Goal: Transaction & Acquisition: Book appointment/travel/reservation

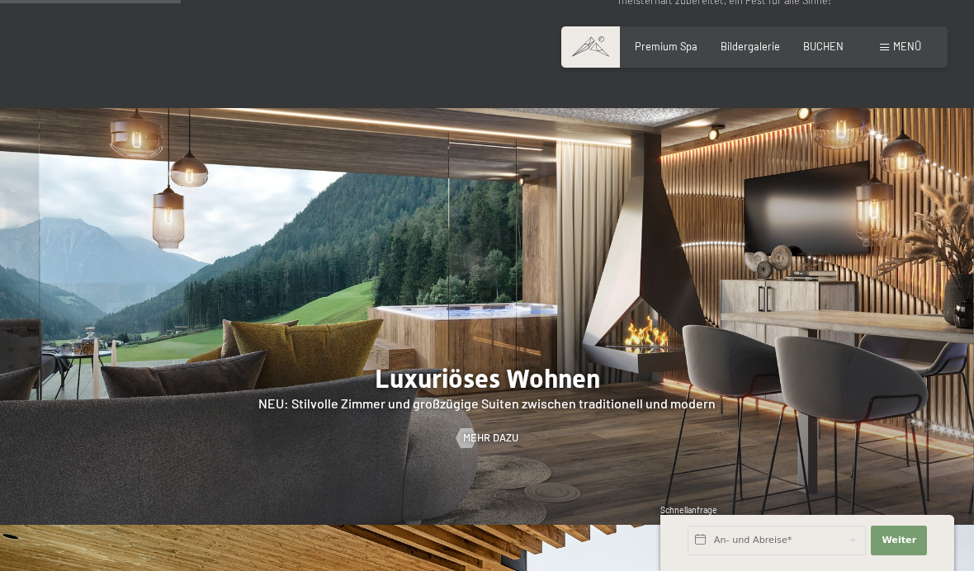
scroll to position [1391, 0]
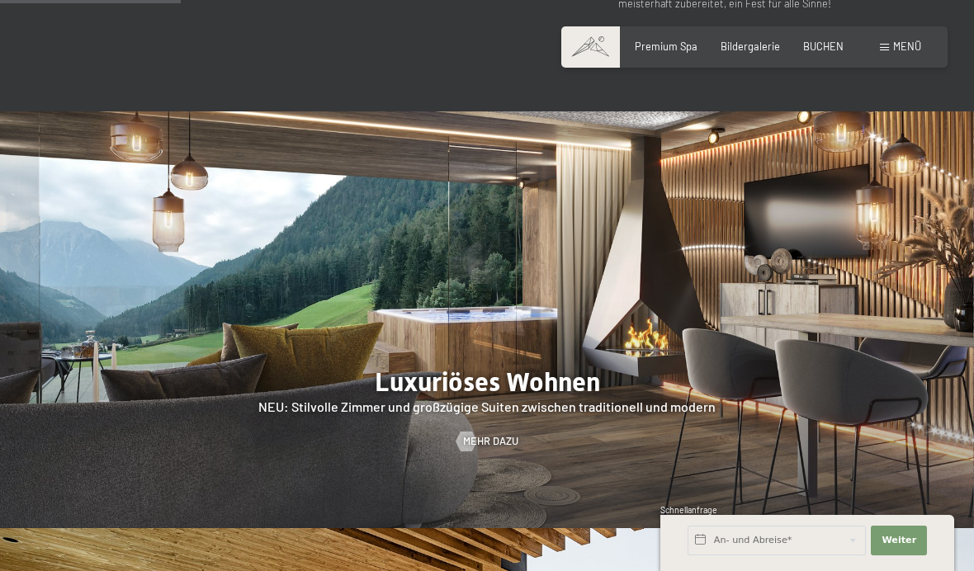
click at [509, 407] on div at bounding box center [487, 319] width 974 height 417
click at [907, 40] on div "Buchen Anfragen Premium Spa Bildergalerie BUCHEN Menü DE IT EN Gutschein Bilder…" at bounding box center [755, 47] width 334 height 15
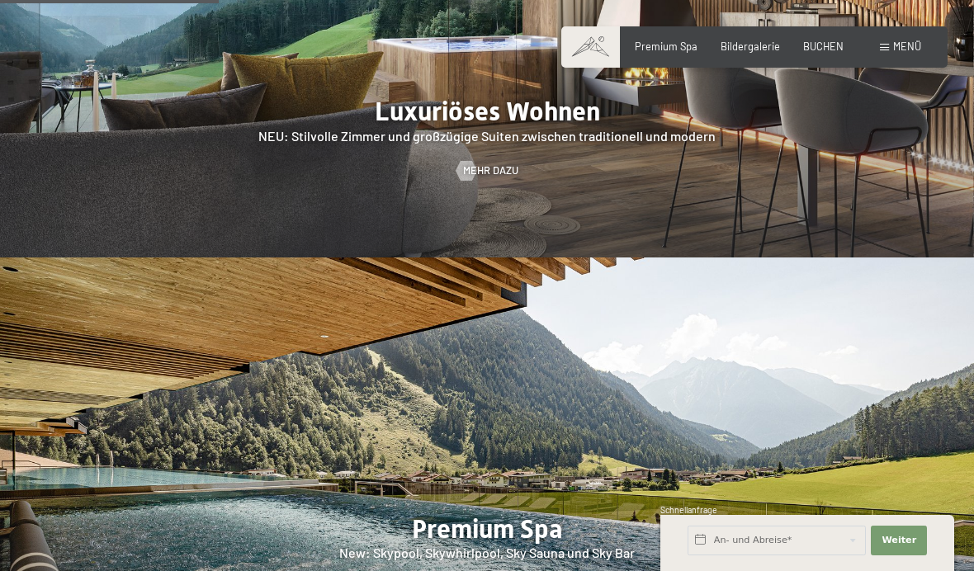
scroll to position [1697, 0]
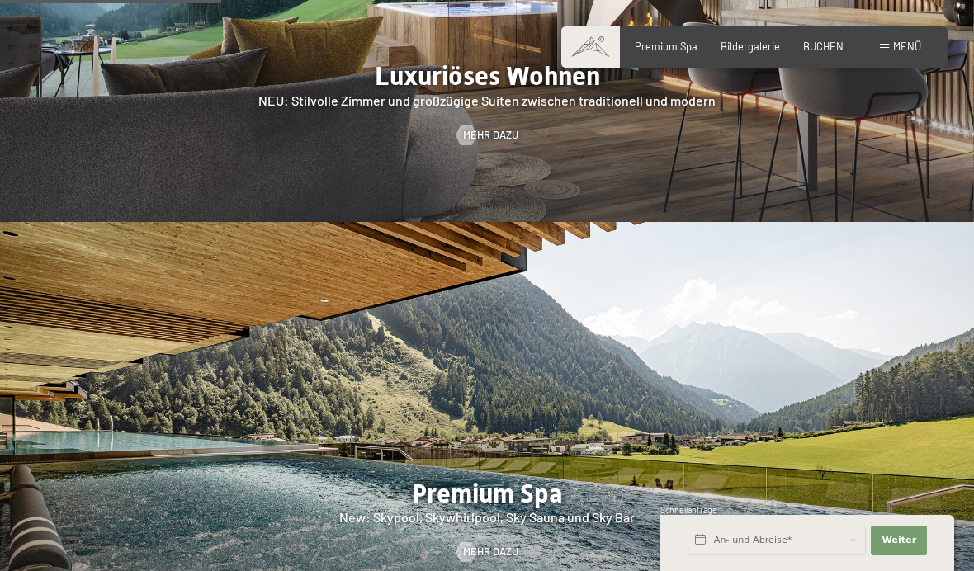
click at [836, 40] on div "Buchen Anfragen Premium Spa Bildergalerie BUCHEN Menü DE IT EN Gutschein Bilder…" at bounding box center [755, 47] width 334 height 15
click at [923, 529] on button "Weiter Adressfelder ausblenden" at bounding box center [899, 541] width 56 height 30
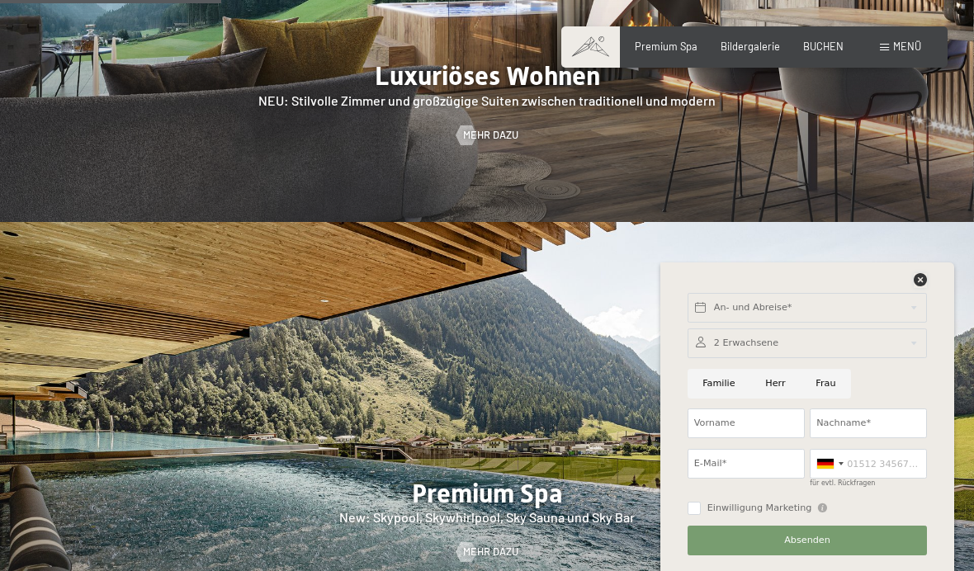
click at [923, 279] on icon at bounding box center [920, 279] width 13 height 13
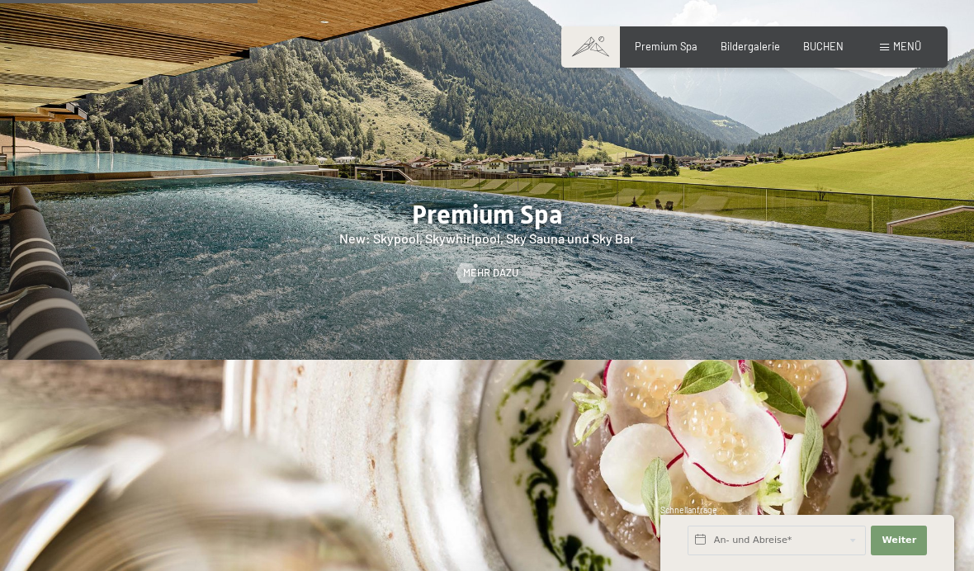
scroll to position [1986, 0]
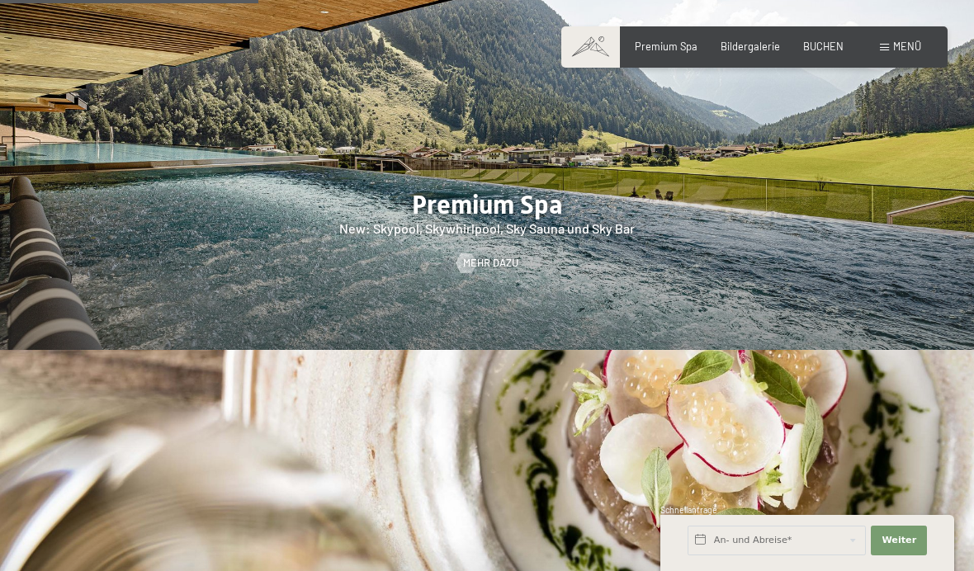
click at [835, 51] on div "BUCHEN" at bounding box center [823, 47] width 40 height 15
click at [827, 48] on span "BUCHEN" at bounding box center [823, 46] width 40 height 13
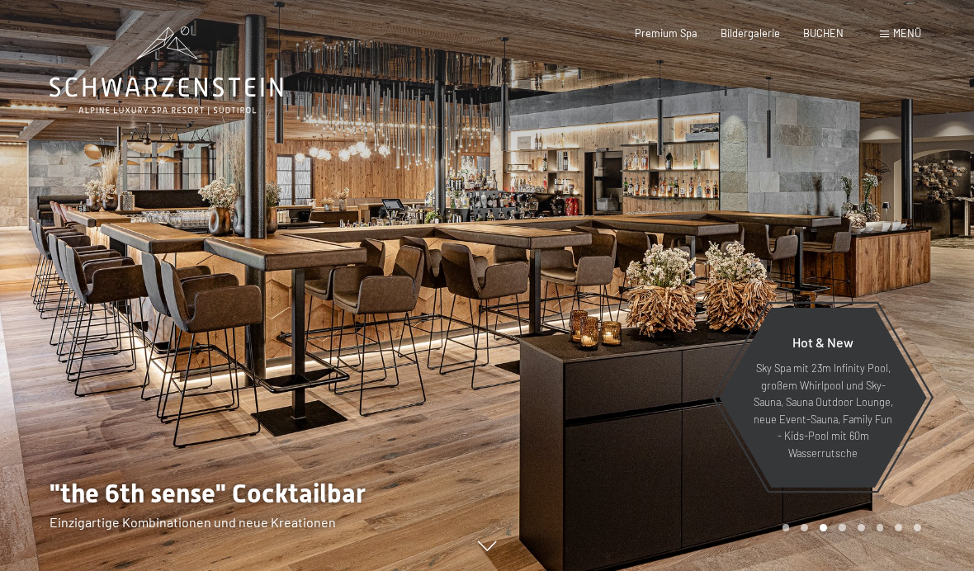
click at [831, 26] on span "BUCHEN" at bounding box center [823, 32] width 40 height 13
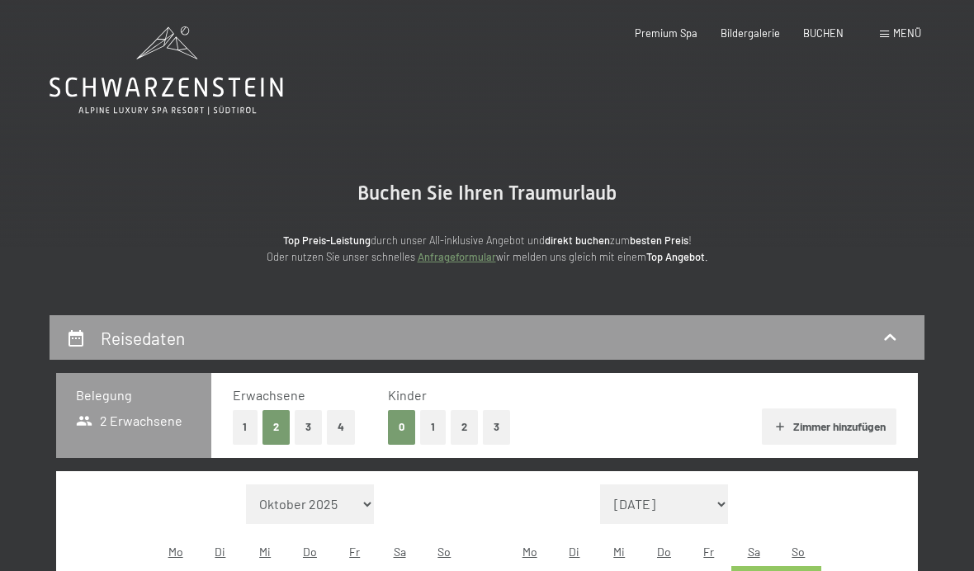
click at [764, 41] on div "Buchen Anfragen Premium Spa Bildergalerie BUCHEN Menü DE IT EN Gutschein Bilder…" at bounding box center [755, 33] width 334 height 15
click at [761, 36] on span "Bildergalerie" at bounding box center [750, 32] width 59 height 13
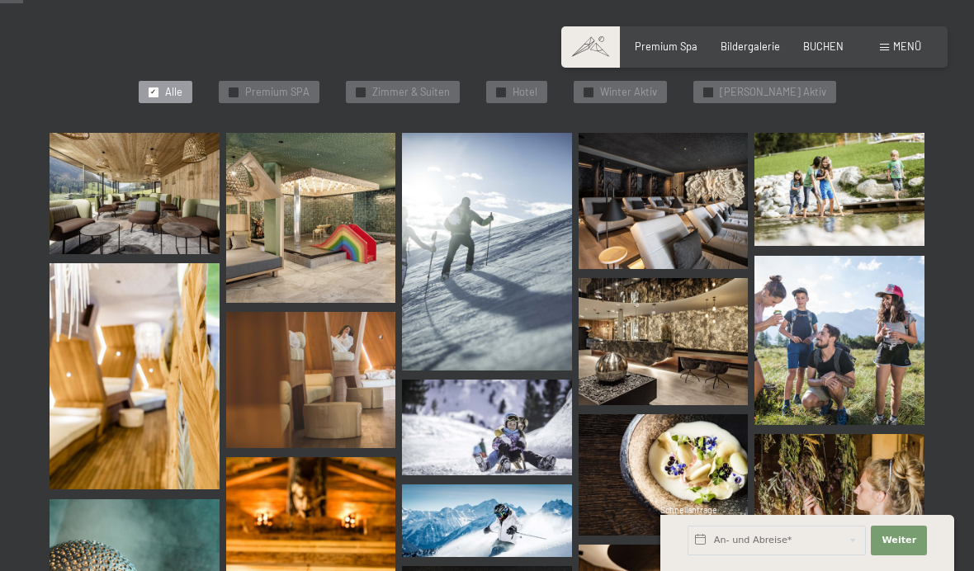
scroll to position [387, 0]
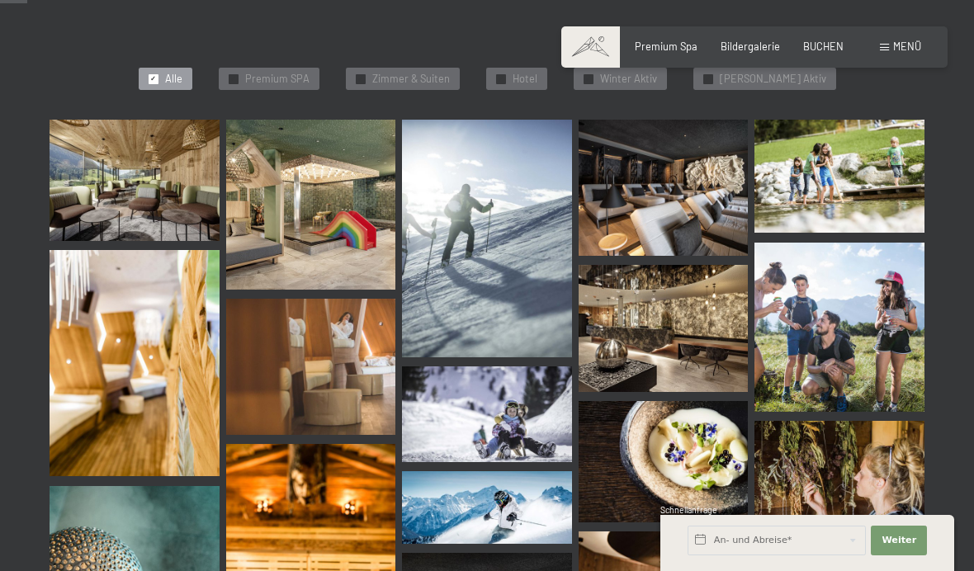
click at [119, 206] on img at bounding box center [135, 180] width 170 height 121
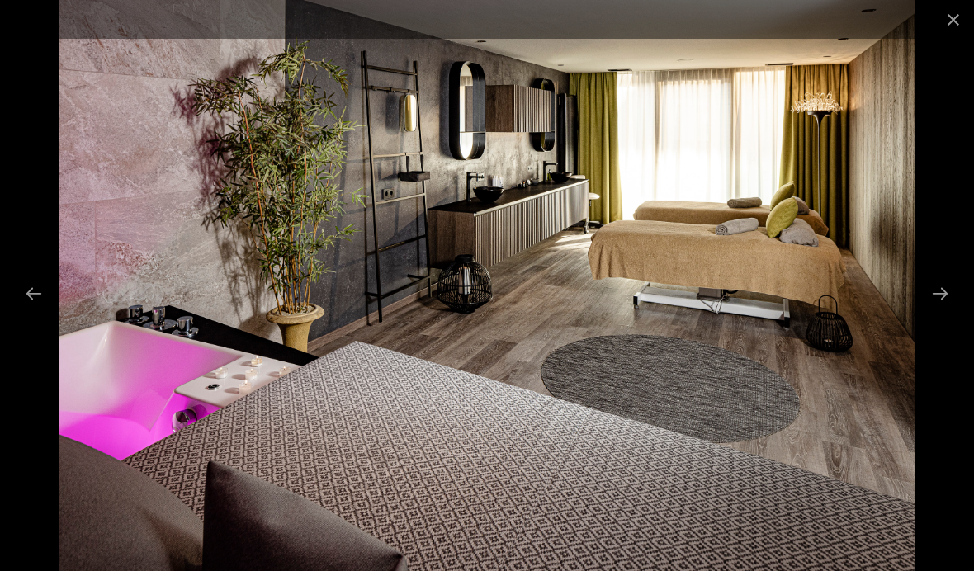
scroll to position [350, 0]
click at [949, 18] on button "Close gallery" at bounding box center [953, 19] width 41 height 39
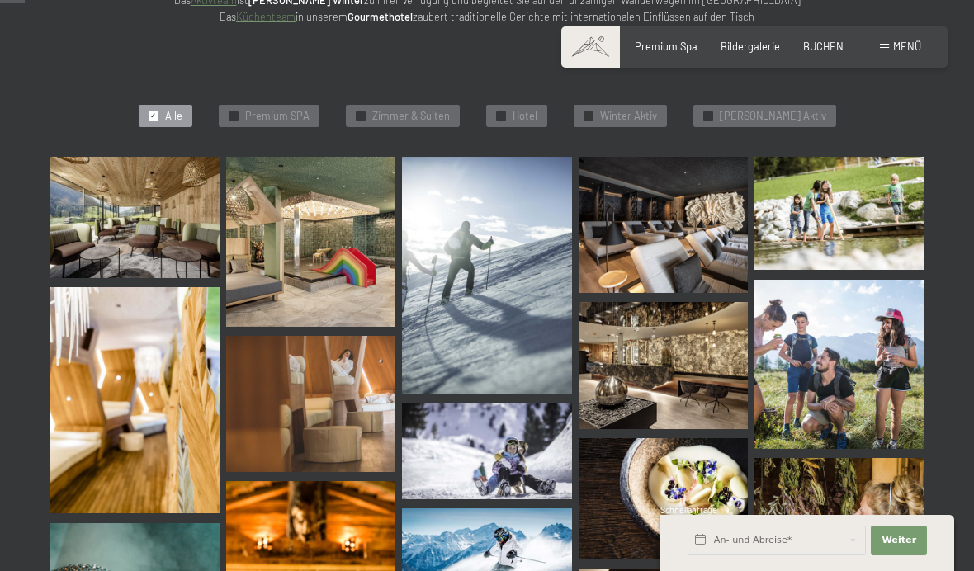
scroll to position [387, 0]
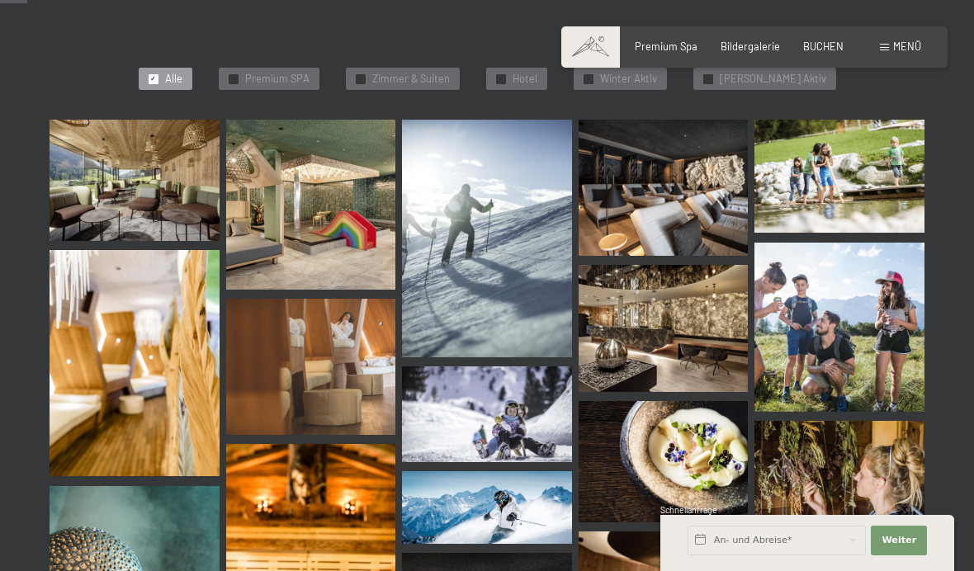
click at [821, 52] on div "Premium Spa Bildergalerie BUCHEN" at bounding box center [727, 47] width 279 height 15
click at [821, 48] on span "BUCHEN" at bounding box center [823, 46] width 40 height 13
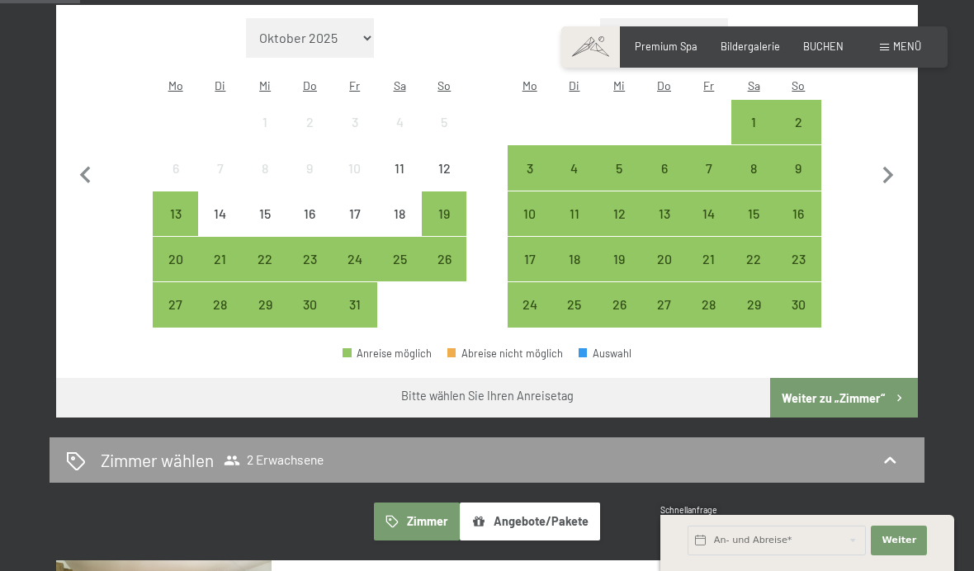
scroll to position [465, 0]
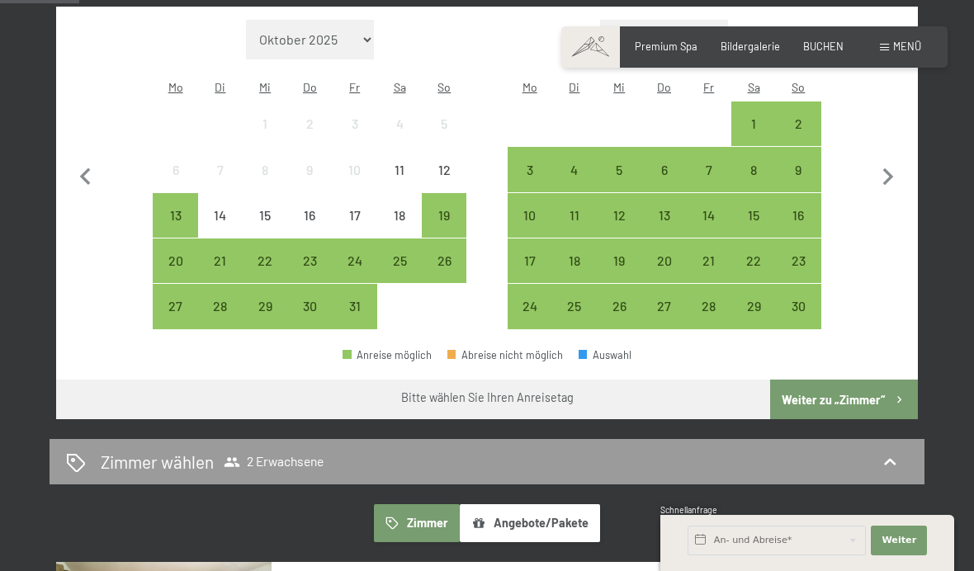
click at [684, 301] on div "27" at bounding box center [663, 320] width 41 height 41
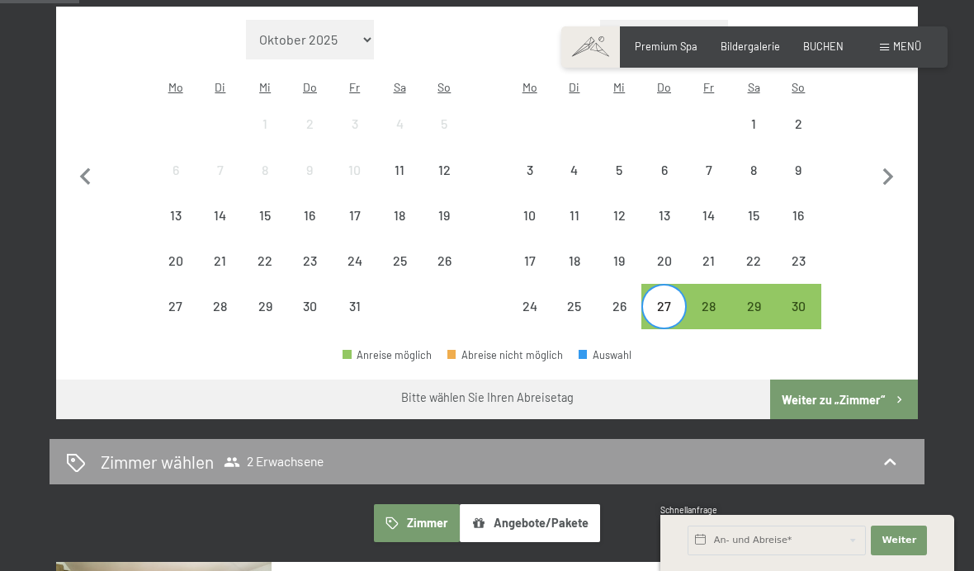
click at [813, 300] on div "30" at bounding box center [798, 320] width 41 height 41
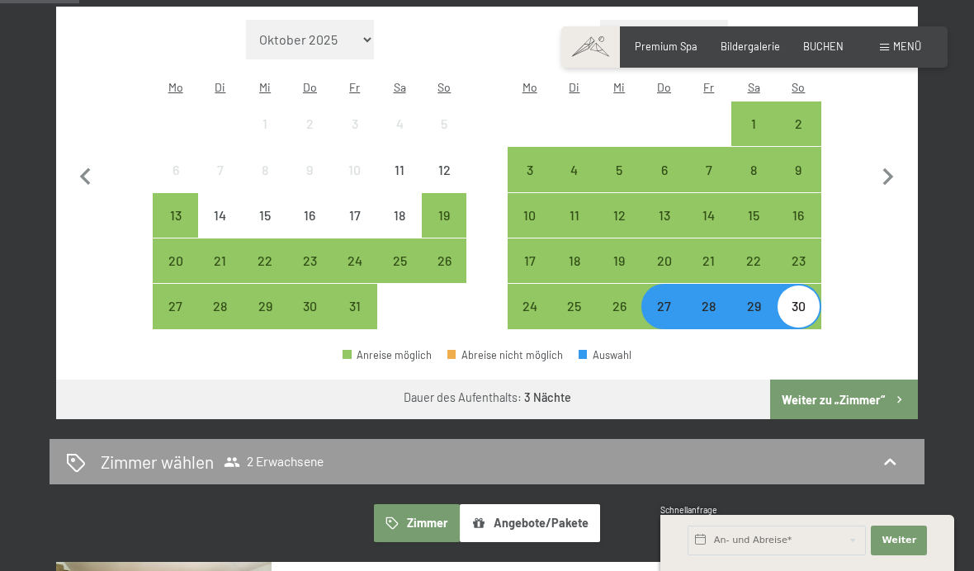
click at [858, 395] on button "Weiter zu „Zimmer“" at bounding box center [844, 400] width 148 height 40
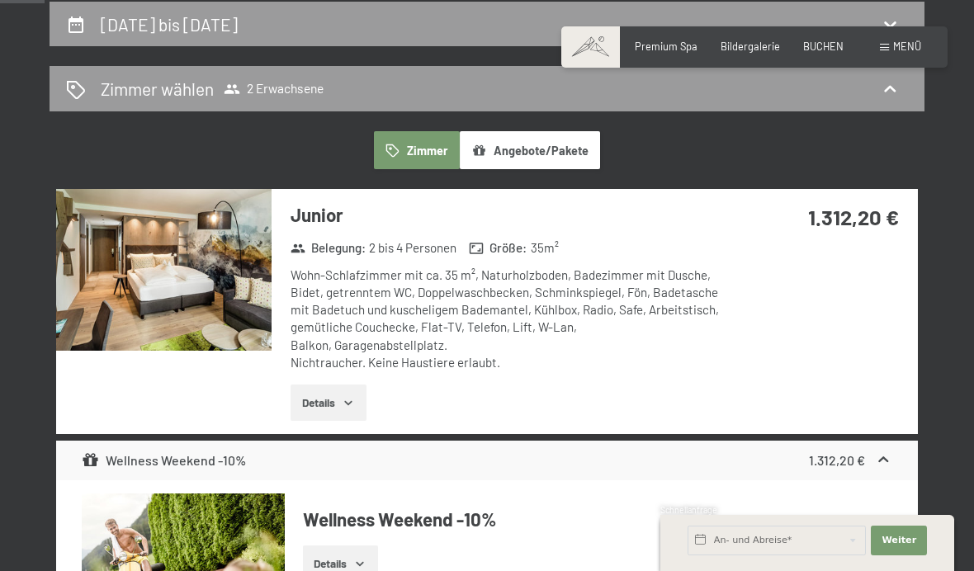
click at [340, 217] on h3 "Junior" at bounding box center [507, 215] width 433 height 26
click at [361, 401] on button "Details" at bounding box center [328, 403] width 75 height 36
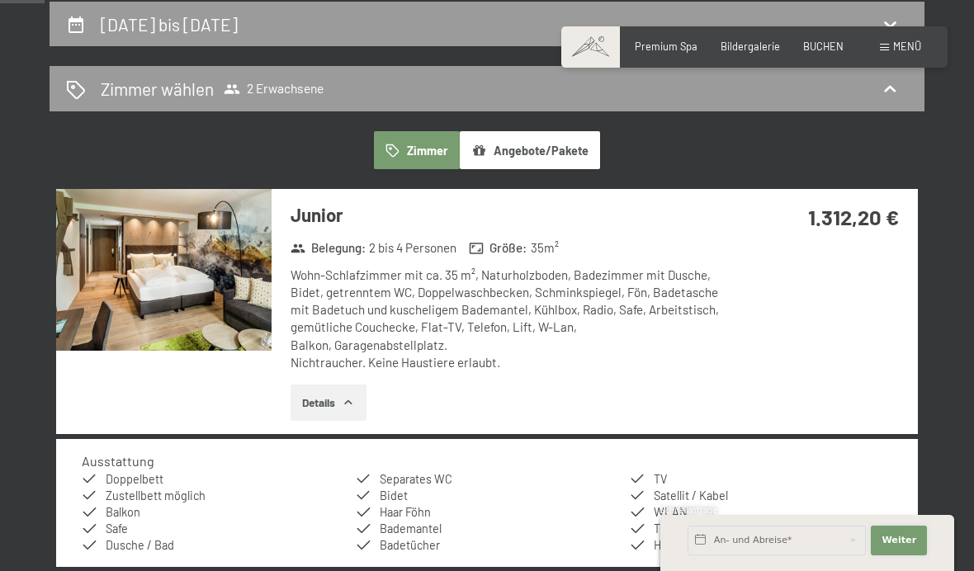
click at [917, 542] on button "Weiter Adressfelder ausblenden" at bounding box center [899, 541] width 56 height 30
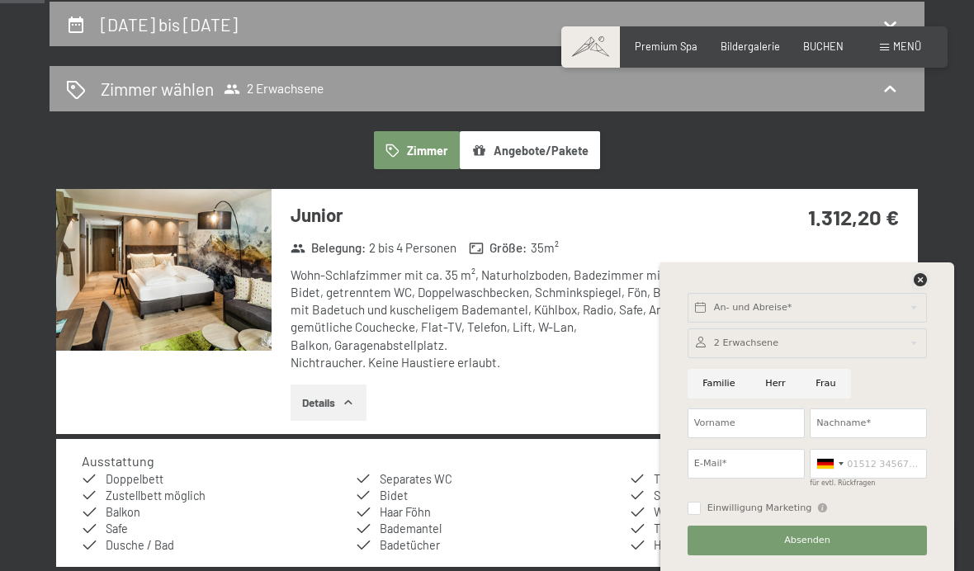
click at [926, 275] on icon at bounding box center [920, 279] width 13 height 13
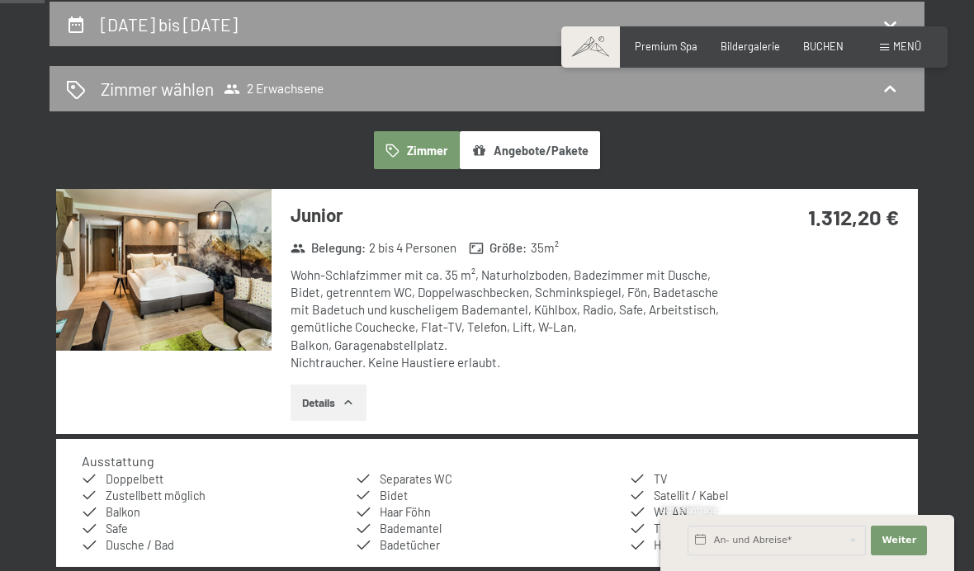
click at [827, 255] on div "1.312,20 €" at bounding box center [821, 237] width 194 height 96
click at [826, 255] on div "1.312,20 €" at bounding box center [821, 237] width 194 height 96
click at [793, 253] on div "1.312,20 €" at bounding box center [821, 237] width 194 height 96
click at [832, 255] on div "1.312,20 €" at bounding box center [821, 237] width 194 height 96
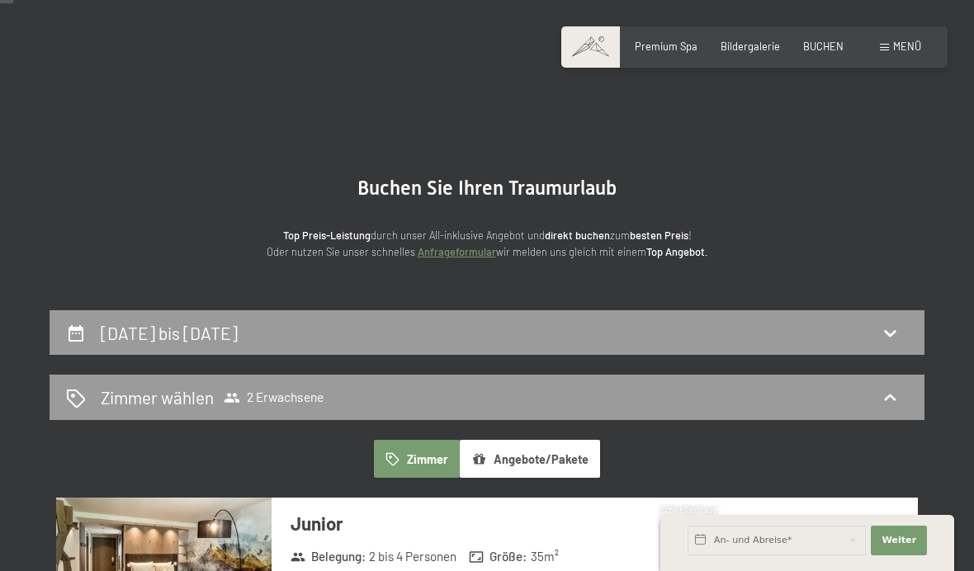
scroll to position [0, 0]
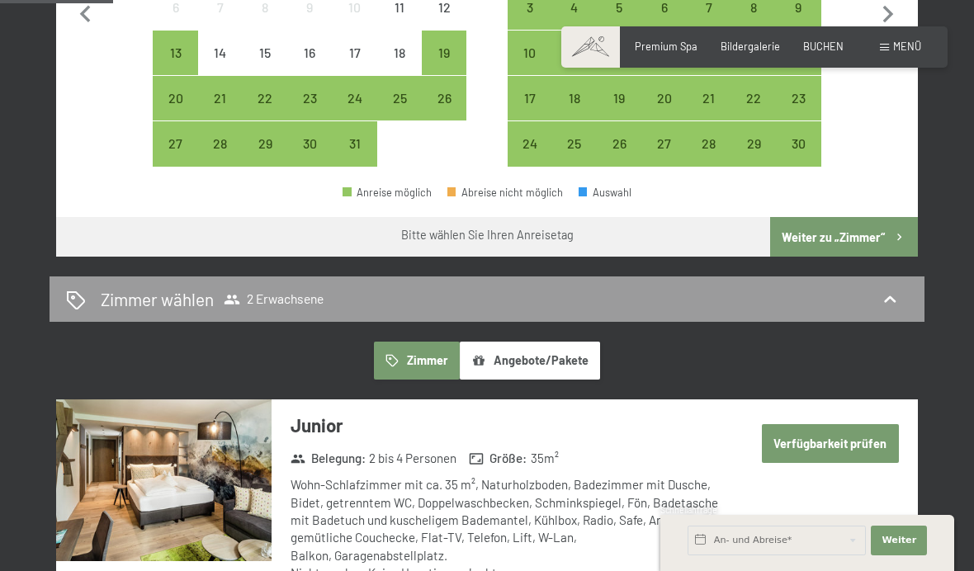
scroll to position [622, 0]
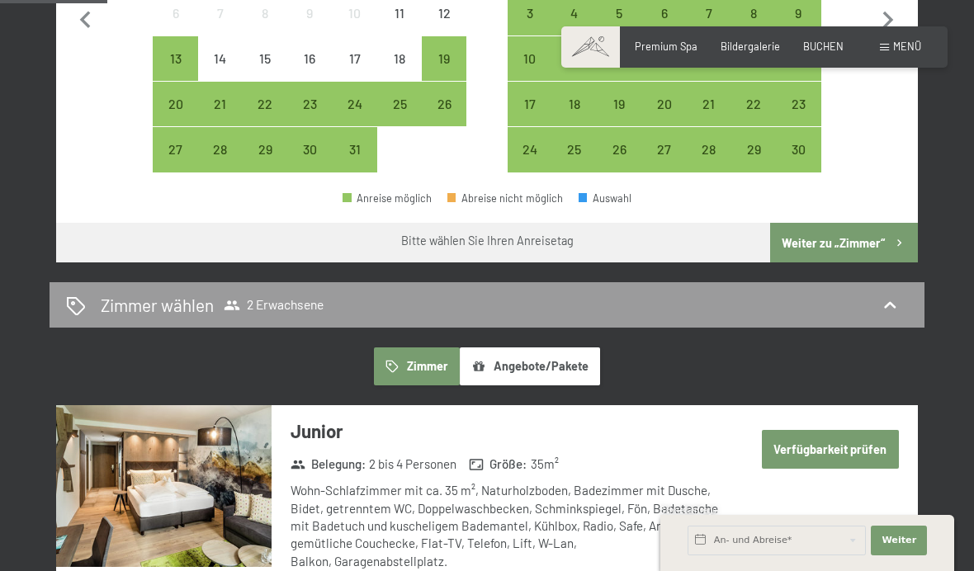
click at [888, 53] on div "Menü" at bounding box center [900, 47] width 41 height 15
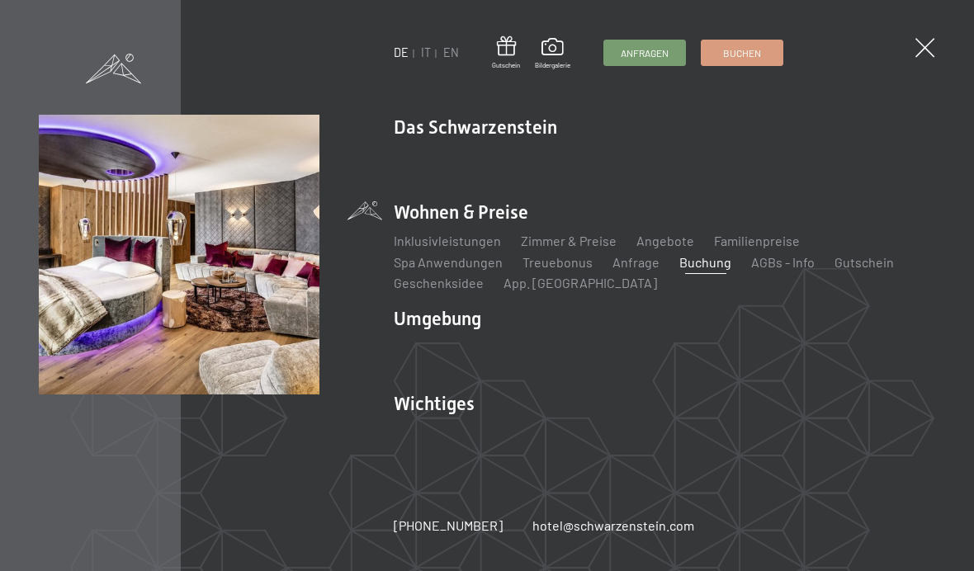
click at [570, 39] on span at bounding box center [553, 49] width 36 height 22
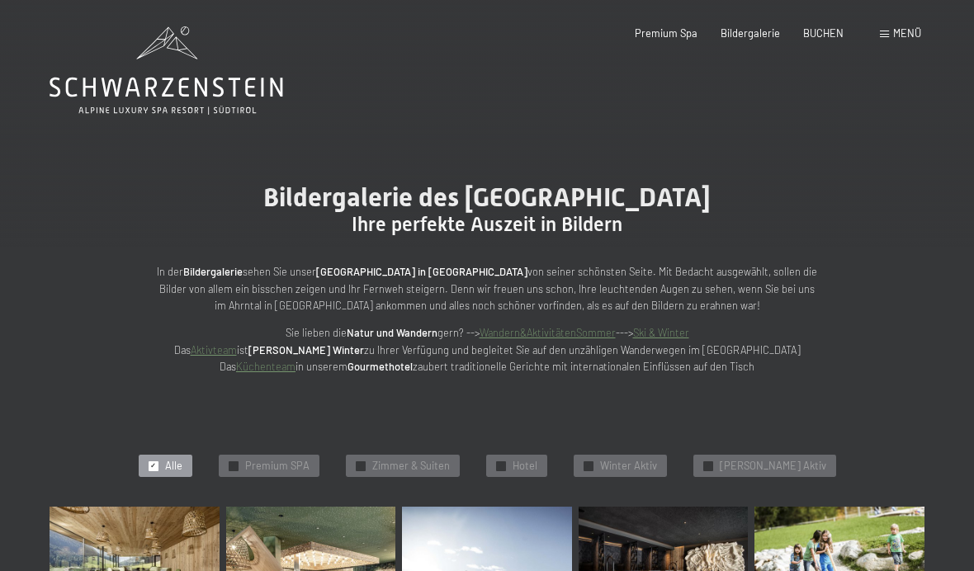
click at [897, 39] on span "Menü" at bounding box center [907, 32] width 28 height 13
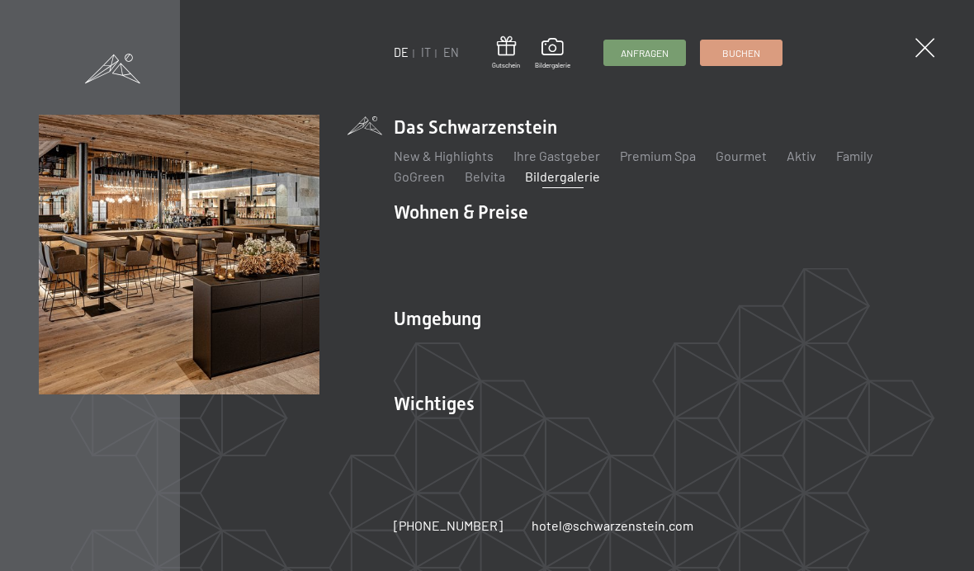
click at [916, 29] on div "DE IT EN Gutschein Bildergalerie Anfragen Buchen DE IT EN Das Schwarzenstein Ne…" at bounding box center [487, 285] width 974 height 571
click at [748, 154] on link "Gourmet" at bounding box center [741, 156] width 51 height 16
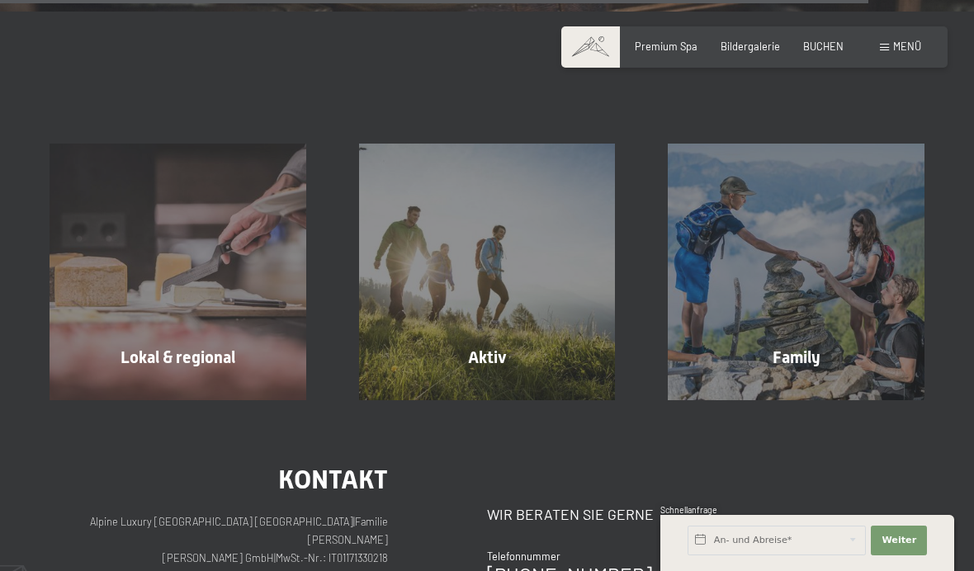
scroll to position [4369, 0]
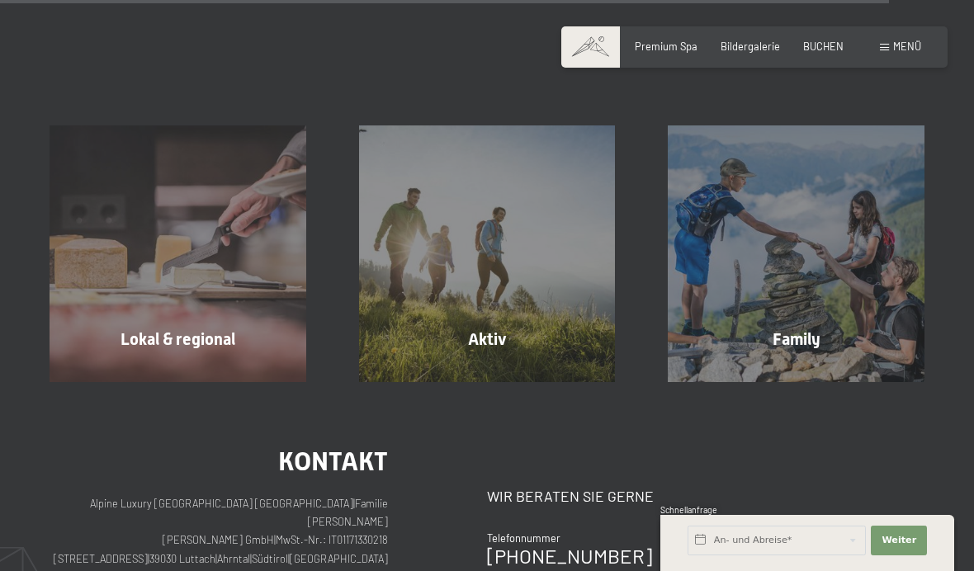
click at [883, 40] on div "Menü" at bounding box center [900, 47] width 41 height 15
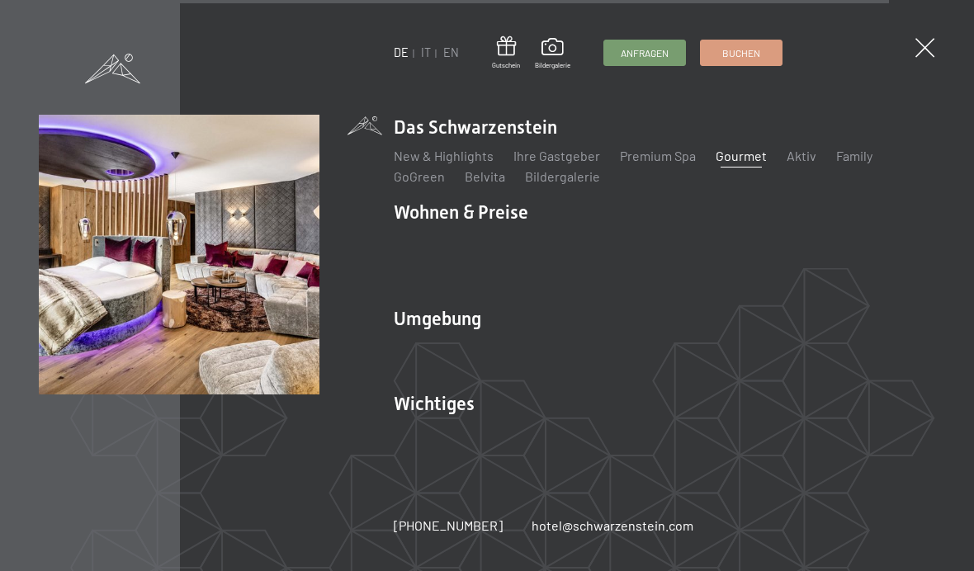
click at [593, 249] on link "Zimmer & Preise" at bounding box center [569, 241] width 96 height 16
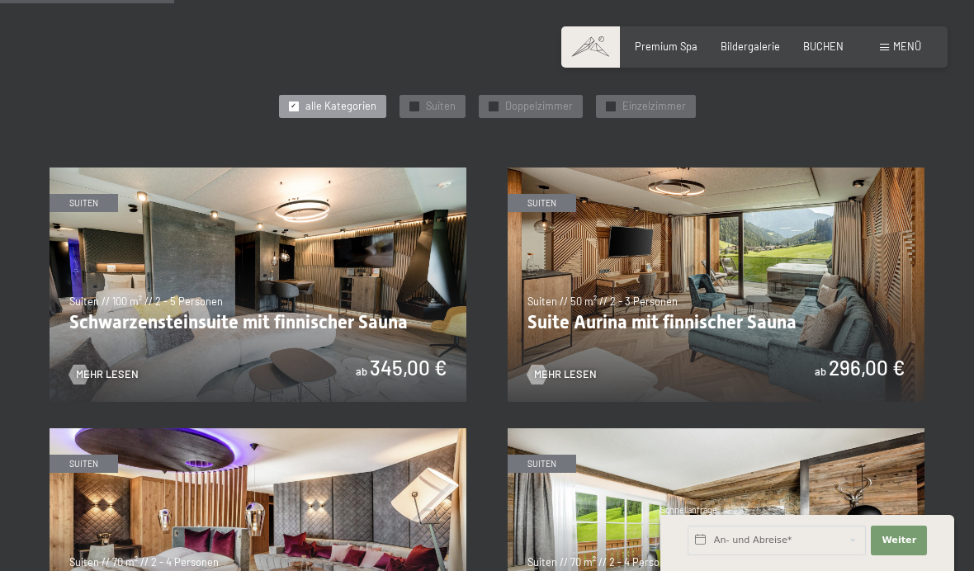
scroll to position [713, 0]
click at [713, 359] on img at bounding box center [716, 284] width 417 height 234
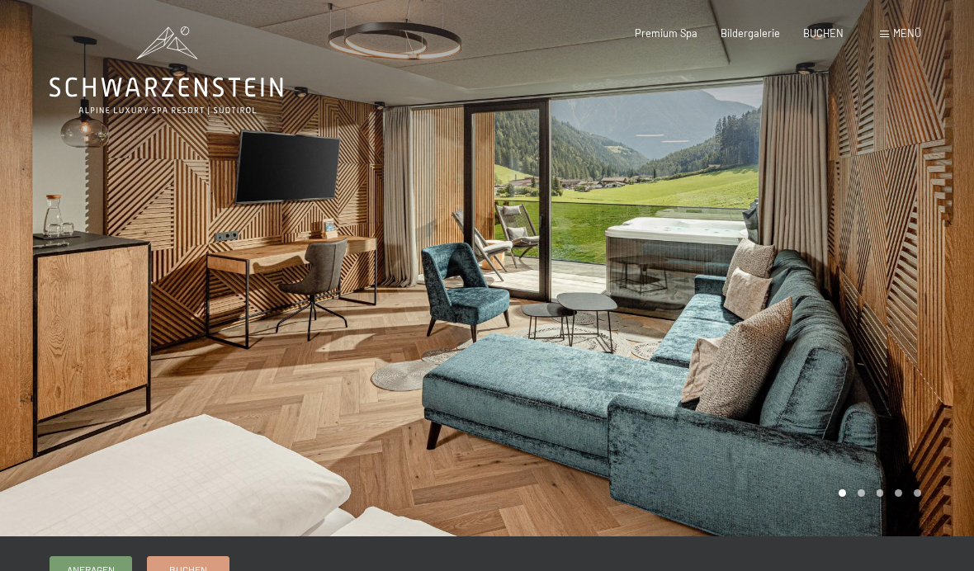
click at [935, 220] on div at bounding box center [730, 268] width 487 height 537
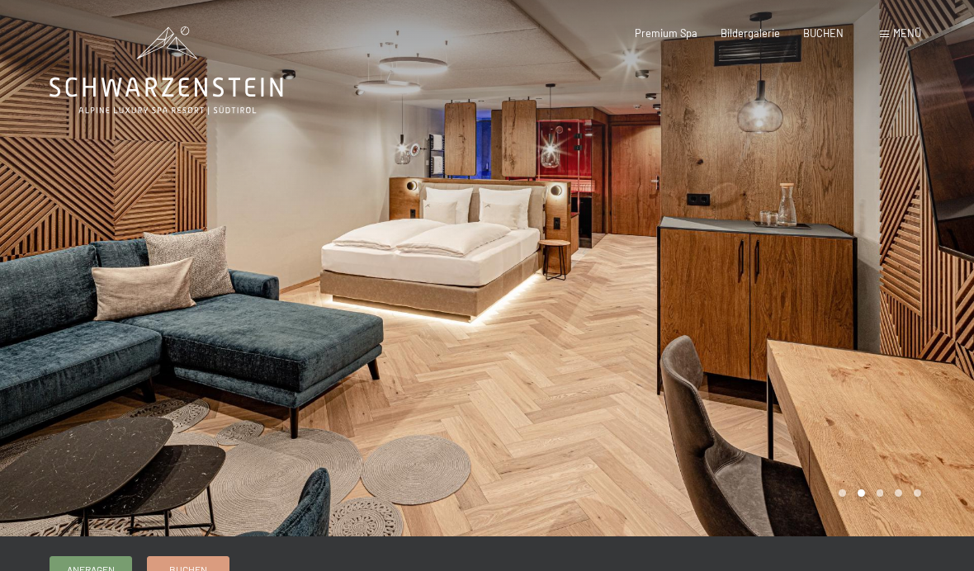
click at [930, 211] on div at bounding box center [730, 268] width 487 height 537
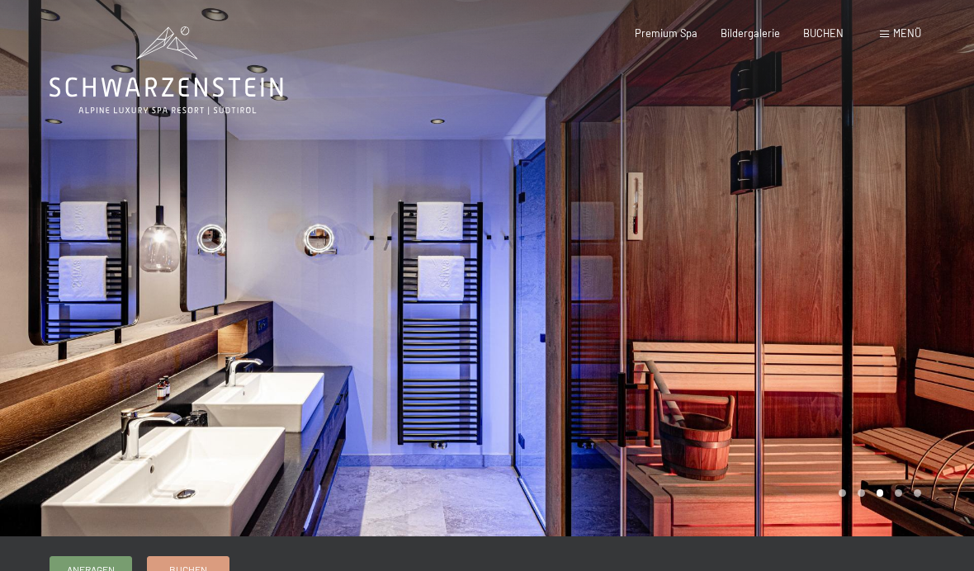
click at [919, 217] on div at bounding box center [730, 268] width 487 height 537
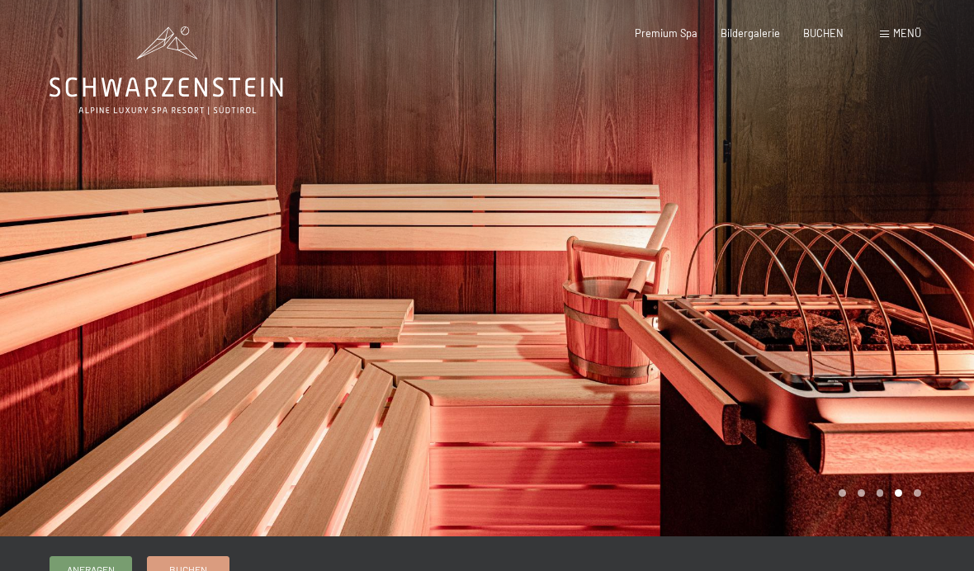
click at [962, 214] on div at bounding box center [730, 268] width 487 height 537
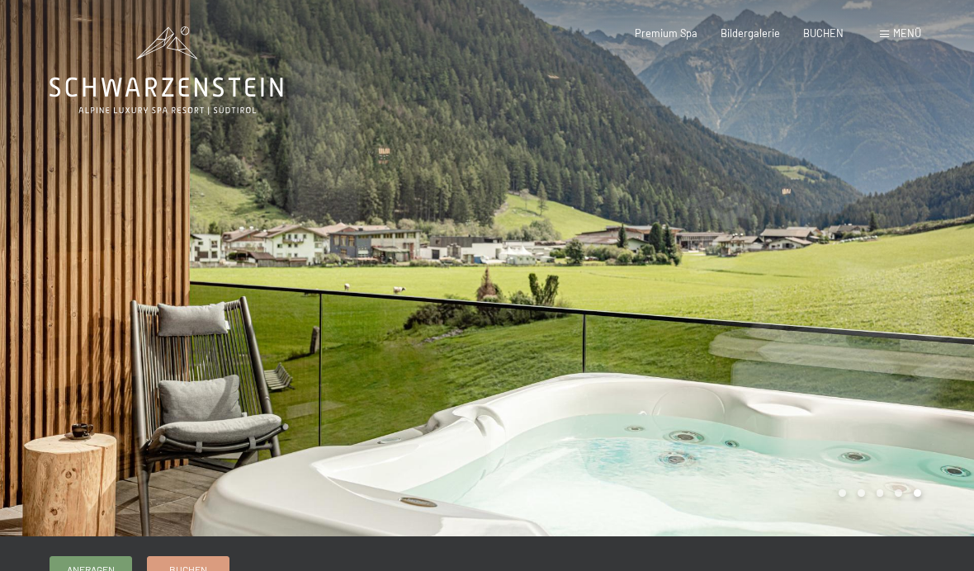
click at [942, 219] on div at bounding box center [730, 268] width 487 height 537
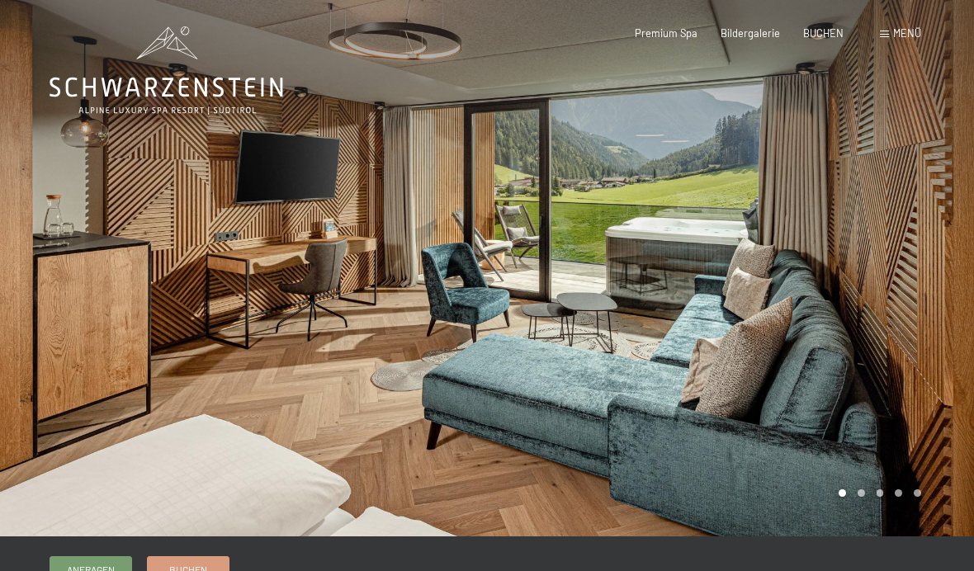
click at [934, 220] on div at bounding box center [730, 268] width 487 height 537
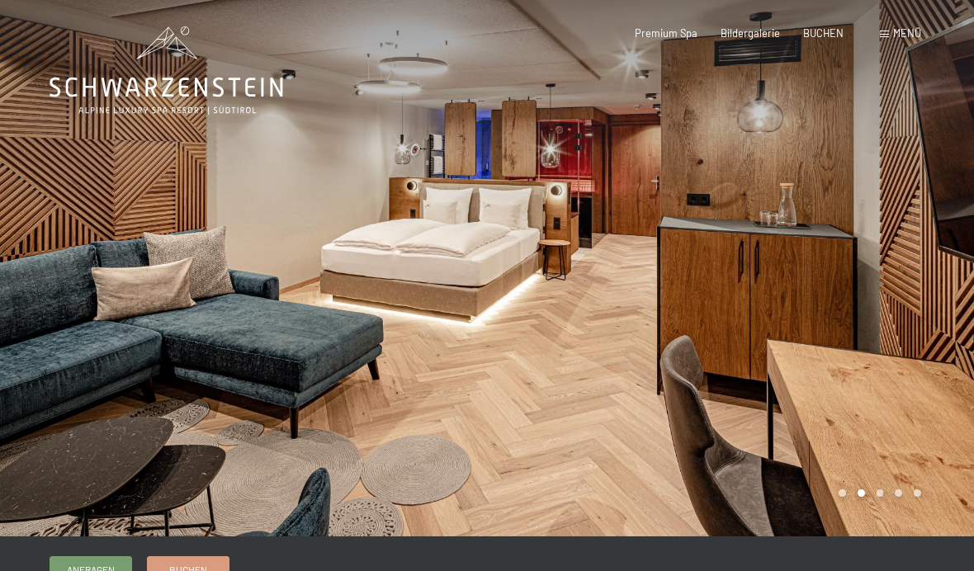
click at [937, 230] on div at bounding box center [730, 268] width 487 height 537
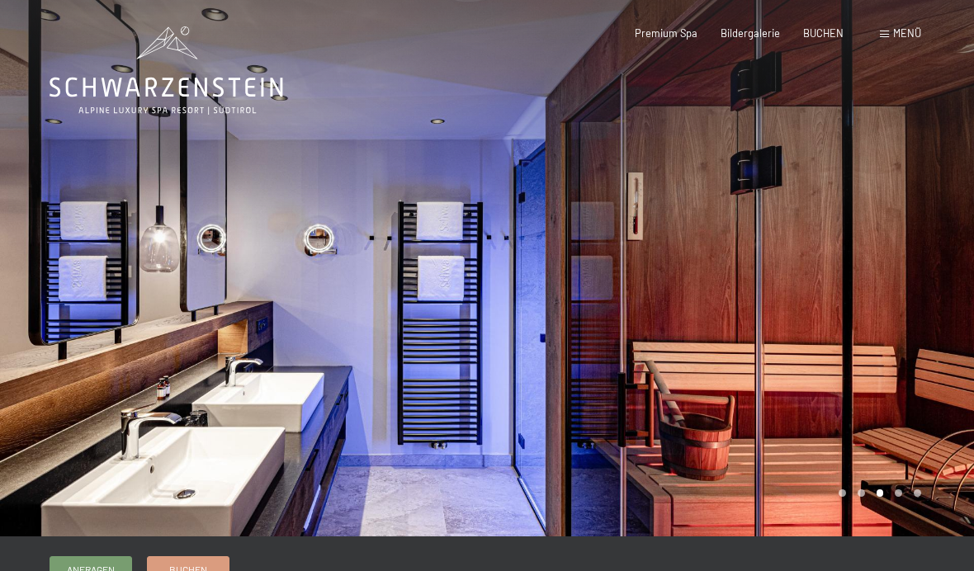
click at [911, 38] on span "Menü" at bounding box center [907, 32] width 28 height 13
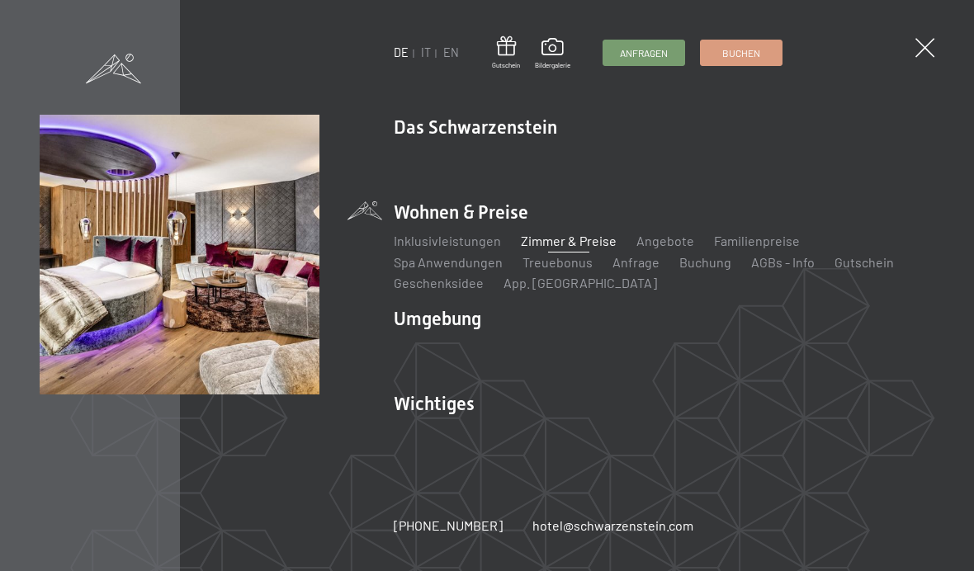
click at [568, 248] on link "Zimmer & Preise" at bounding box center [569, 241] width 96 height 16
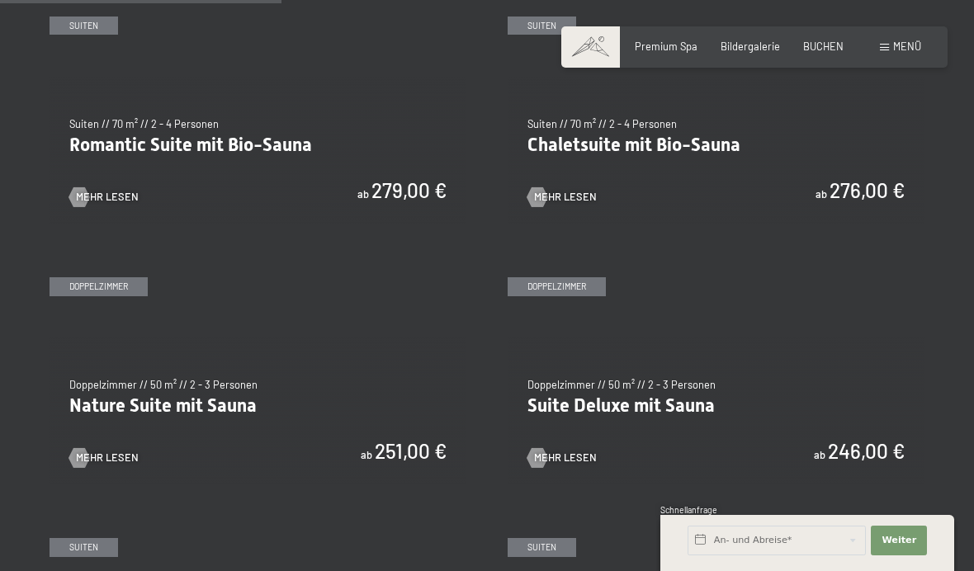
scroll to position [1152, 0]
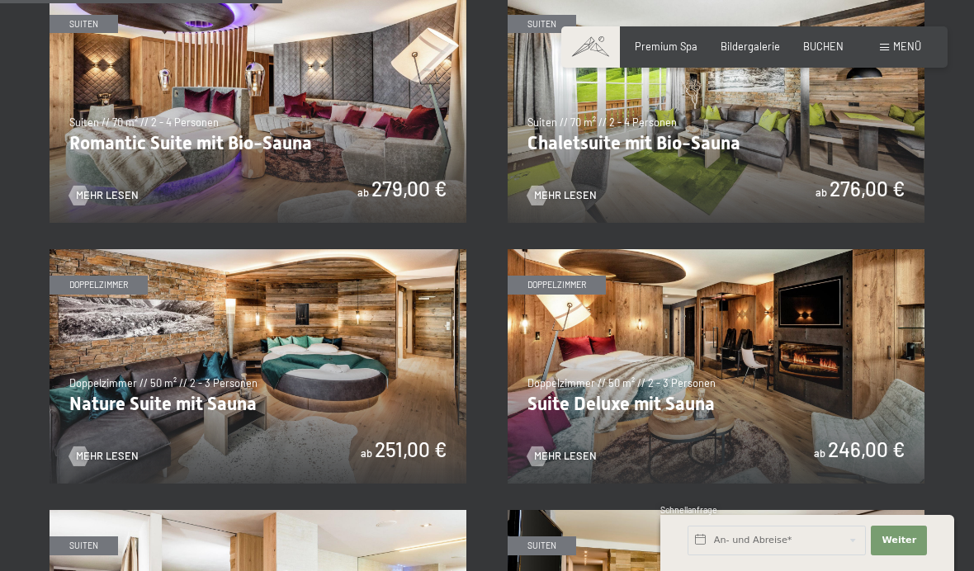
click at [383, 372] on img at bounding box center [258, 366] width 417 height 234
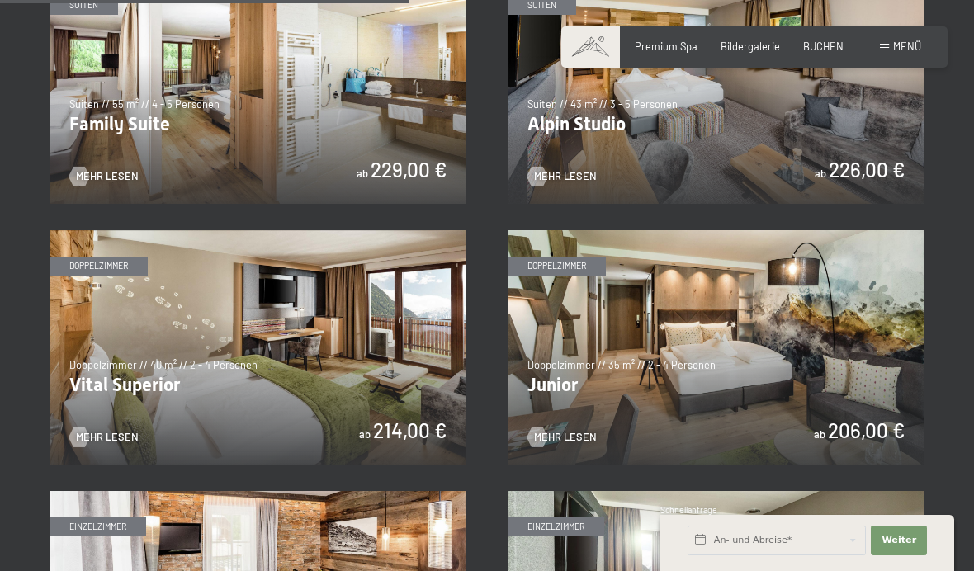
scroll to position [1660, 0]
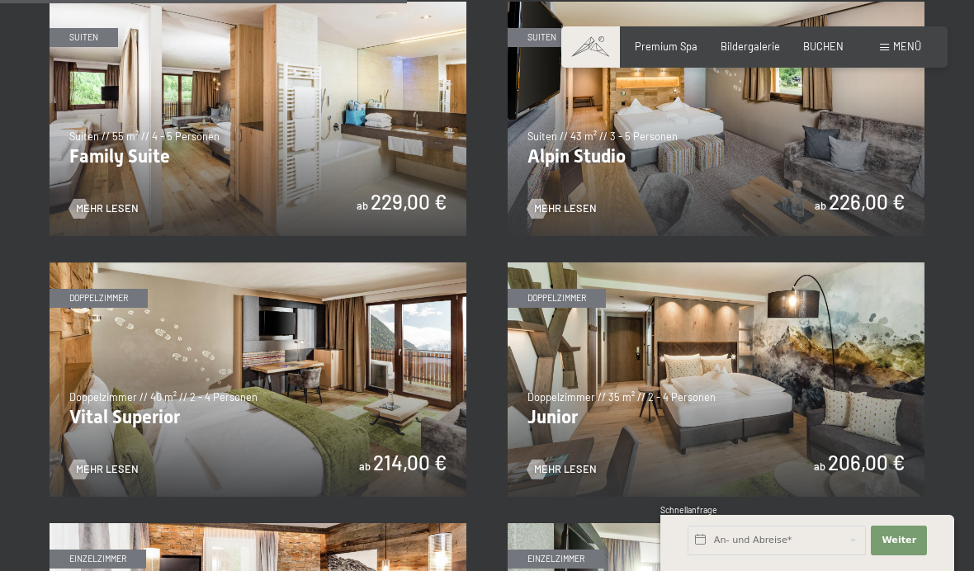
click at [839, 374] on img at bounding box center [716, 380] width 417 height 234
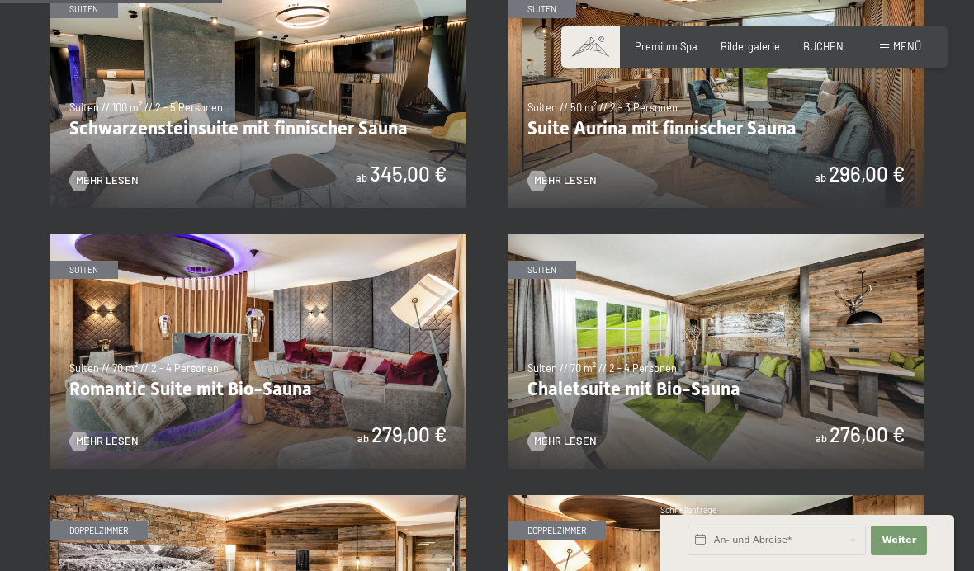
scroll to position [907, 0]
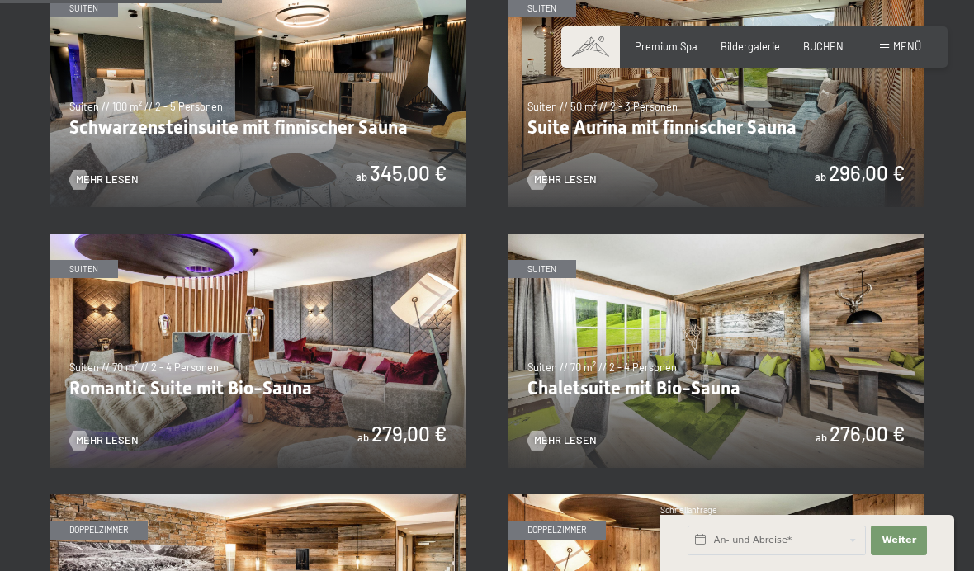
click at [856, 339] on img at bounding box center [716, 351] width 417 height 234
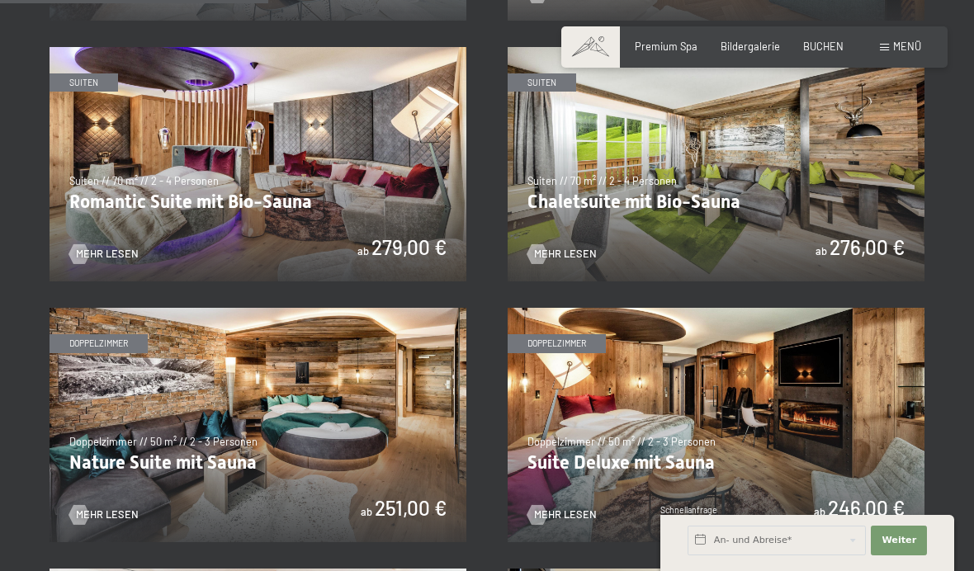
scroll to position [1092, 0]
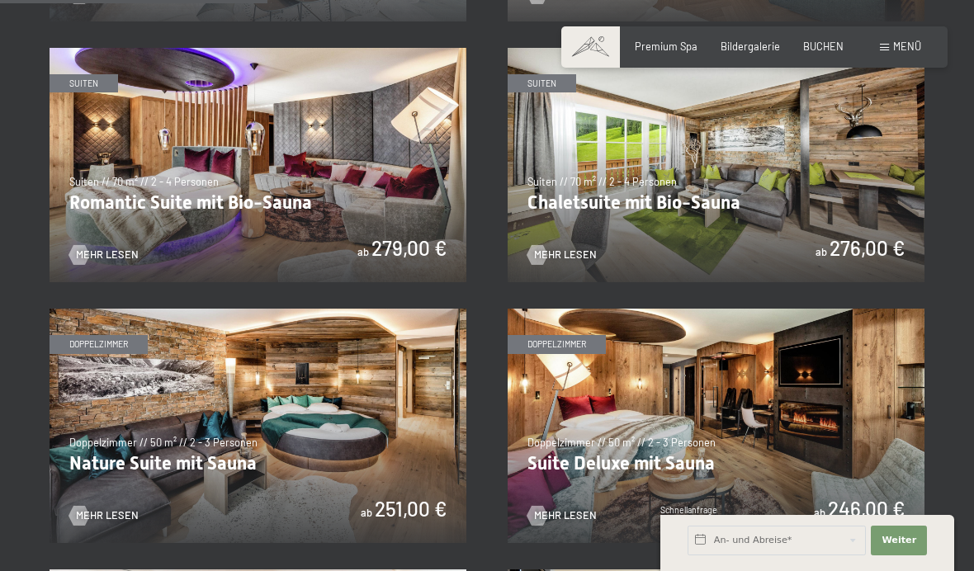
click at [852, 426] on img at bounding box center [716, 426] width 417 height 234
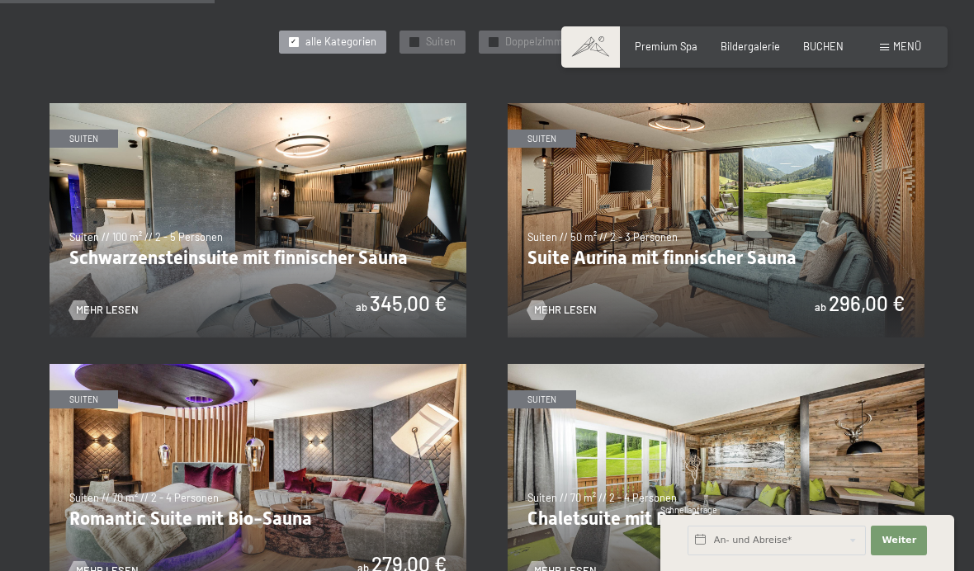
scroll to position [762, 0]
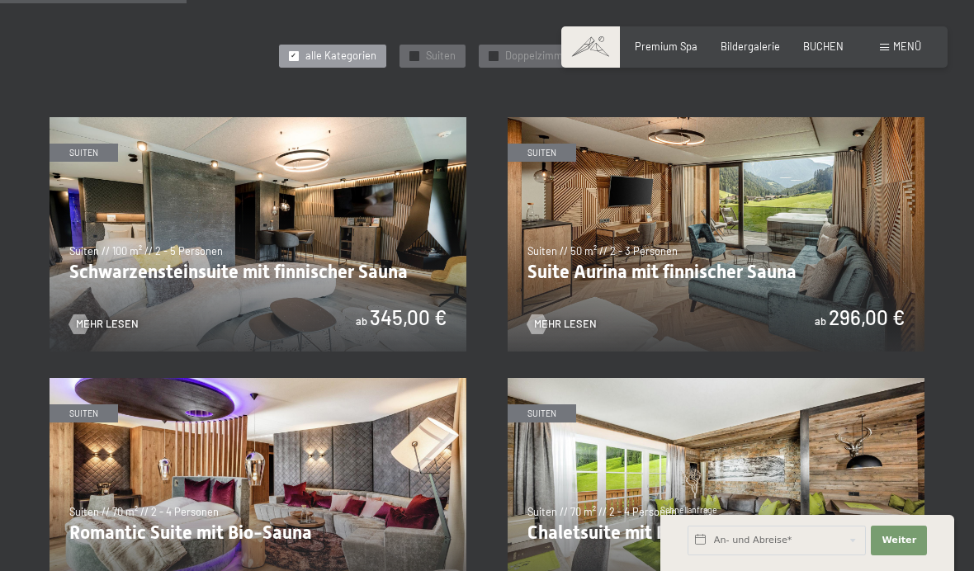
click at [845, 189] on img at bounding box center [716, 234] width 417 height 234
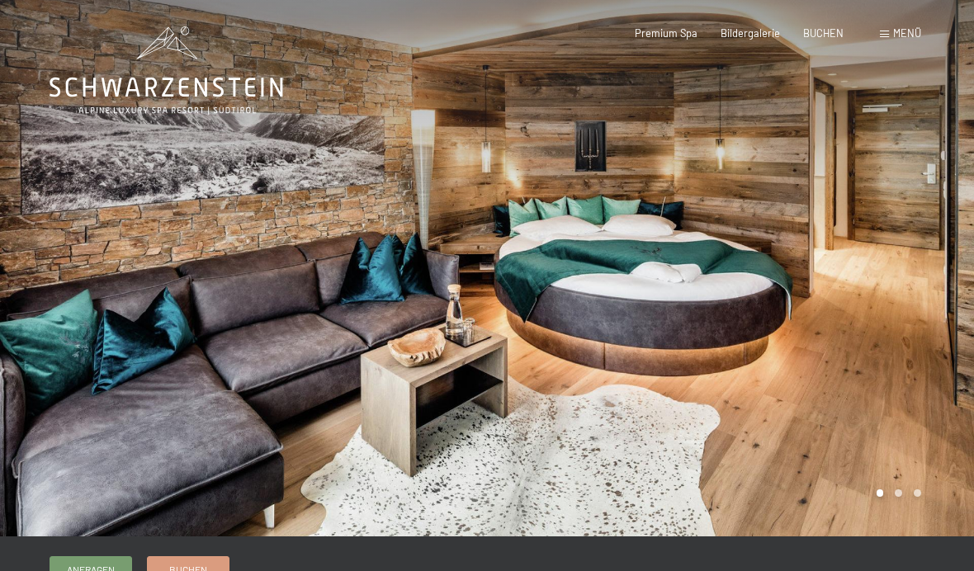
click at [921, 225] on div at bounding box center [730, 268] width 487 height 537
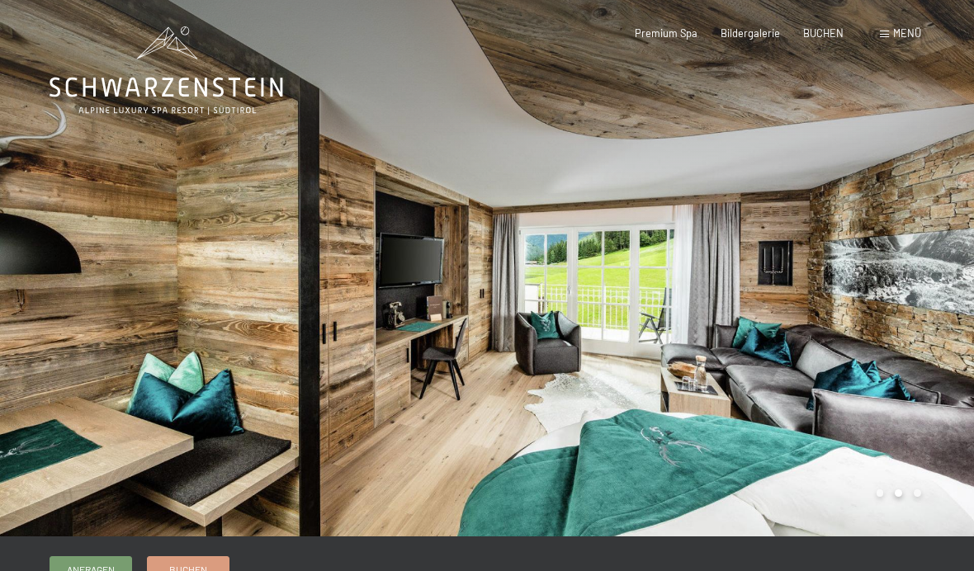
click at [933, 182] on div at bounding box center [730, 268] width 487 height 537
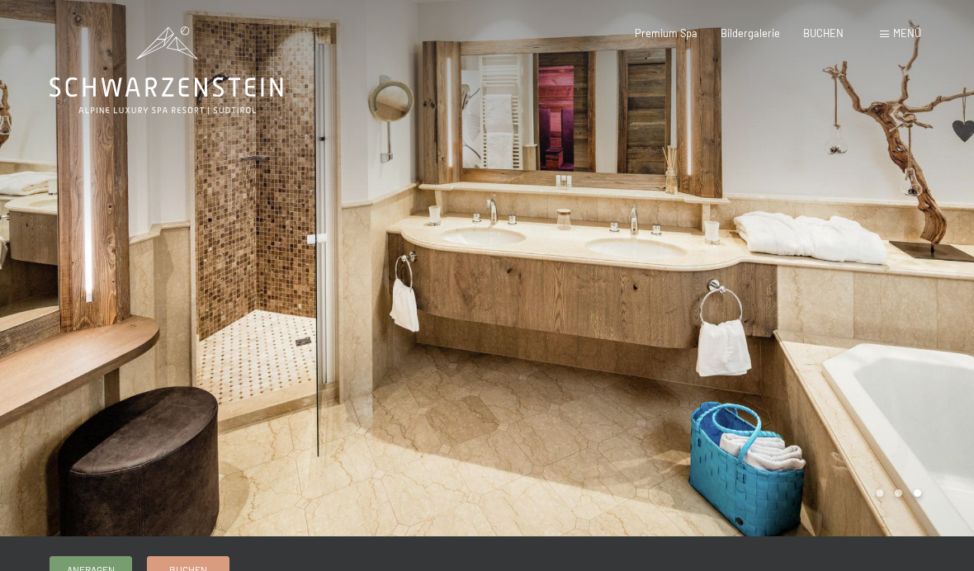
click at [56, 367] on div at bounding box center [243, 268] width 487 height 537
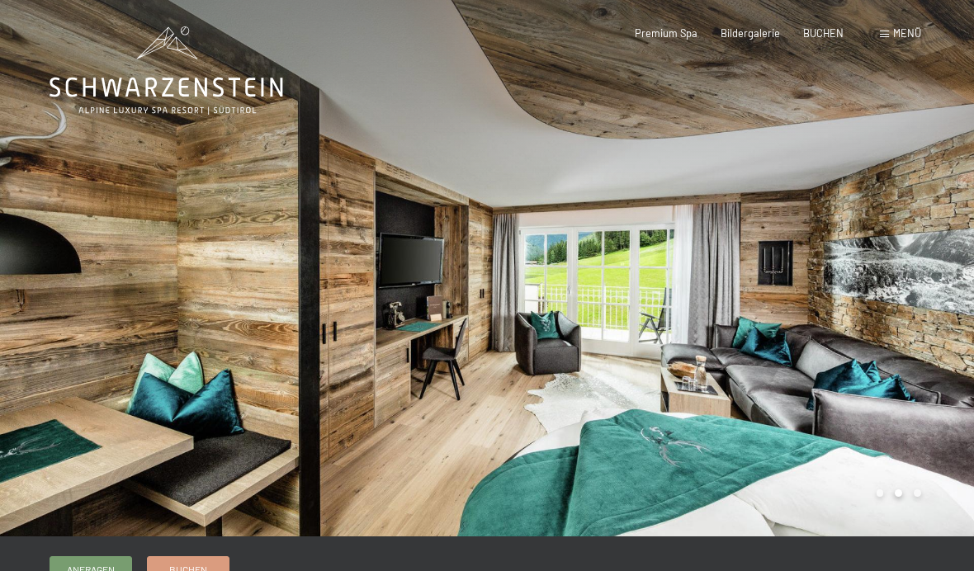
click at [118, 314] on div at bounding box center [243, 268] width 487 height 537
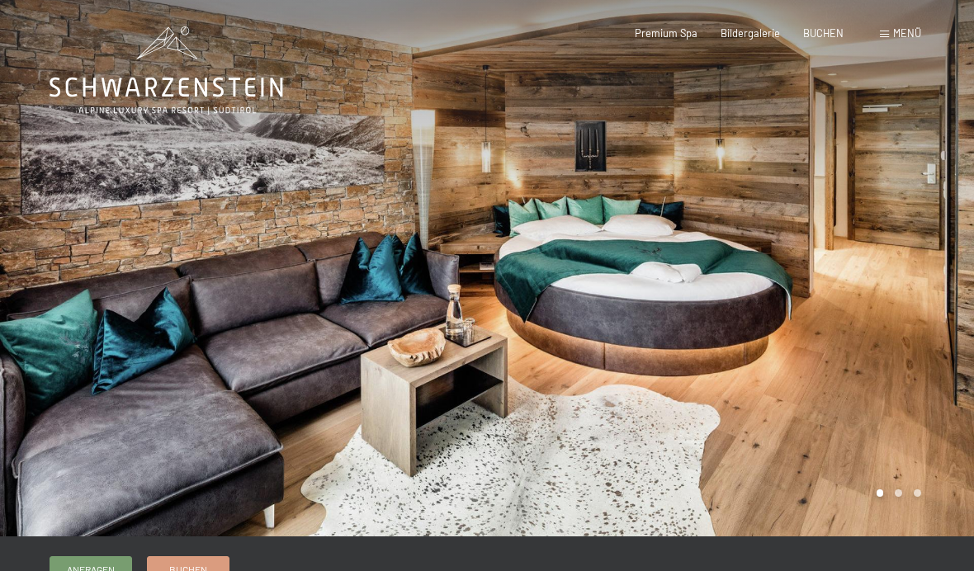
click at [896, 39] on span "Menü" at bounding box center [907, 32] width 28 height 13
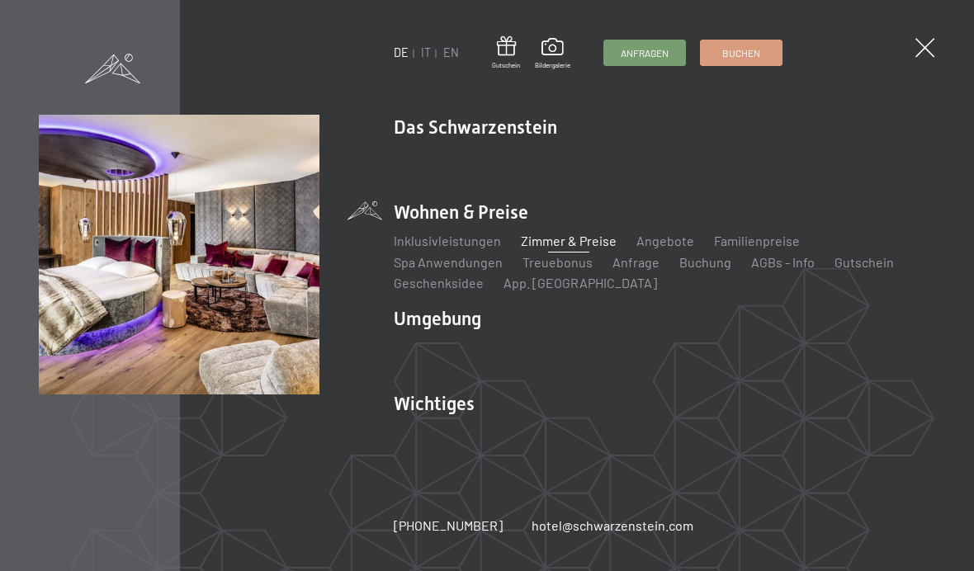
click at [557, 227] on div "Inklusivleistungen Zimmer & Preise Liste Angebote Liste Familienpreise Spa Anwe…" at bounding box center [665, 259] width 542 height 68
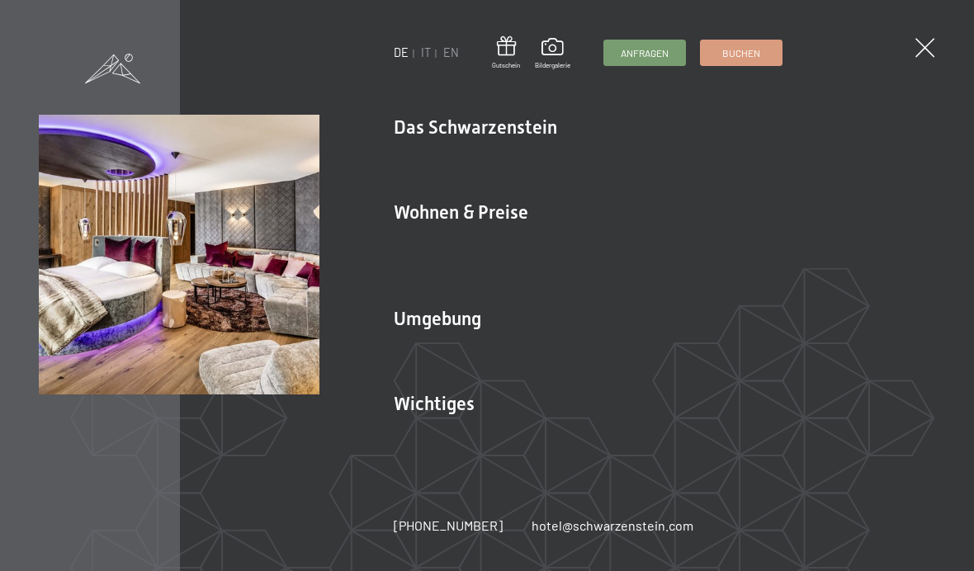
click at [933, 43] on span at bounding box center [925, 47] width 19 height 19
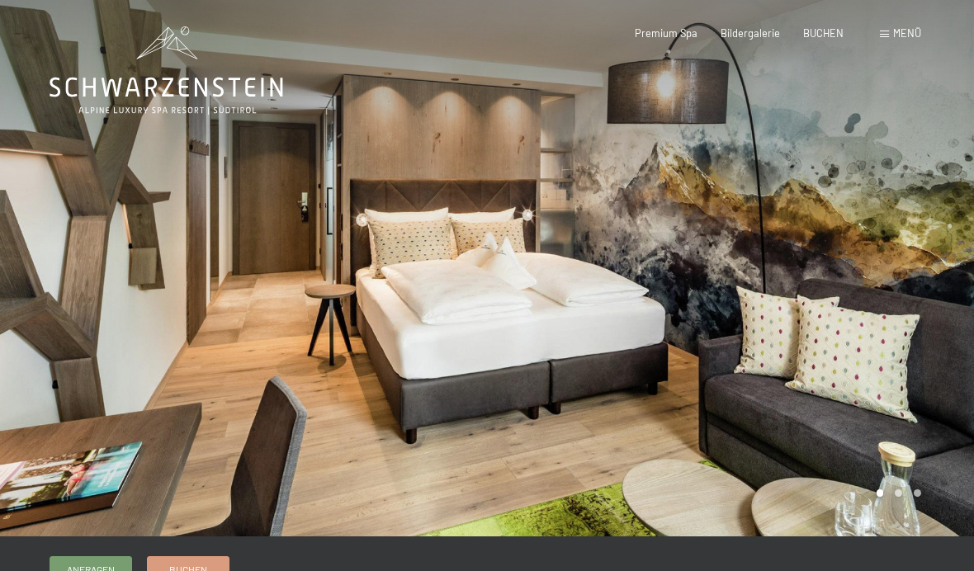
click at [939, 278] on div at bounding box center [730, 268] width 487 height 537
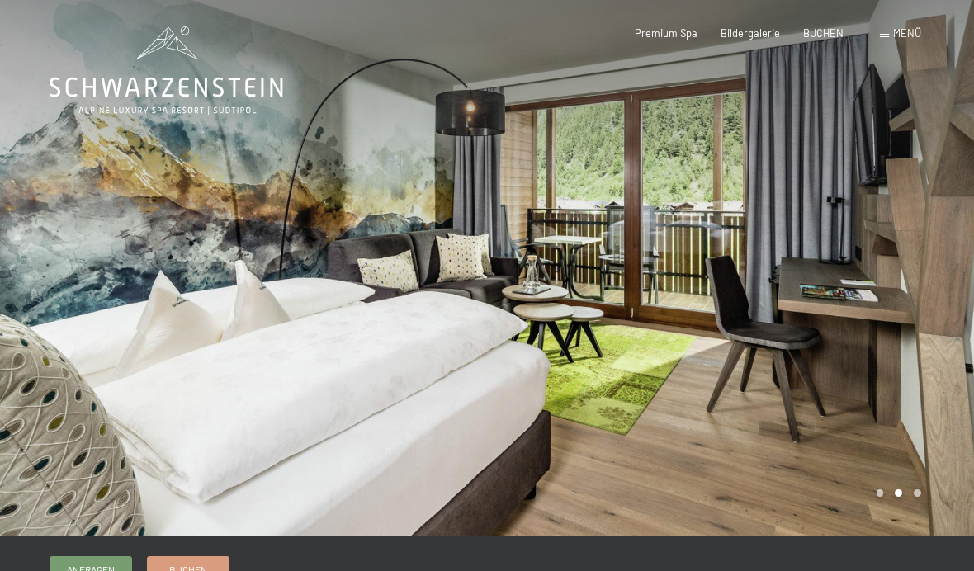
click at [941, 275] on div at bounding box center [730, 268] width 487 height 537
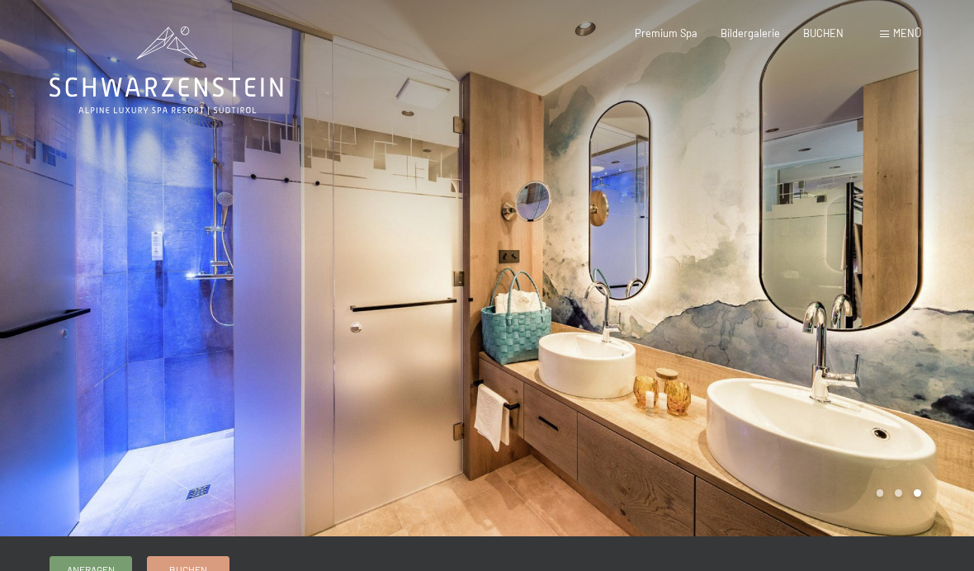
click at [932, 279] on div at bounding box center [730, 268] width 487 height 537
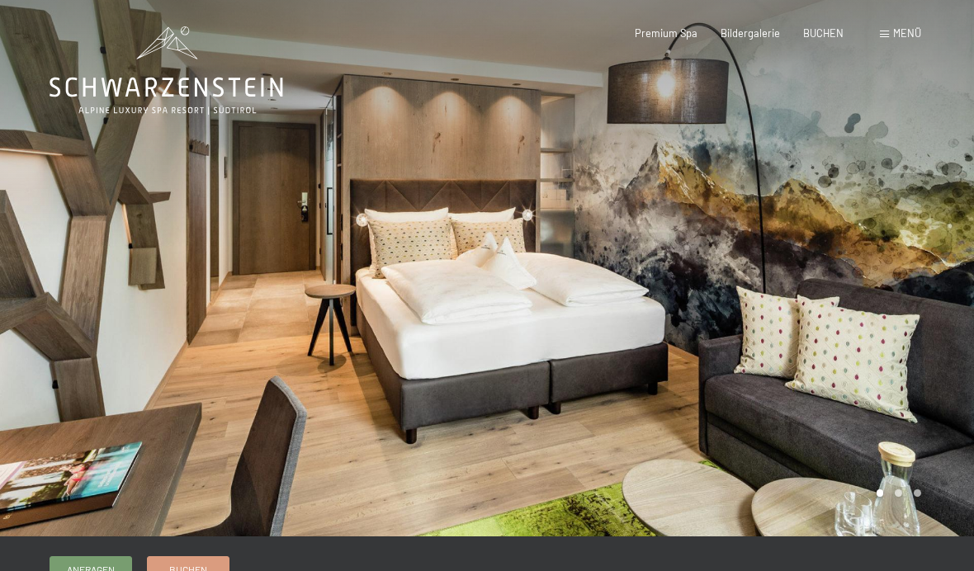
click at [918, 26] on div "Buchen Anfragen Premium Spa Bildergalerie BUCHEN Menü DE IT EN Gutschein Bilder…" at bounding box center [755, 33] width 334 height 15
click at [897, 27] on span "Menü" at bounding box center [907, 32] width 28 height 13
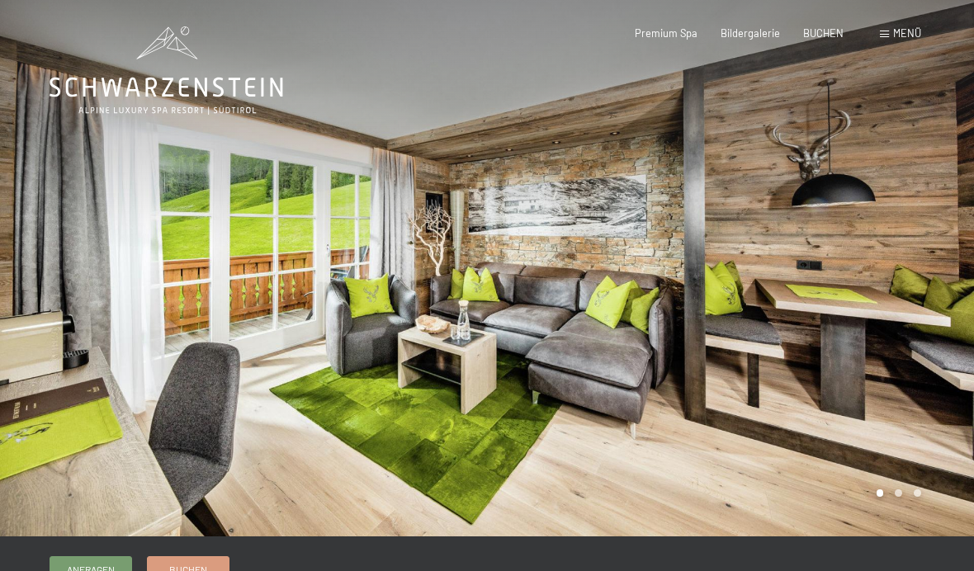
click at [916, 252] on div at bounding box center [730, 268] width 487 height 537
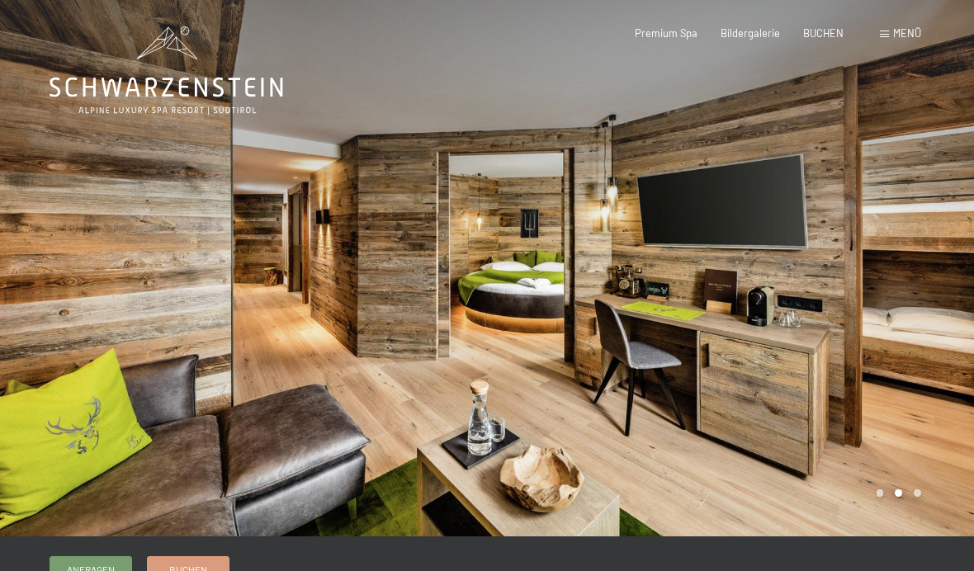
click at [879, 277] on div at bounding box center [730, 268] width 487 height 537
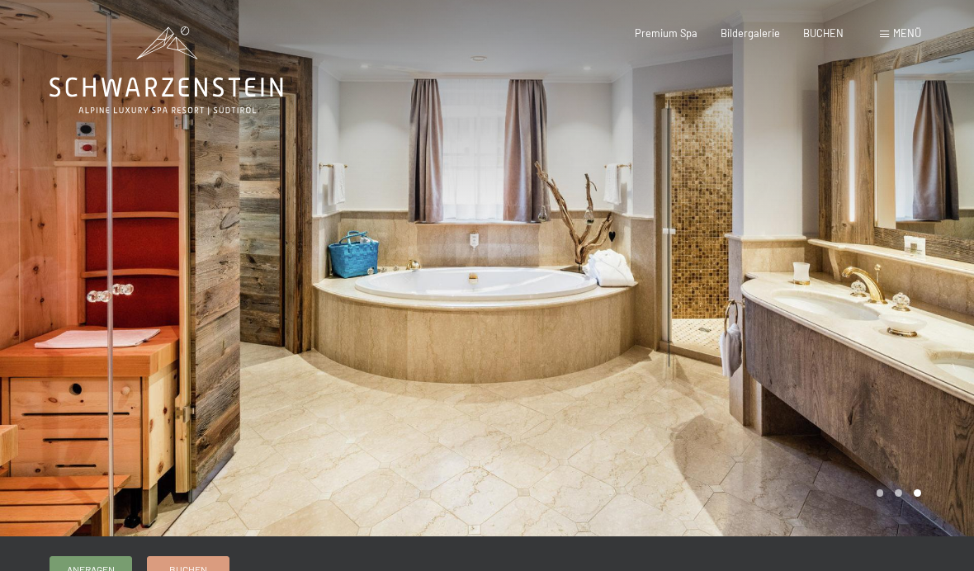
click at [917, 264] on div at bounding box center [730, 268] width 487 height 537
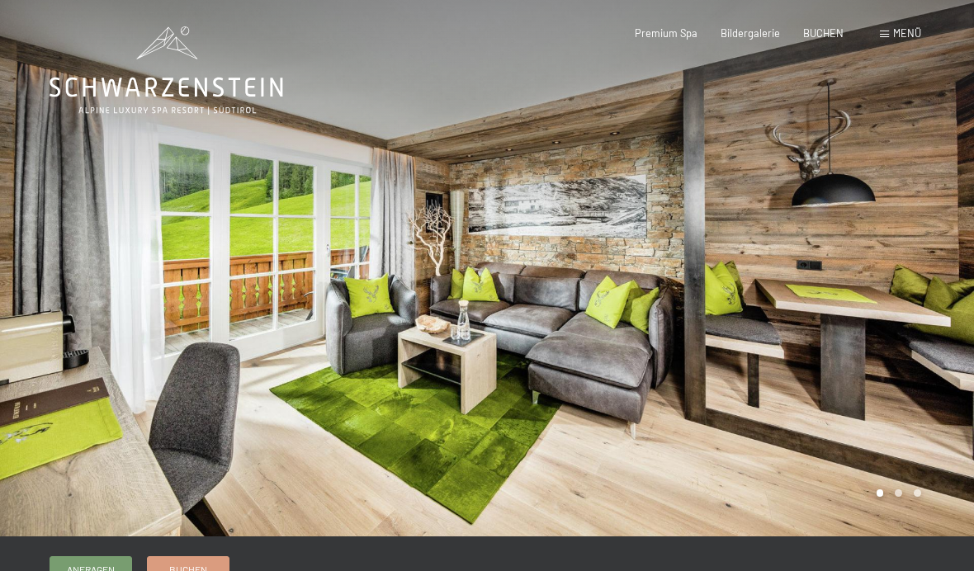
click at [928, 262] on div at bounding box center [730, 268] width 487 height 537
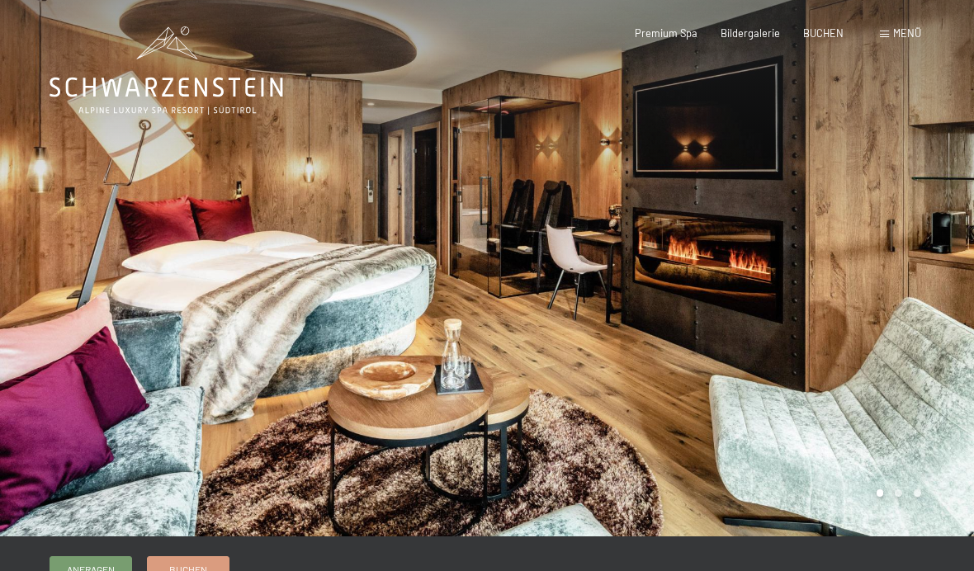
click at [929, 252] on div at bounding box center [730, 268] width 487 height 537
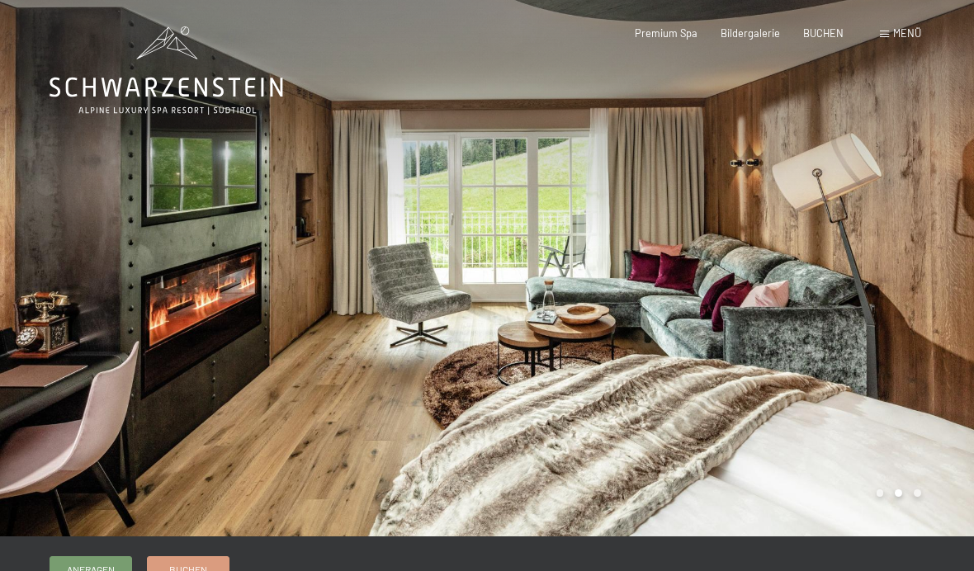
click at [927, 250] on div at bounding box center [730, 268] width 487 height 537
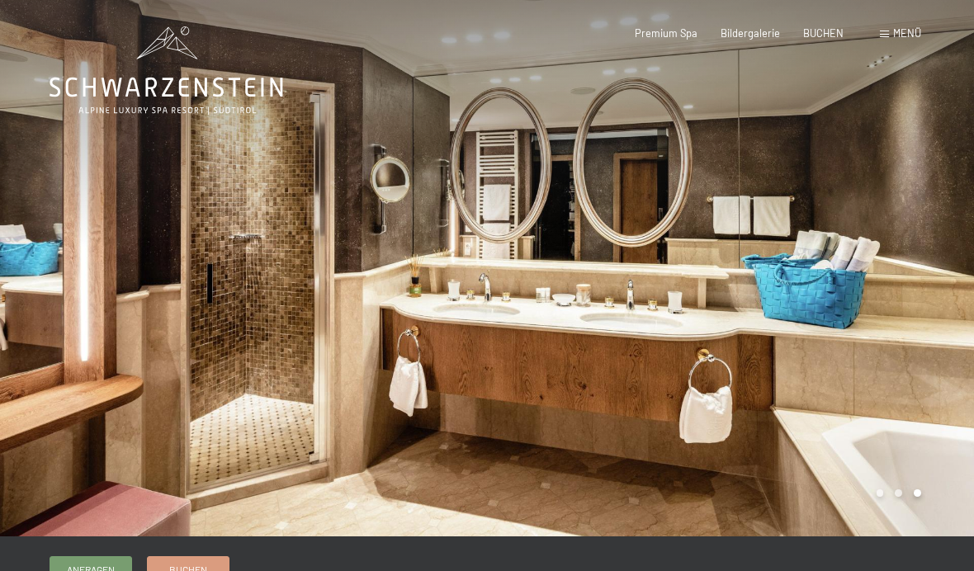
click at [936, 253] on div at bounding box center [730, 268] width 487 height 537
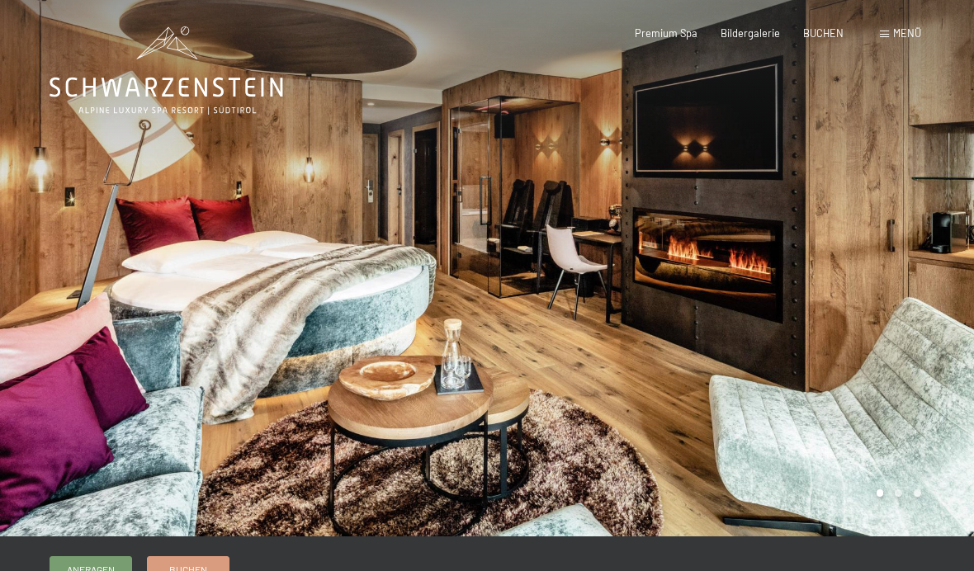
click at [935, 254] on div at bounding box center [730, 268] width 487 height 537
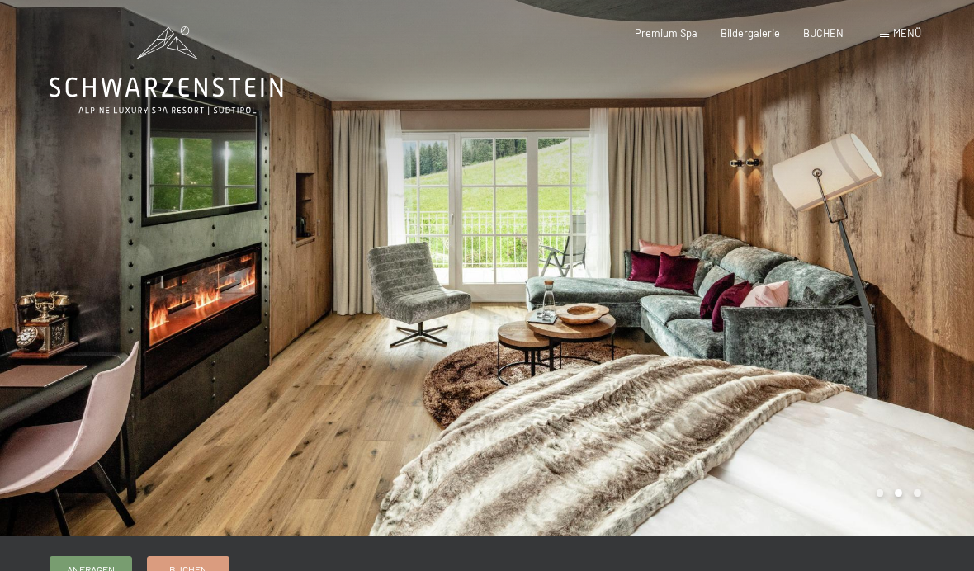
click at [890, 38] on div "Menü" at bounding box center [900, 33] width 41 height 15
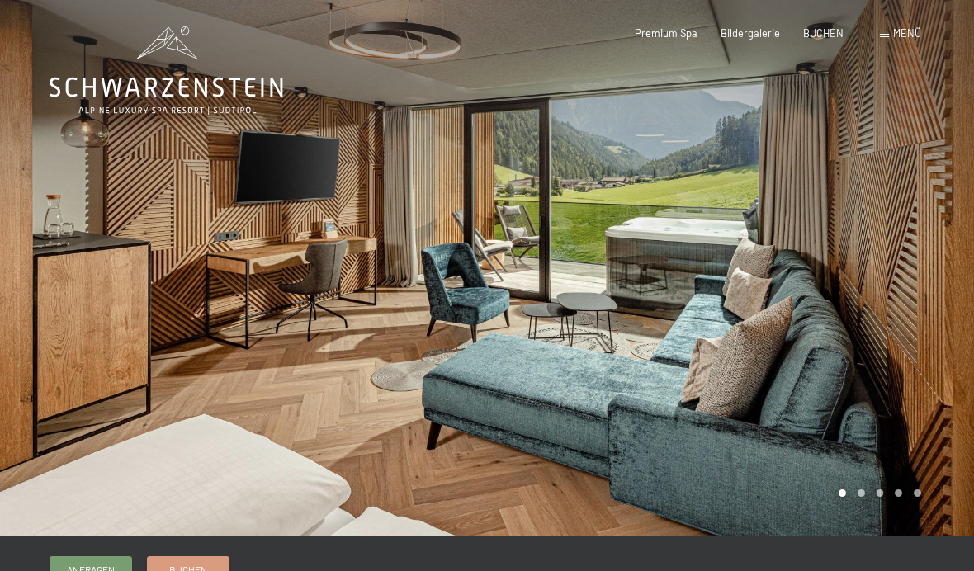
click at [891, 270] on div at bounding box center [730, 268] width 487 height 537
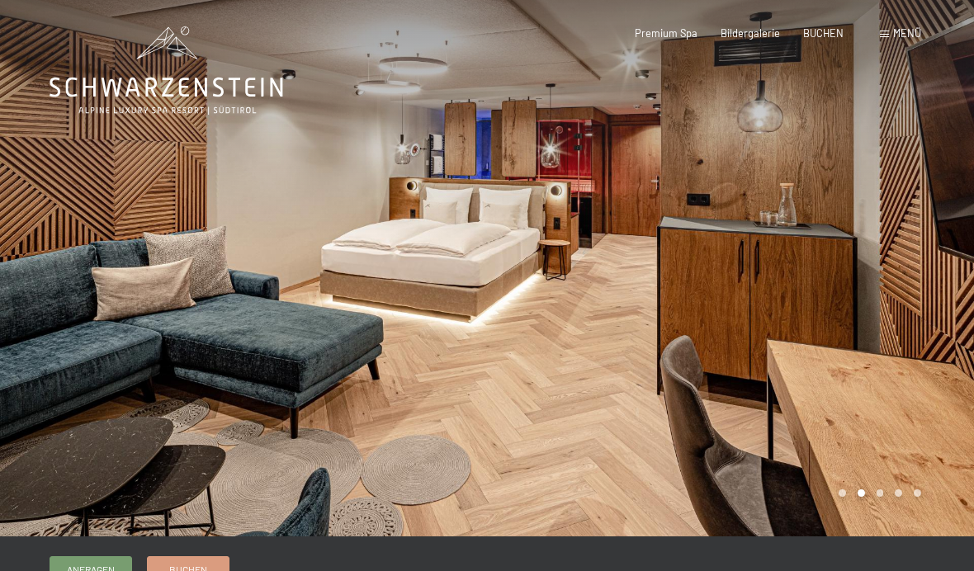
click at [911, 271] on div at bounding box center [730, 268] width 487 height 537
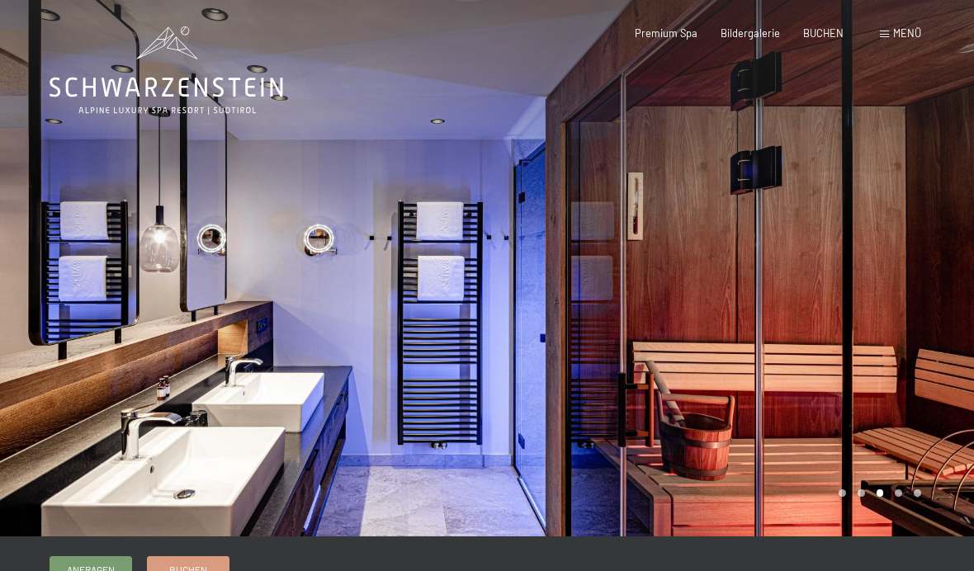
click at [892, 239] on div at bounding box center [730, 268] width 487 height 537
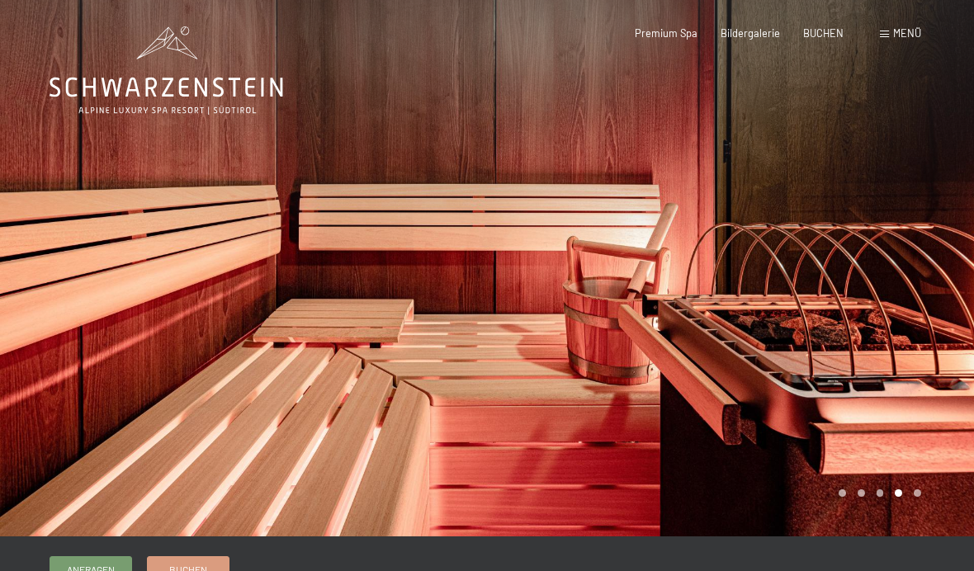
click at [901, 253] on div at bounding box center [730, 268] width 487 height 537
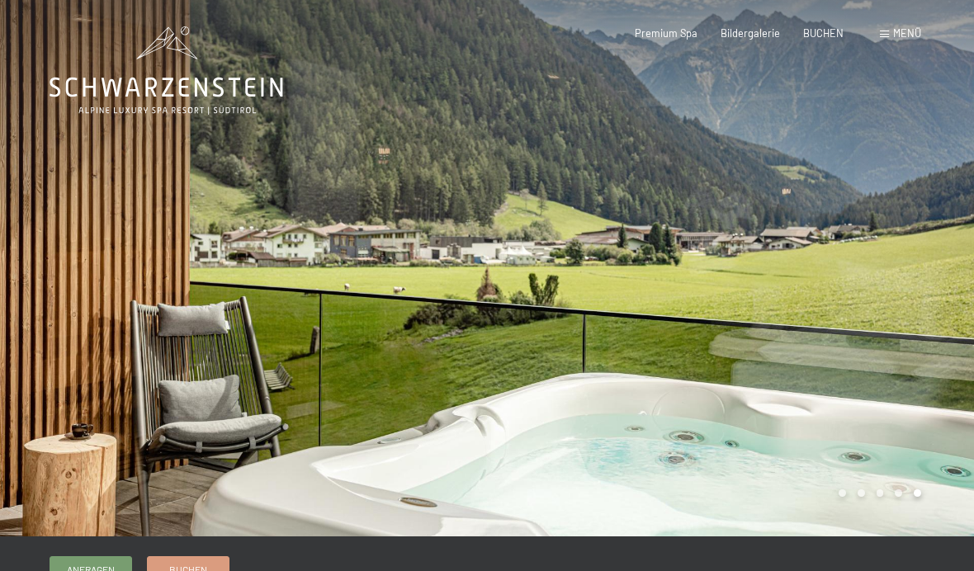
click at [905, 261] on div at bounding box center [730, 268] width 487 height 537
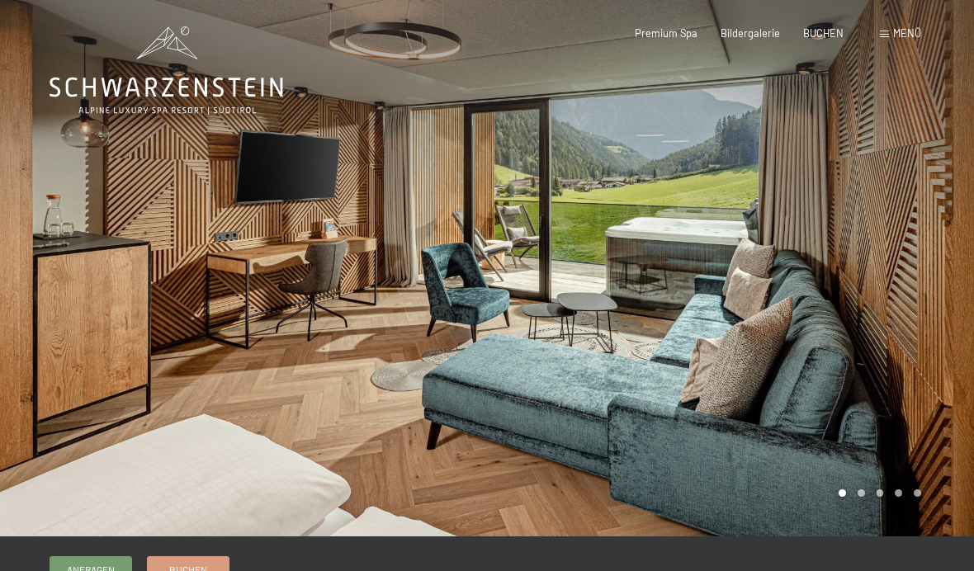
click at [907, 265] on div at bounding box center [730, 268] width 487 height 537
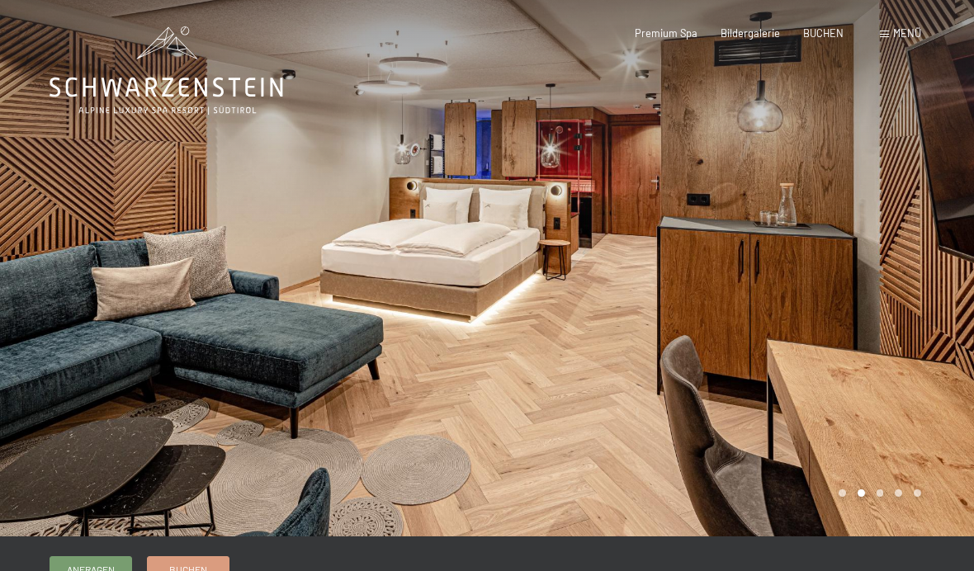
click at [912, 277] on div at bounding box center [730, 268] width 487 height 537
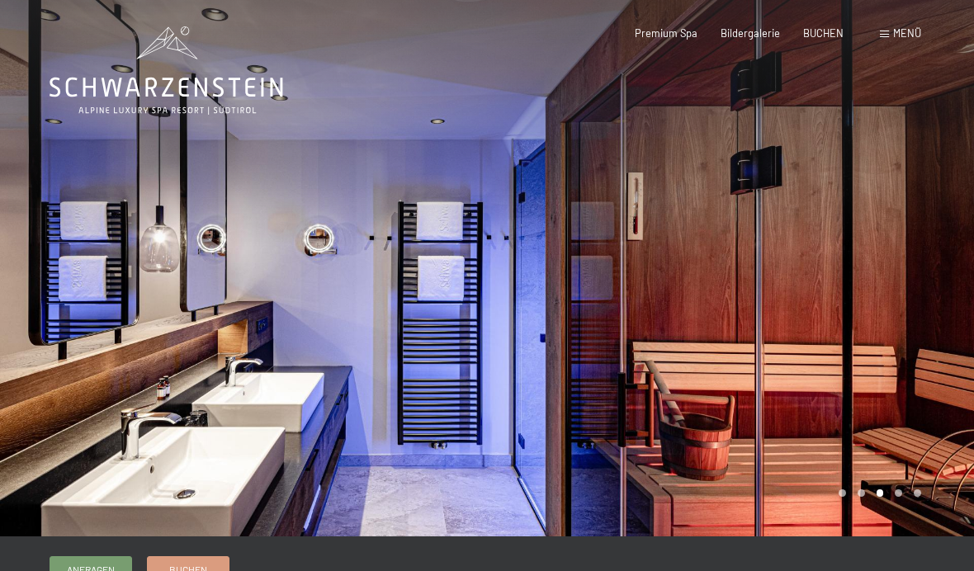
click at [907, 36] on span "Menü" at bounding box center [907, 32] width 28 height 13
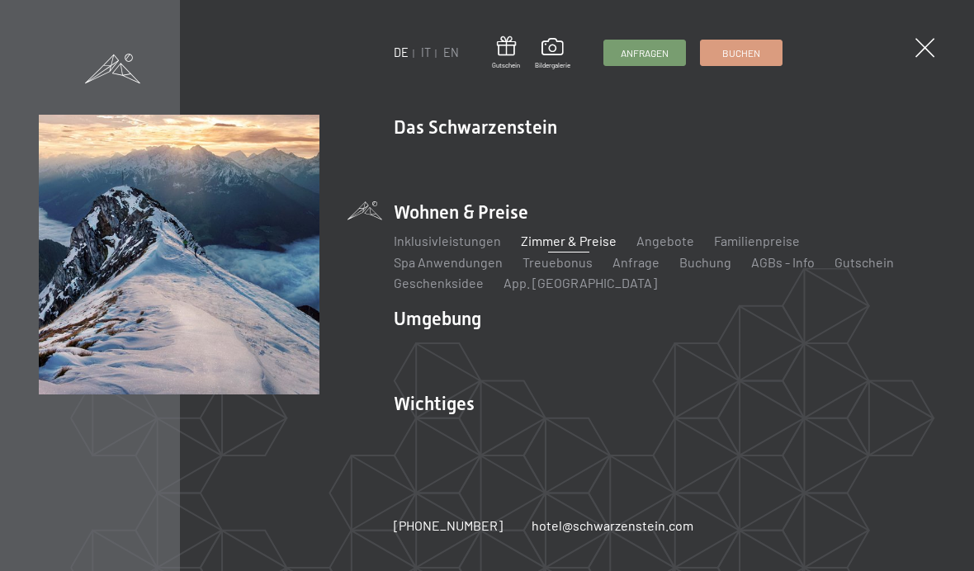
click at [455, 348] on link "Das Ahrntal" at bounding box center [427, 347] width 67 height 16
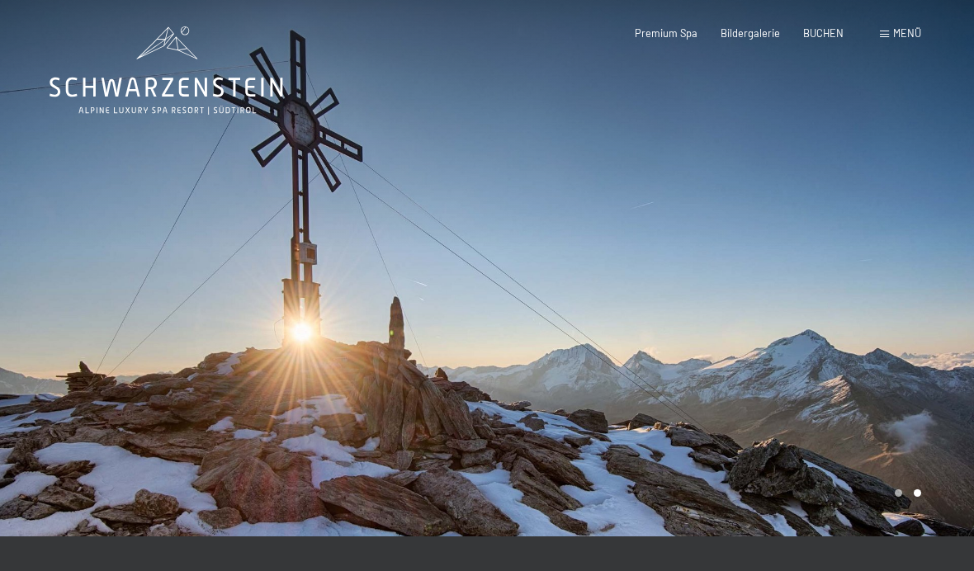
click at [897, 26] on span "Menü" at bounding box center [907, 32] width 28 height 13
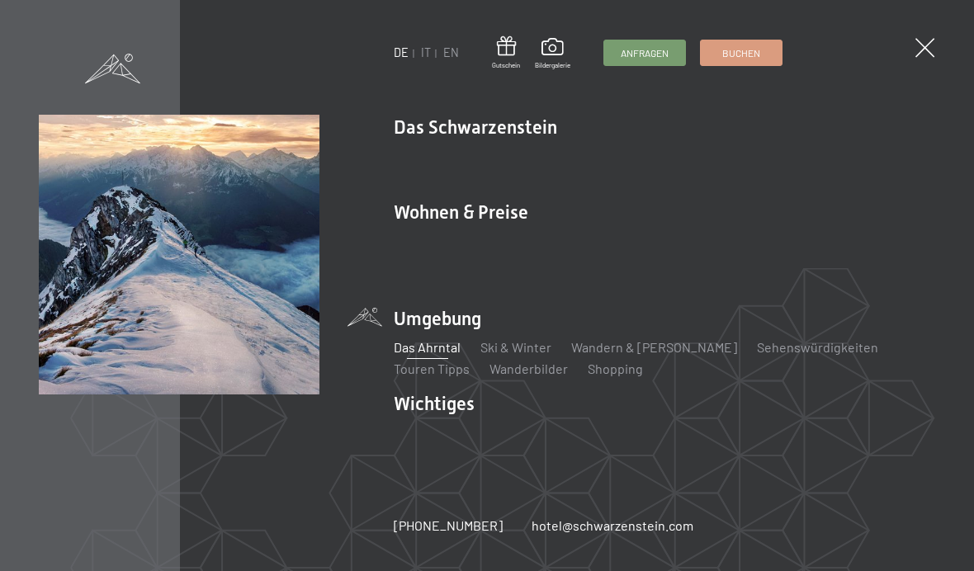
click at [907, 9] on div "DE IT EN Gutschein Bildergalerie Anfragen Buchen DE IT EN Das Schwarzenstein Ne…" at bounding box center [487, 285] width 974 height 571
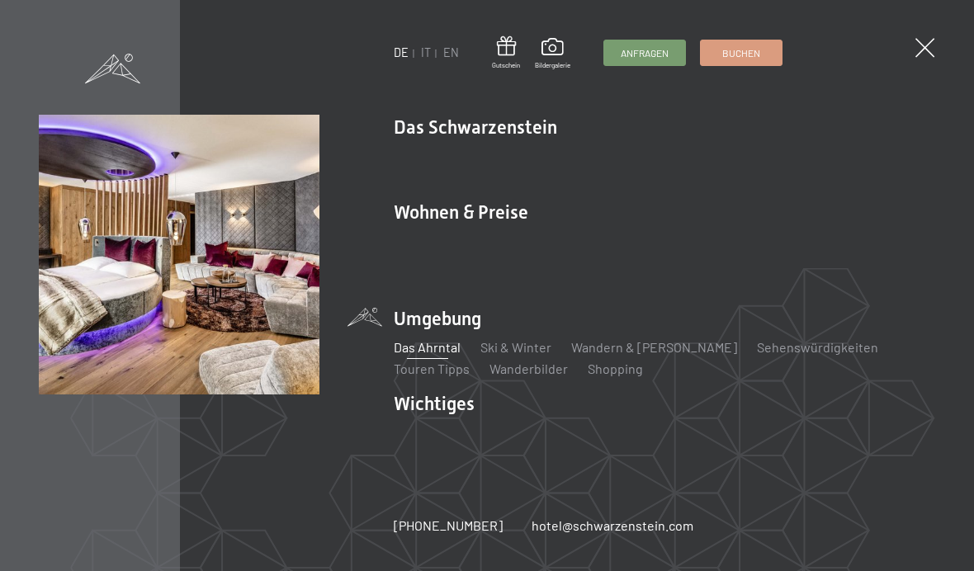
click at [463, 249] on link "Inklusivleistungen" at bounding box center [447, 241] width 107 height 16
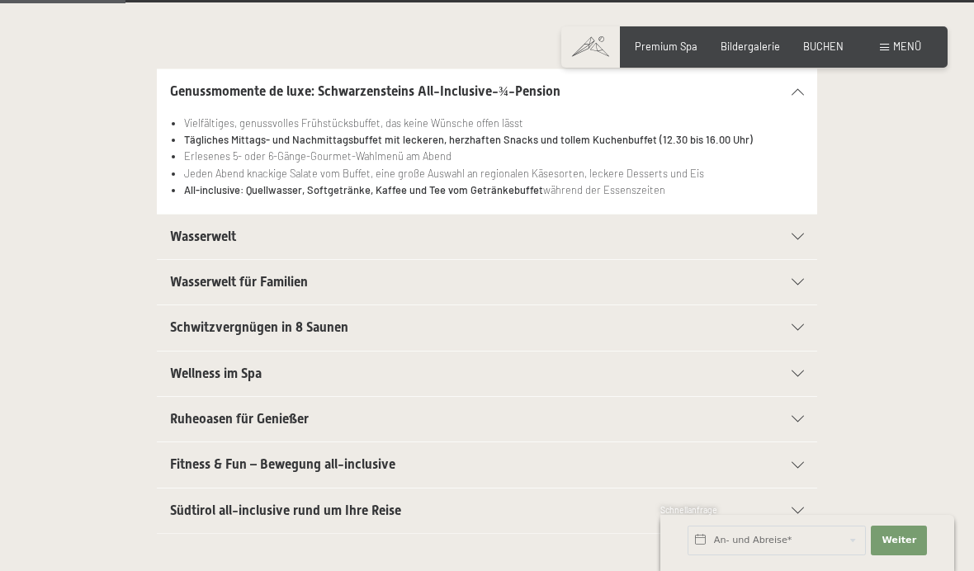
scroll to position [347, 0]
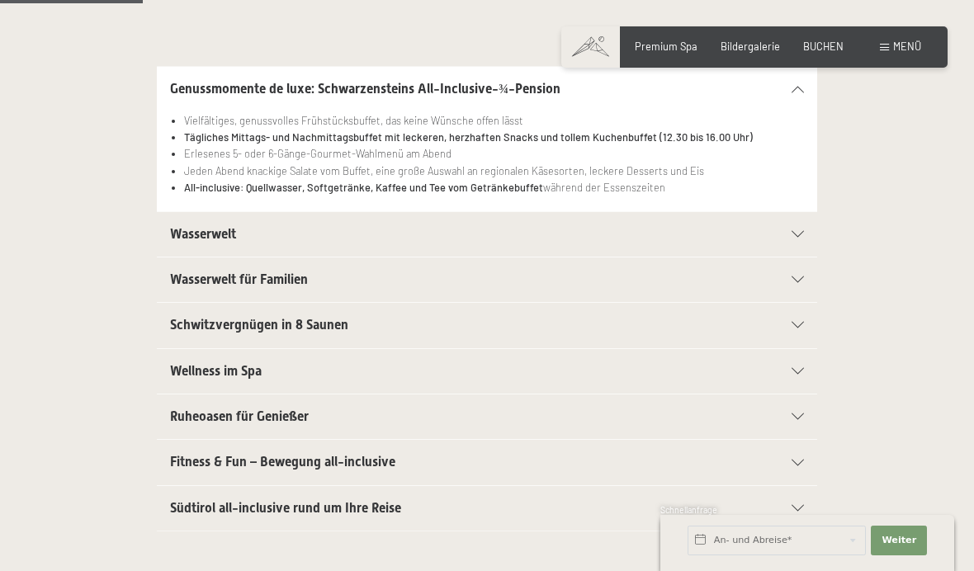
click at [613, 322] on h2 "Schwitzvergnügen in 8 Saunen" at bounding box center [455, 325] width 570 height 18
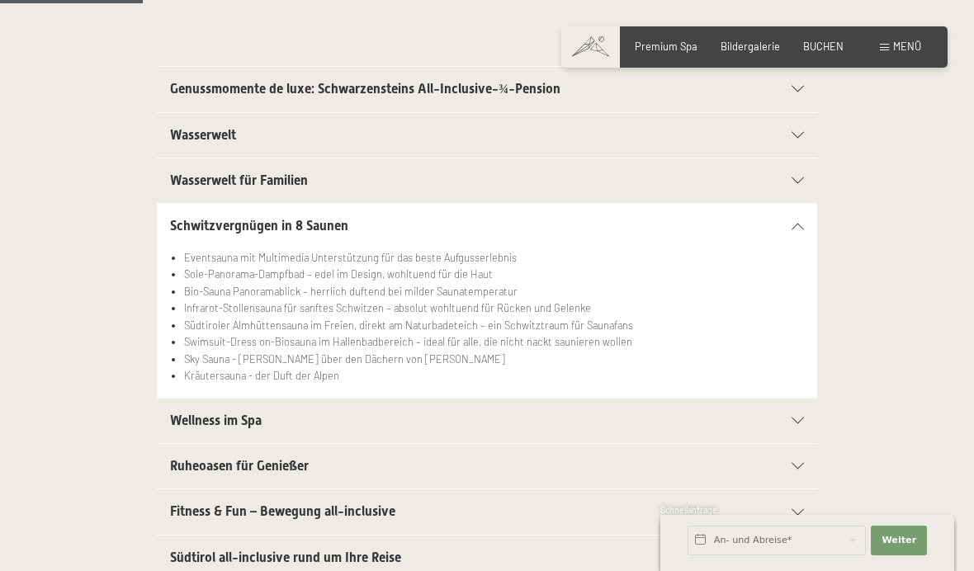
click at [715, 225] on h2 "Schwitzvergnügen in 8 Saunen" at bounding box center [455, 226] width 570 height 18
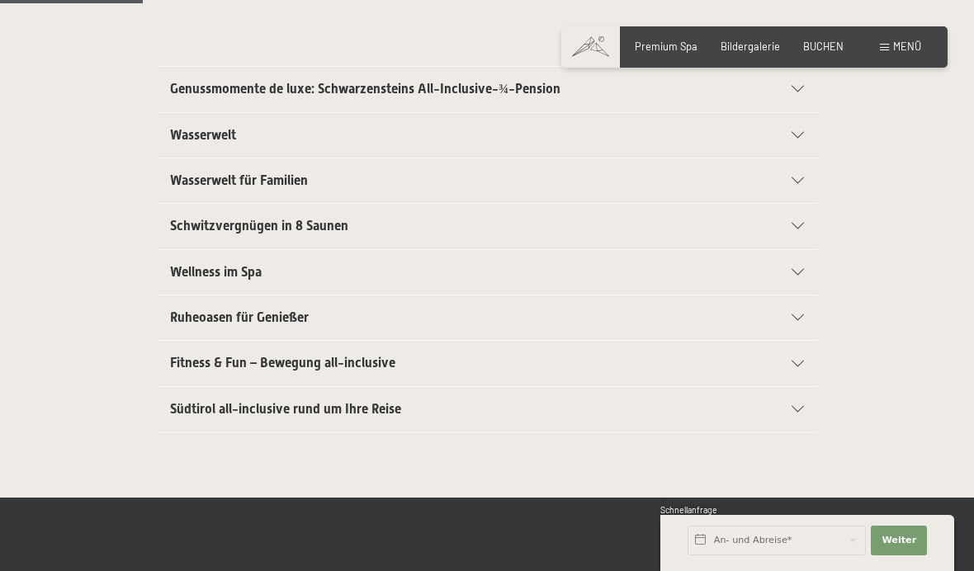
click at [628, 275] on h2 "Wellness im Spa" at bounding box center [455, 272] width 570 height 18
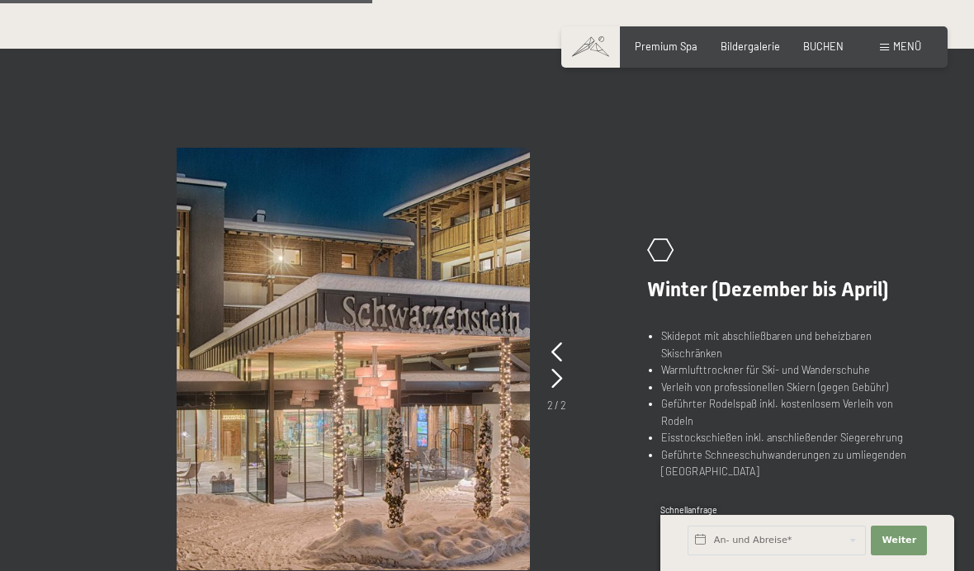
scroll to position [912, 0]
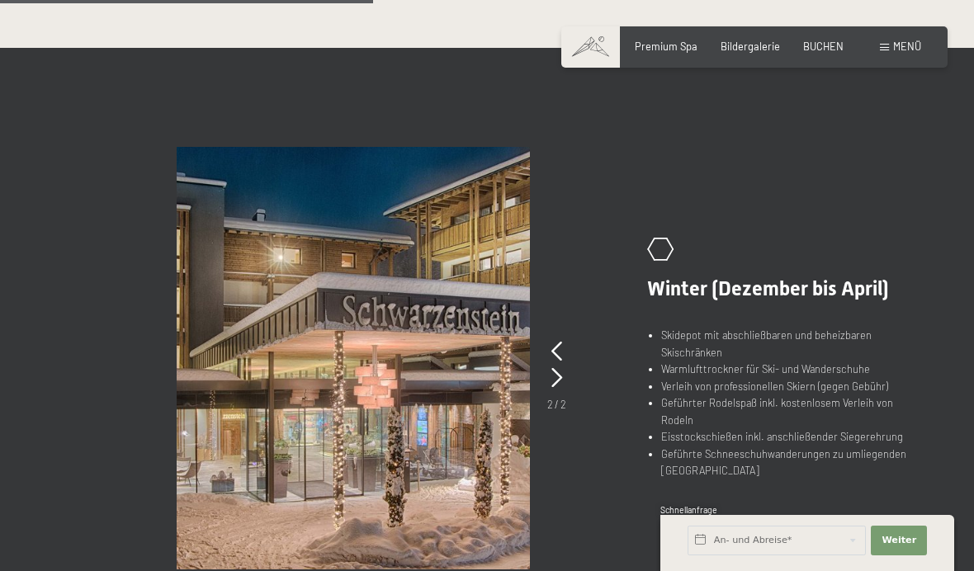
click at [568, 354] on picture at bounding box center [396, 358] width 438 height 423
click at [775, 40] on div "Buchen Anfragen Premium Spa Bildergalerie BUCHEN Menü DE IT EN Gutschein Bilder…" at bounding box center [755, 47] width 334 height 15
click at [751, 49] on span "Bildergalerie" at bounding box center [750, 46] width 59 height 13
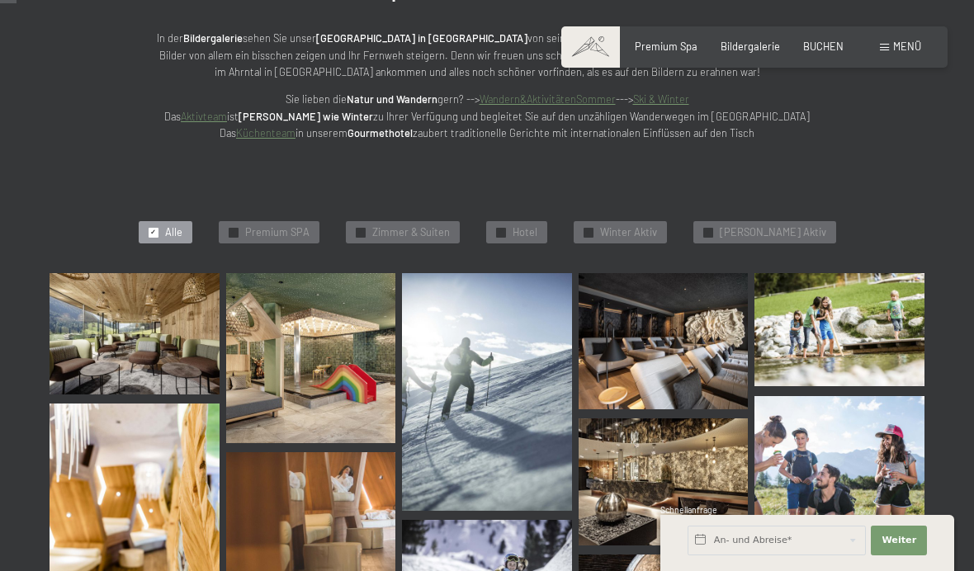
scroll to position [233, 0]
click at [149, 309] on img at bounding box center [135, 334] width 170 height 121
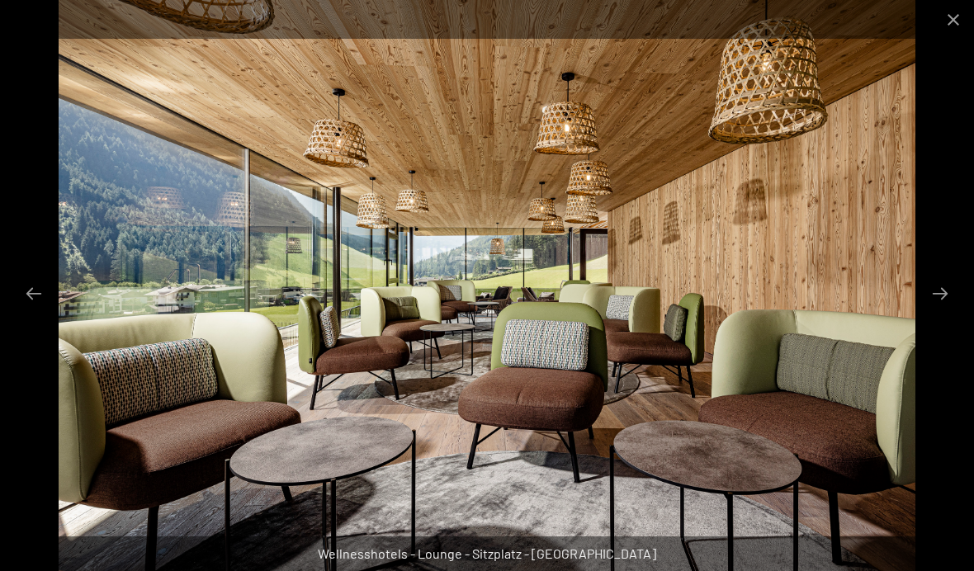
click at [949, 310] on button "Next slide" at bounding box center [940, 293] width 35 height 32
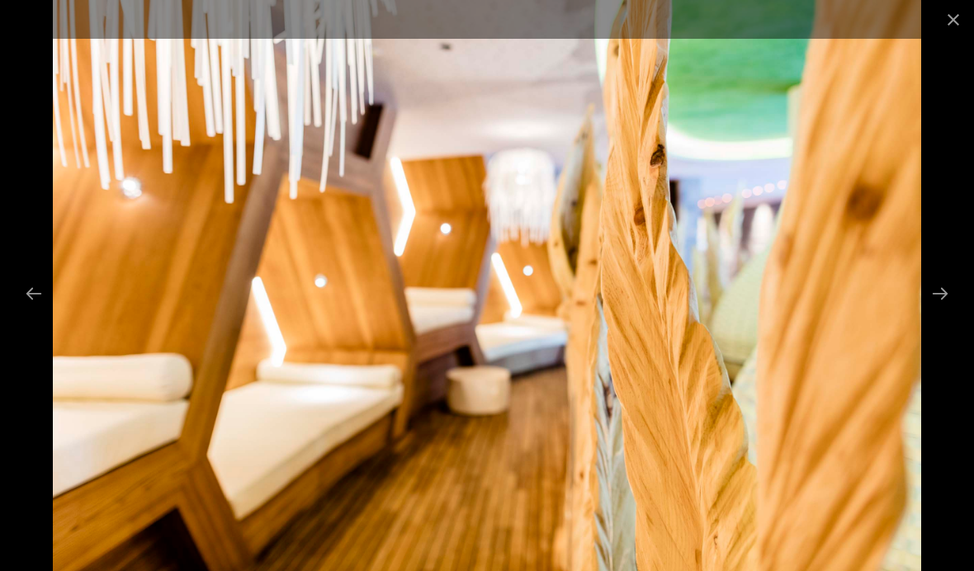
click at [956, 310] on button "Next slide" at bounding box center [940, 293] width 35 height 32
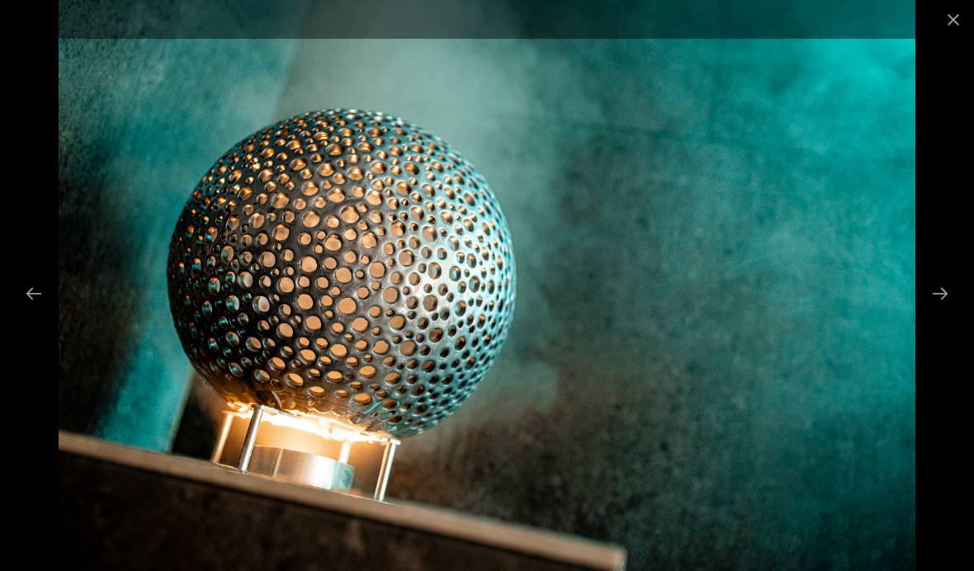
click at [949, 310] on button "Next slide" at bounding box center [940, 293] width 35 height 32
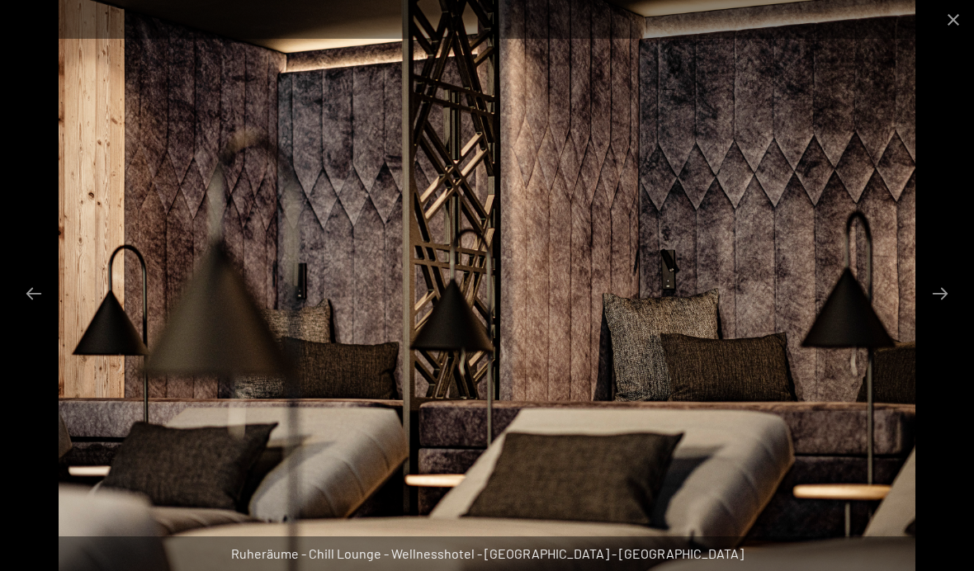
click at [945, 310] on button "Next slide" at bounding box center [940, 293] width 35 height 32
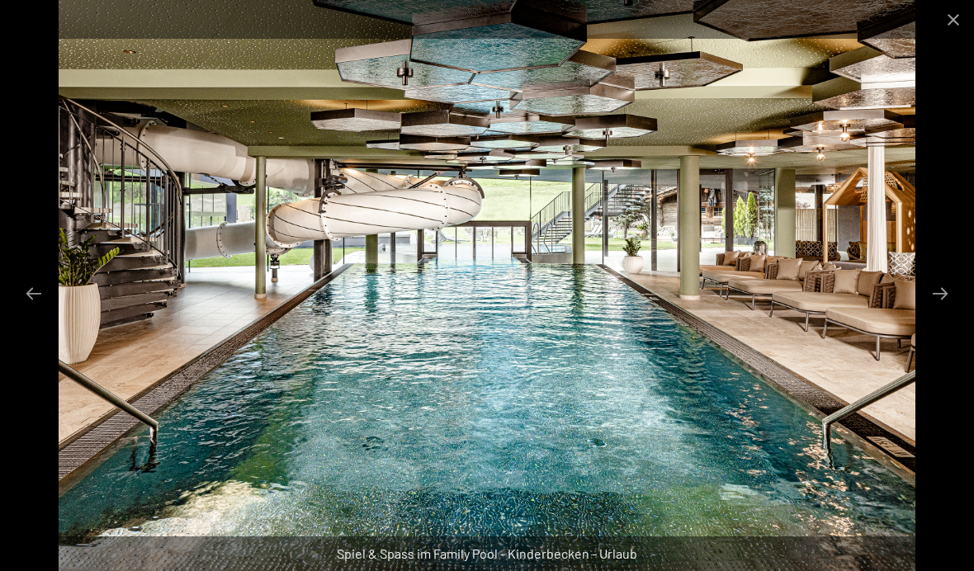
click at [952, 310] on button "Next slide" at bounding box center [940, 293] width 35 height 32
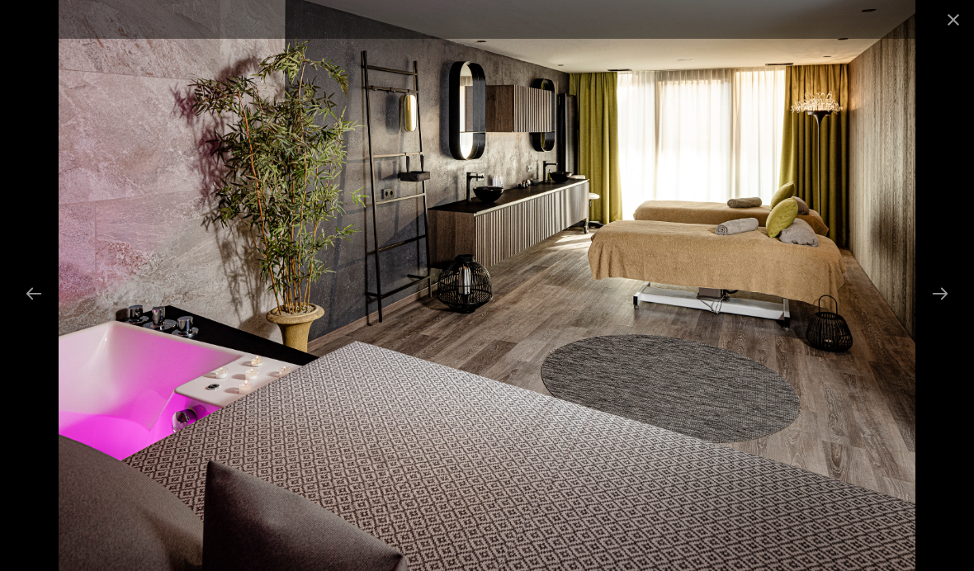
click at [916, 317] on img at bounding box center [487, 285] width 857 height 571
click at [943, 310] on button "Next slide" at bounding box center [940, 293] width 35 height 32
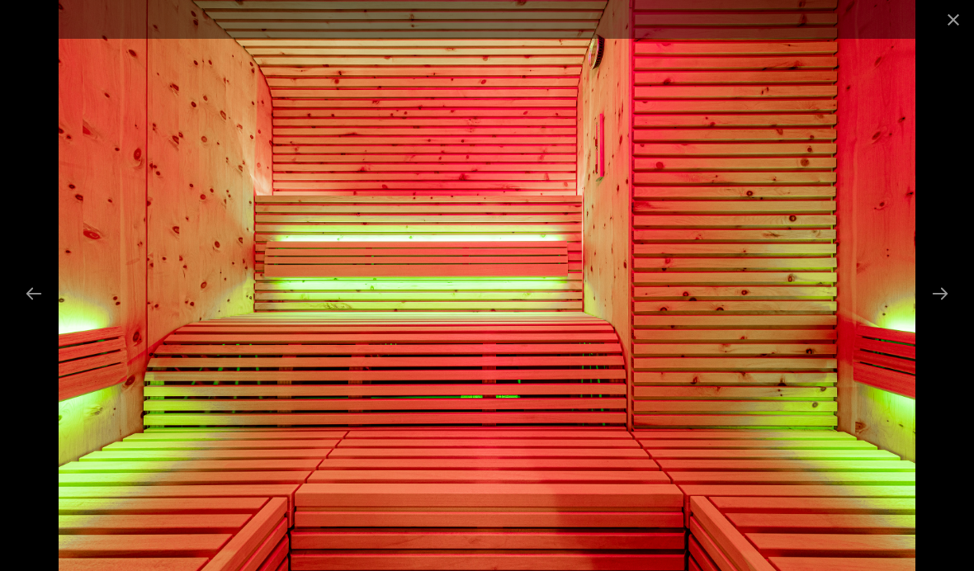
click at [952, 310] on button "Next slide" at bounding box center [940, 293] width 35 height 32
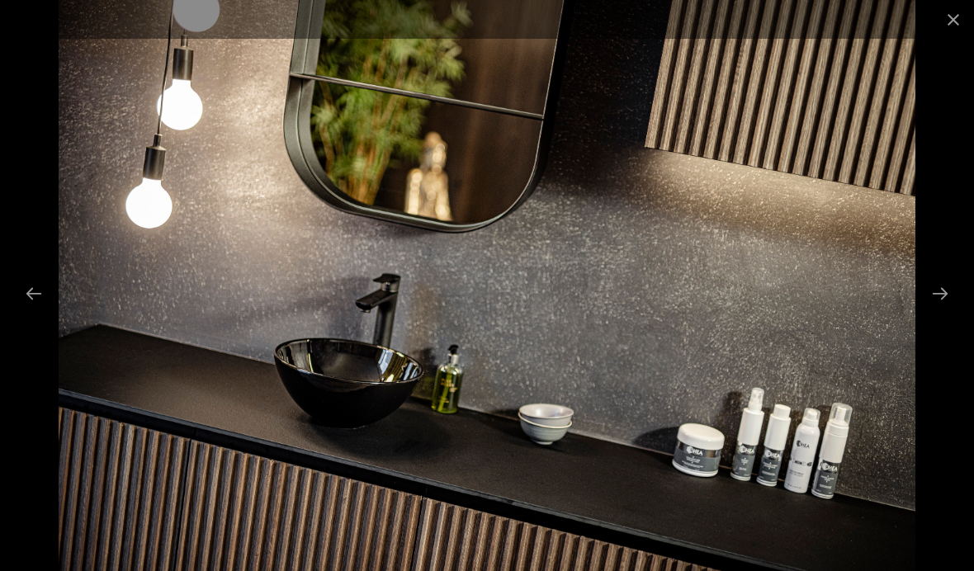
click at [949, 310] on button "Next slide" at bounding box center [940, 293] width 35 height 32
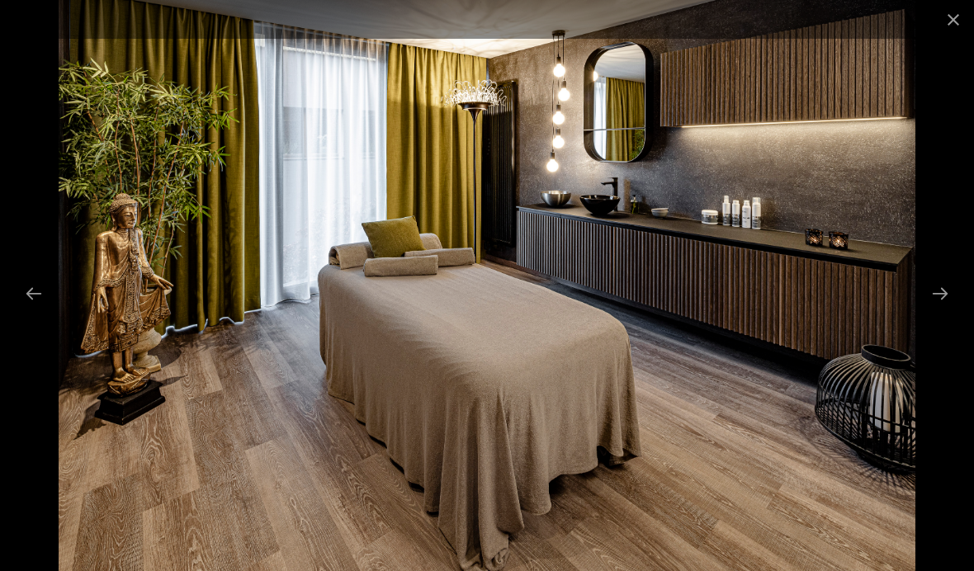
click at [938, 310] on button "Next slide" at bounding box center [940, 293] width 35 height 32
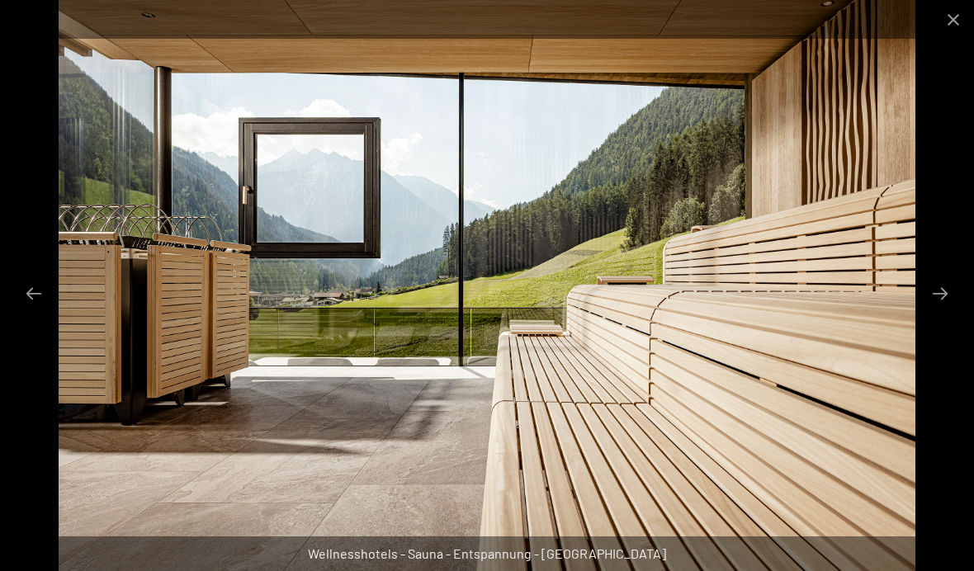
click at [946, 310] on button "Next slide" at bounding box center [940, 293] width 35 height 32
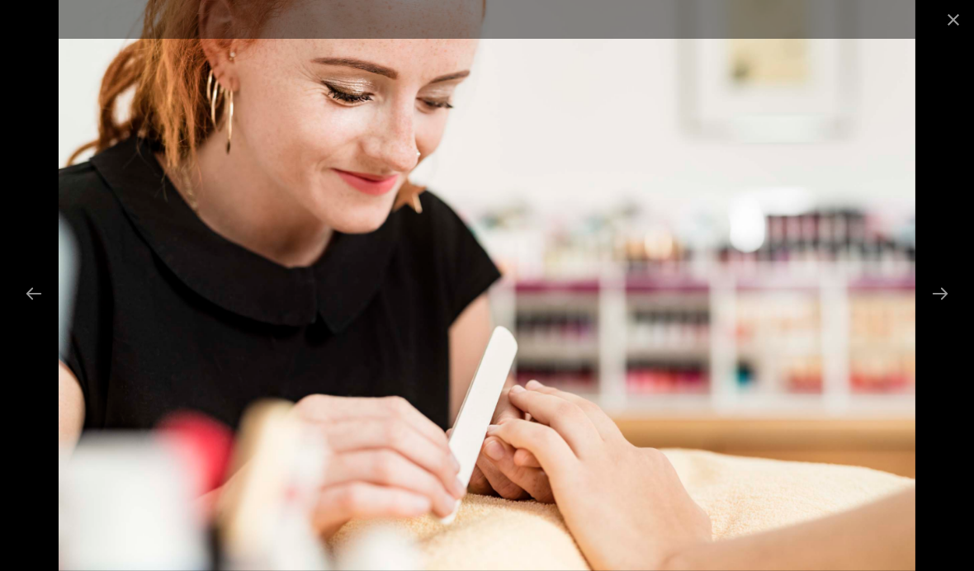
click at [950, 310] on button "Next slide" at bounding box center [940, 293] width 35 height 32
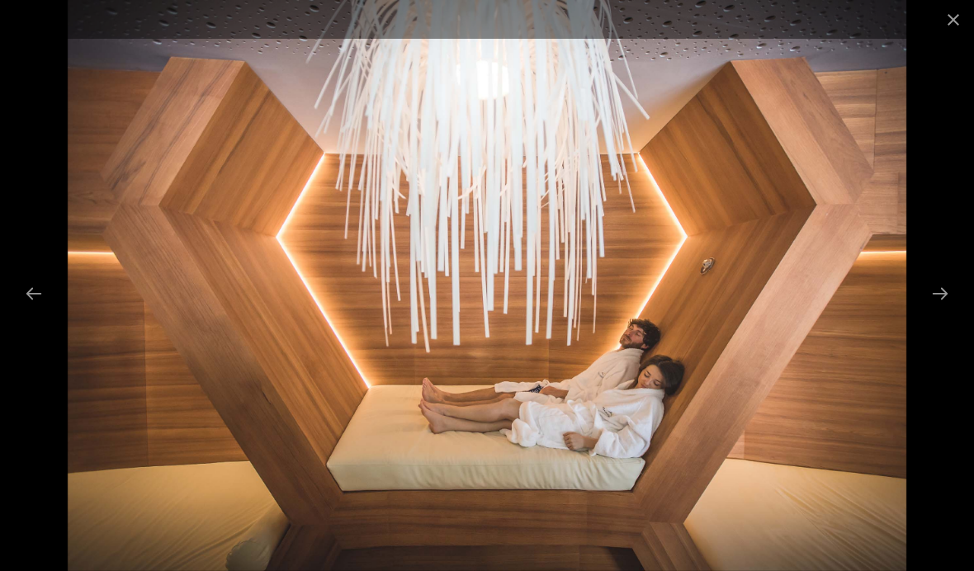
click at [954, 310] on button "Next slide" at bounding box center [940, 293] width 35 height 32
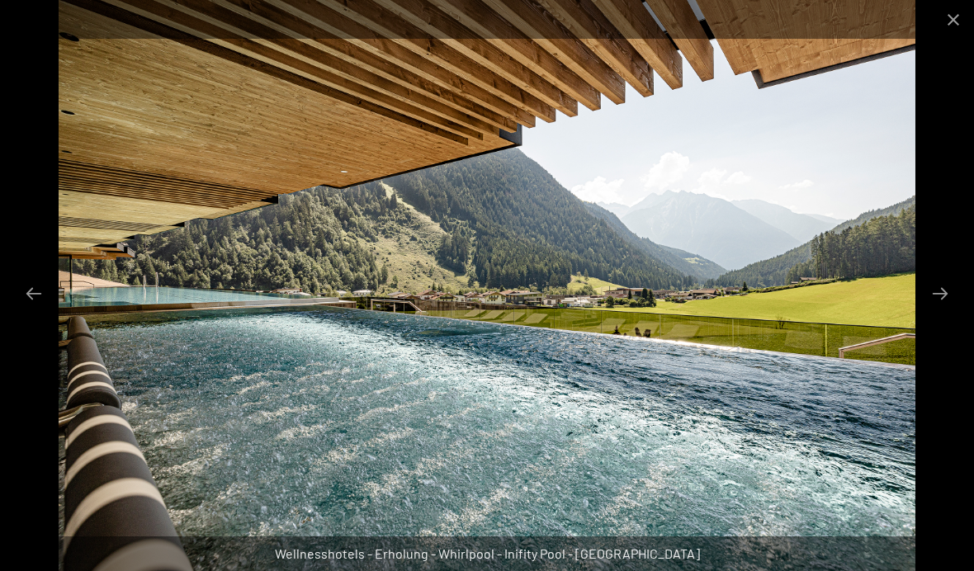
click at [954, 310] on button "Next slide" at bounding box center [940, 293] width 35 height 32
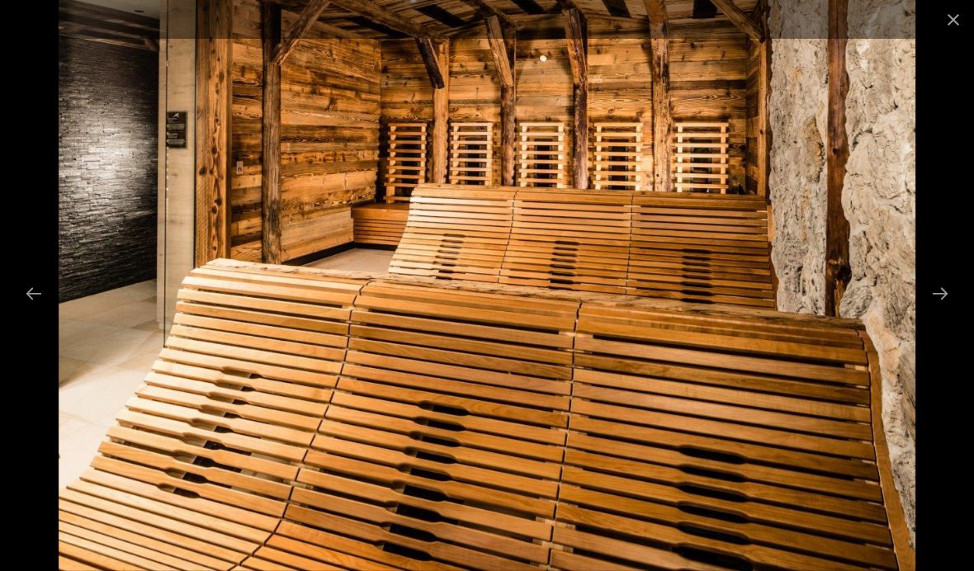
click at [952, 310] on button "Next slide" at bounding box center [940, 293] width 35 height 32
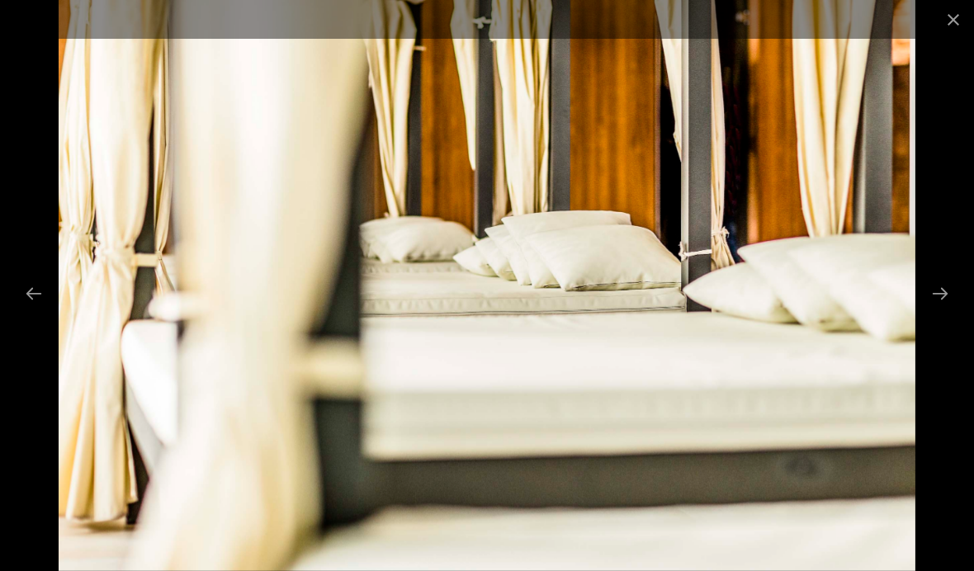
click at [950, 310] on button "Next slide" at bounding box center [940, 293] width 35 height 32
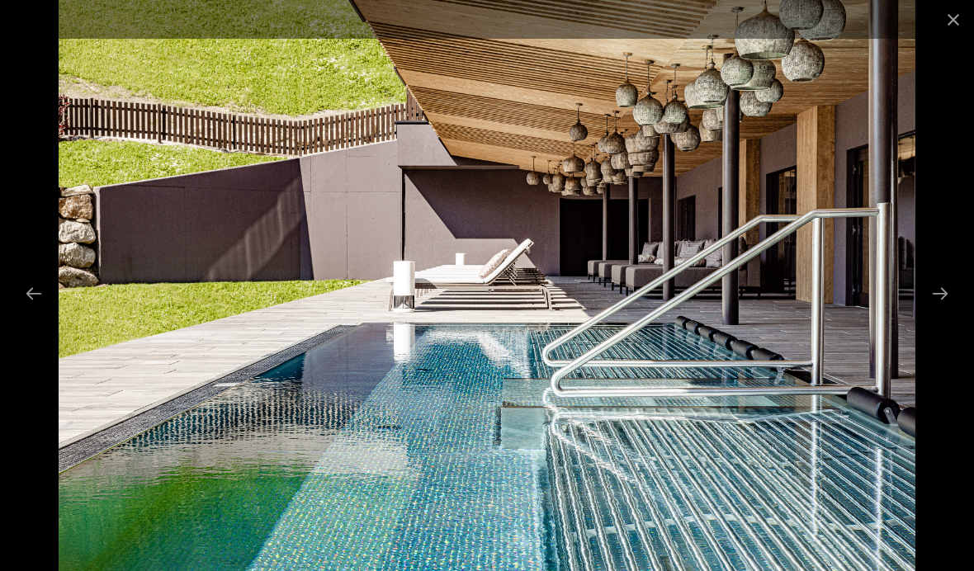
click at [945, 310] on button "Next slide" at bounding box center [940, 293] width 35 height 32
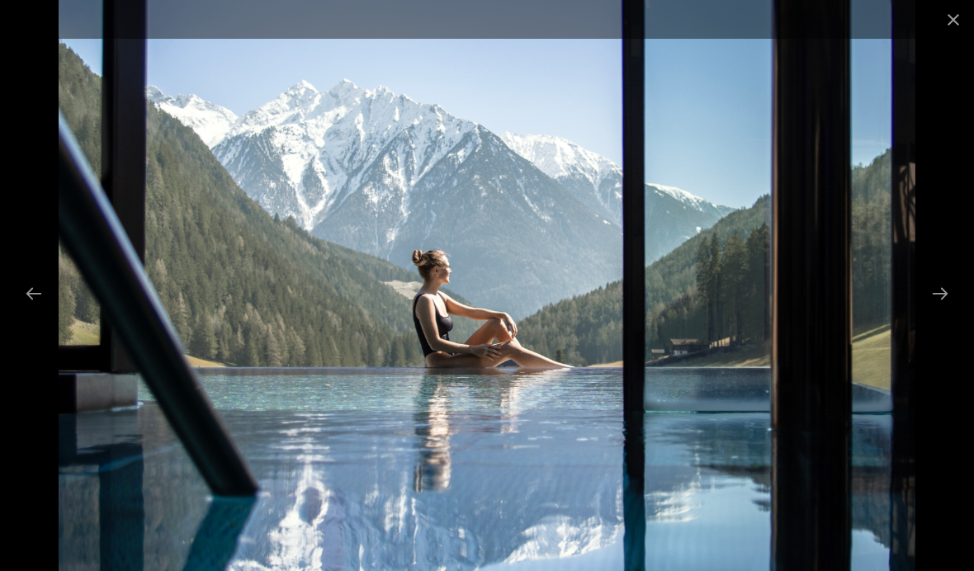
click at [939, 310] on button "Next slide" at bounding box center [940, 293] width 35 height 32
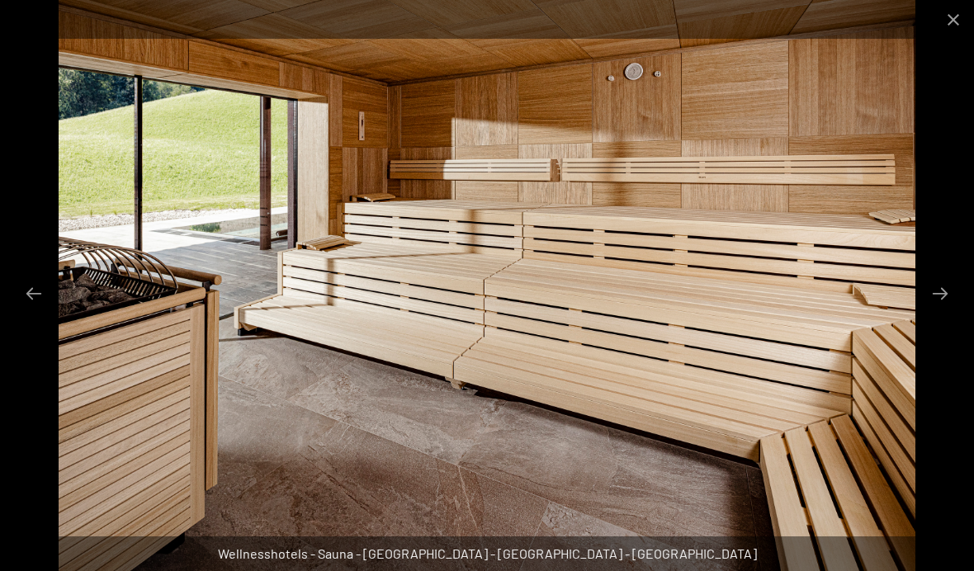
click at [940, 310] on button "Next slide" at bounding box center [940, 293] width 35 height 32
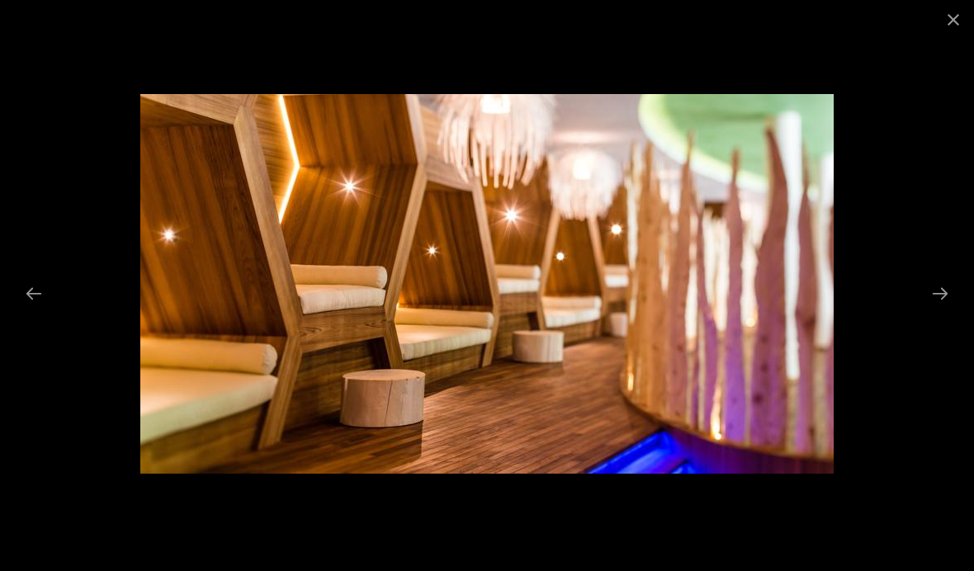
click at [937, 310] on button "Next slide" at bounding box center [940, 293] width 35 height 32
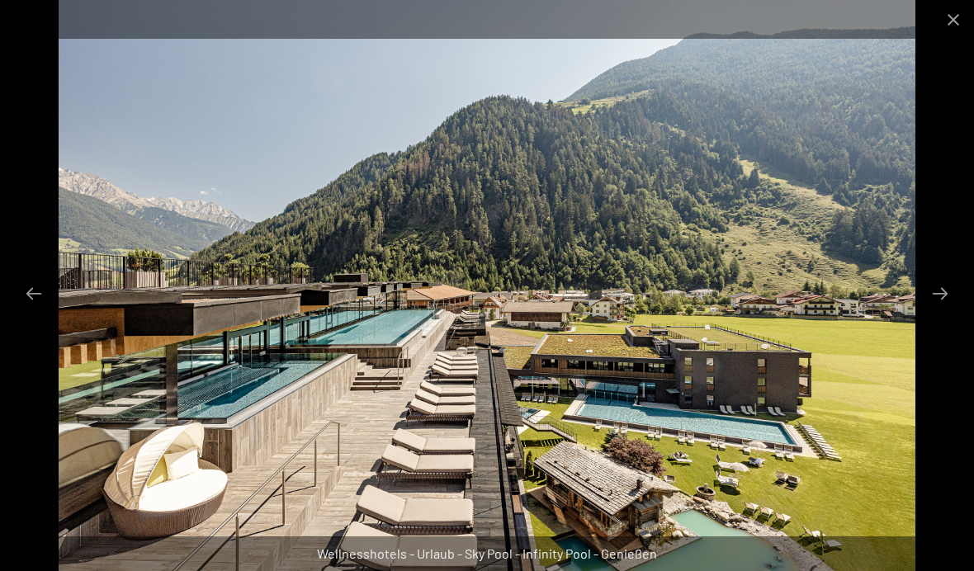
click at [935, 310] on button "Next slide" at bounding box center [940, 293] width 35 height 32
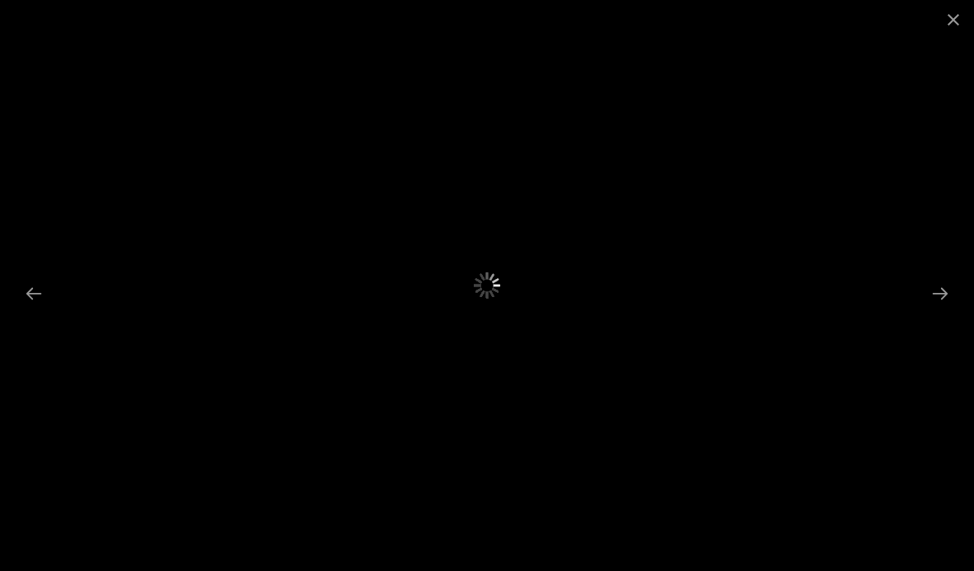
click at [42, 310] on button "Previous slide" at bounding box center [34, 293] width 35 height 32
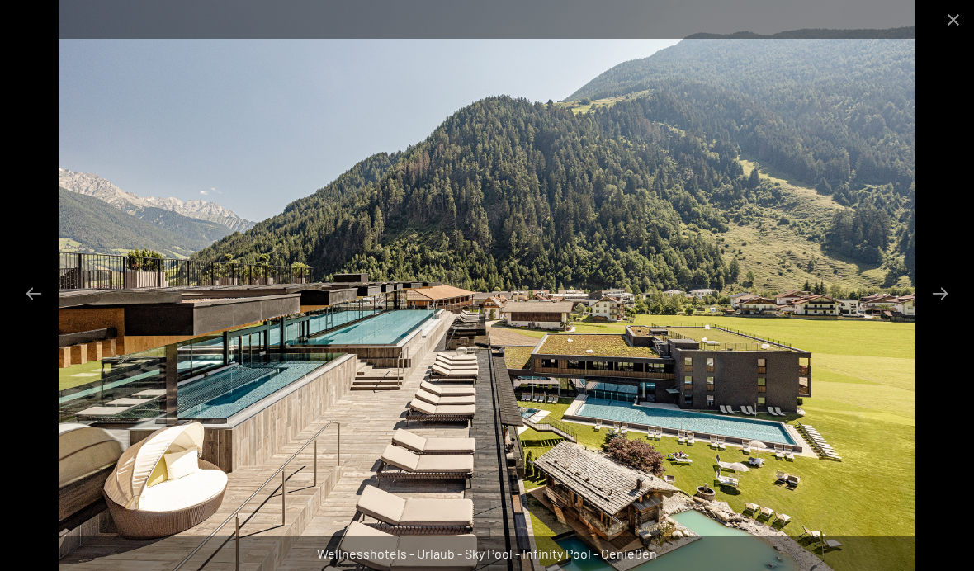
click at [925, 310] on button "Next slide" at bounding box center [940, 293] width 35 height 32
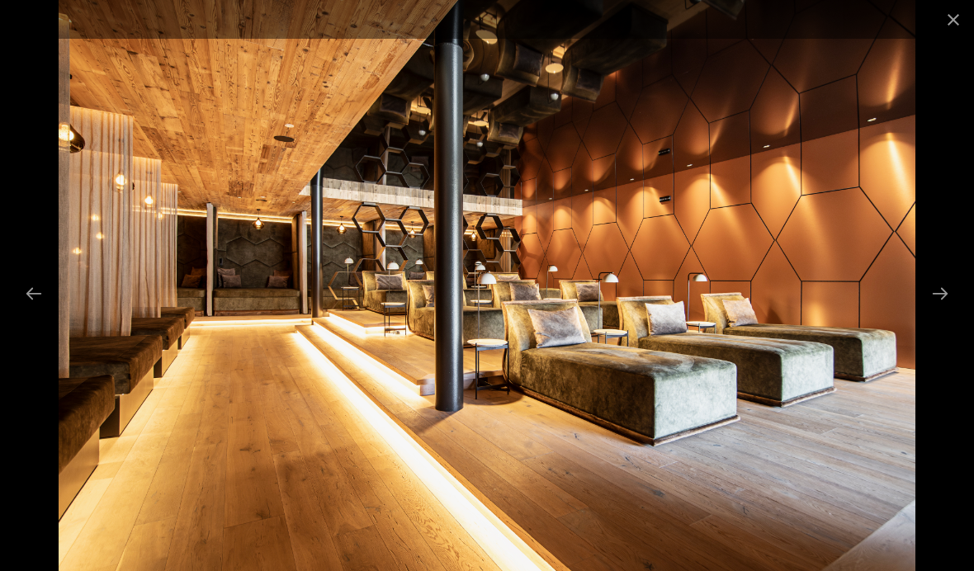
click at [948, 310] on button "Next slide" at bounding box center [940, 293] width 35 height 32
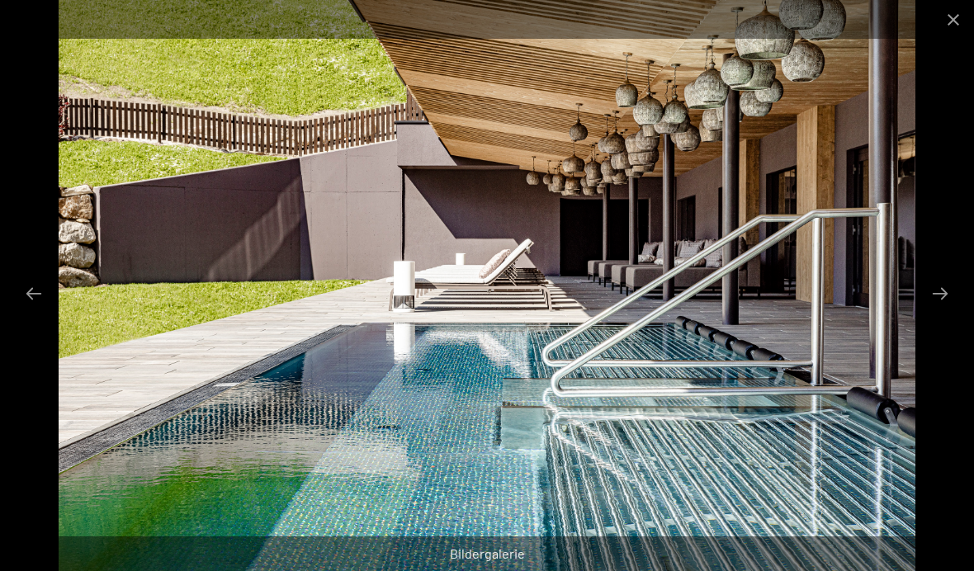
click at [945, 310] on button "Next slide" at bounding box center [940, 293] width 35 height 32
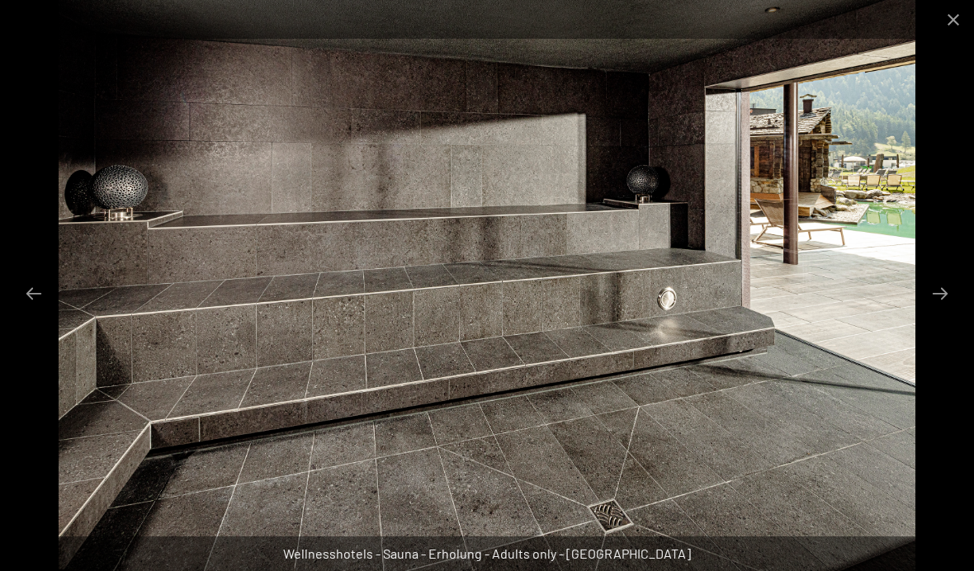
click at [953, 310] on button "Next slide" at bounding box center [940, 293] width 35 height 32
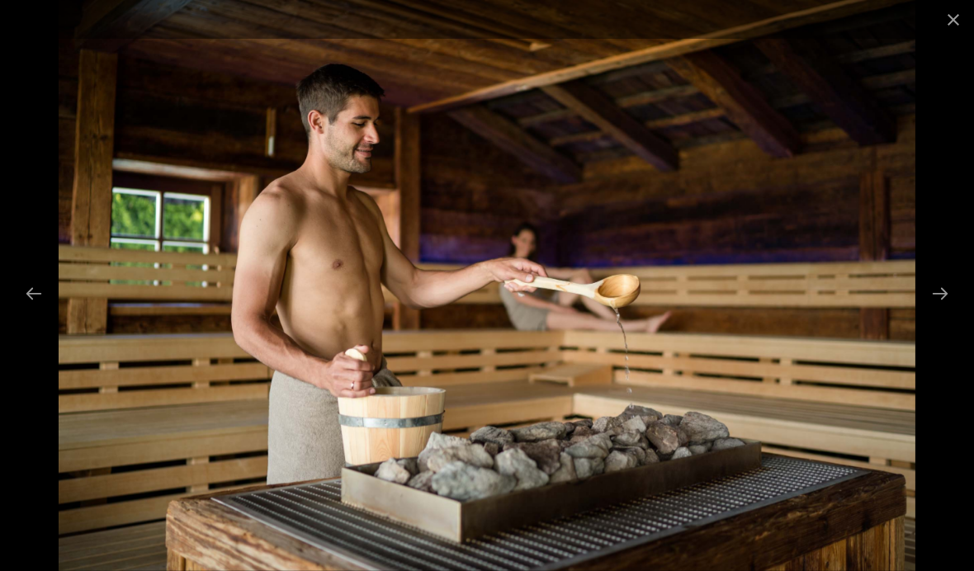
click at [953, 310] on button "Next slide" at bounding box center [940, 293] width 35 height 32
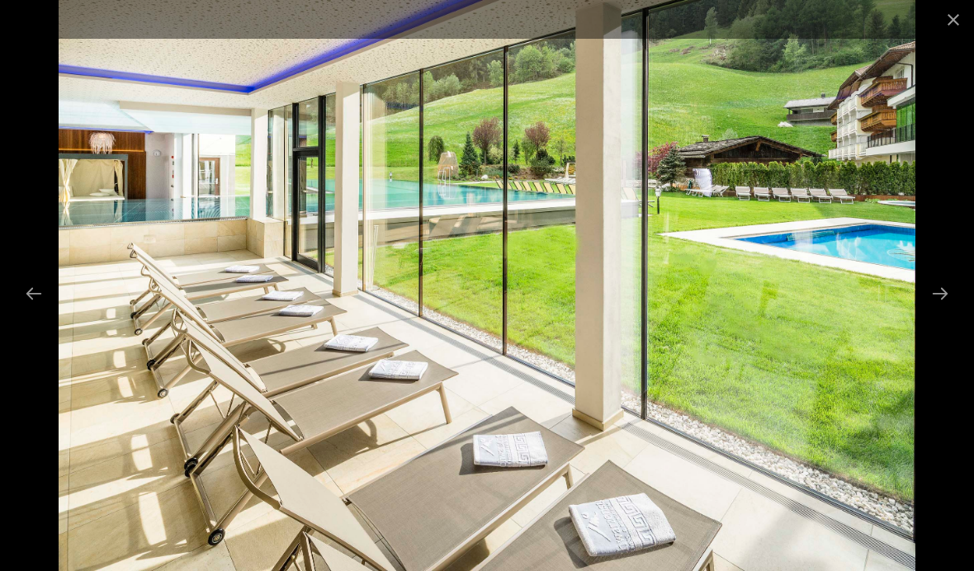
click at [953, 310] on button "Next slide" at bounding box center [940, 293] width 35 height 32
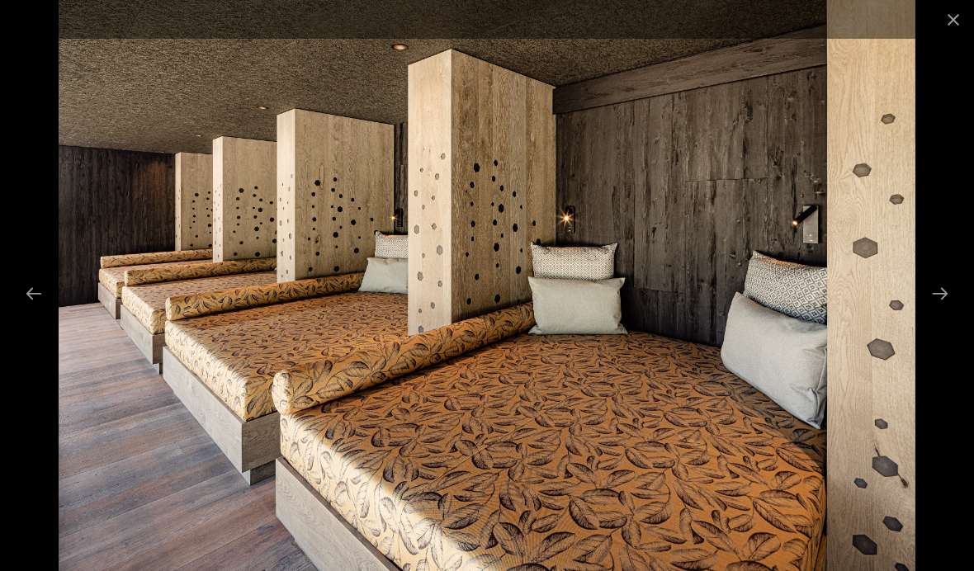
click at [949, 310] on button "Next slide" at bounding box center [940, 293] width 35 height 32
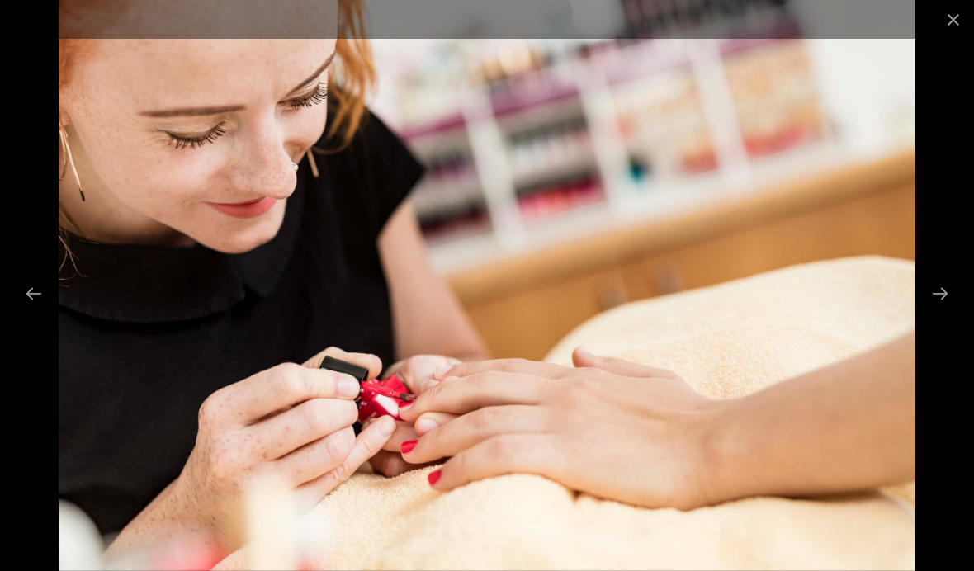
click at [949, 310] on button "Next slide" at bounding box center [940, 293] width 35 height 32
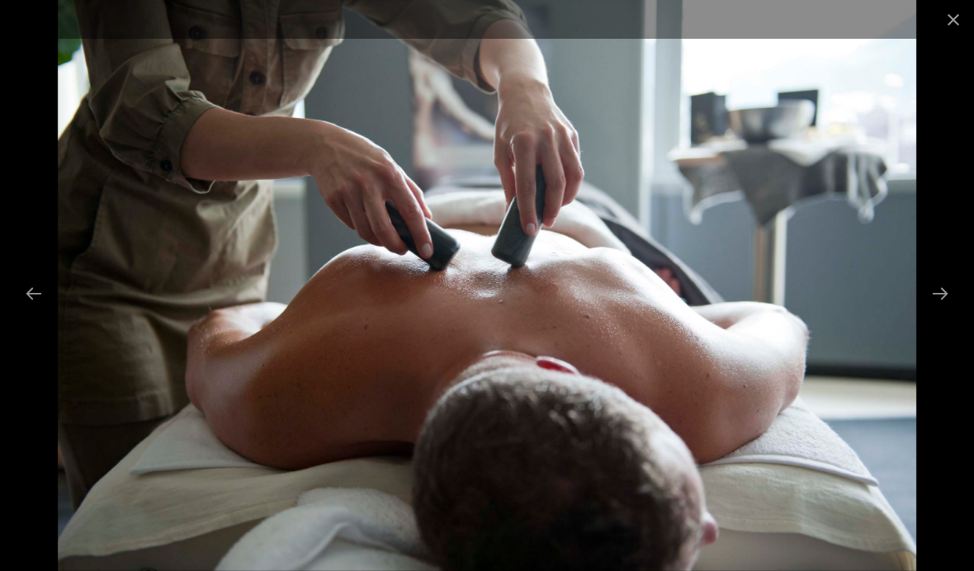
click at [949, 310] on button "Next slide" at bounding box center [940, 293] width 35 height 32
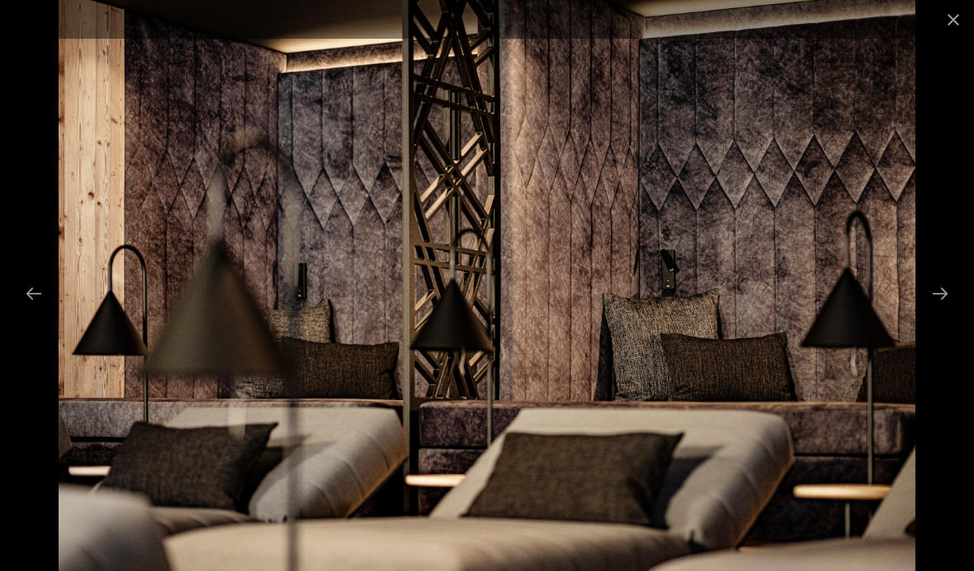
click at [943, 310] on button "Next slide" at bounding box center [940, 293] width 35 height 32
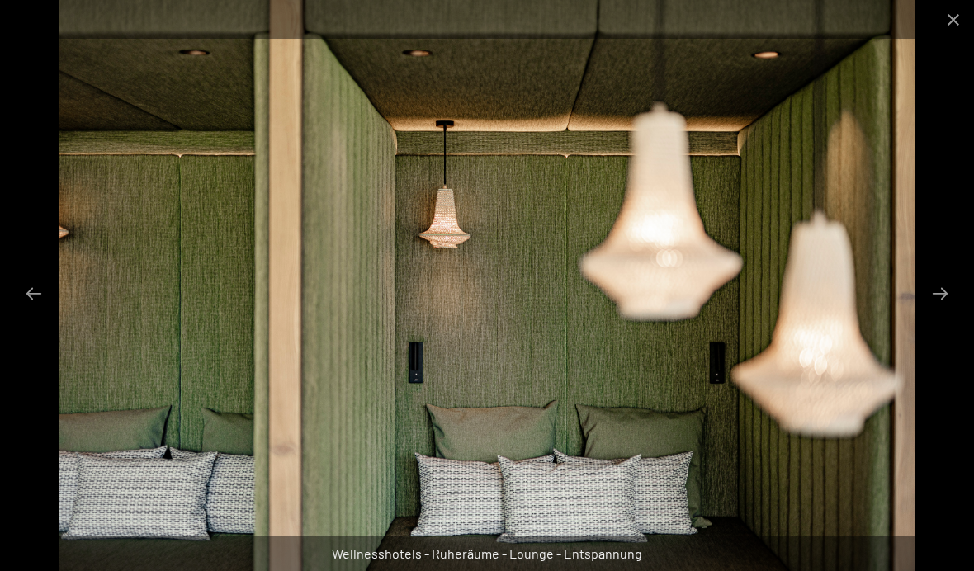
click at [952, 29] on button "Close gallery" at bounding box center [953, 19] width 41 height 39
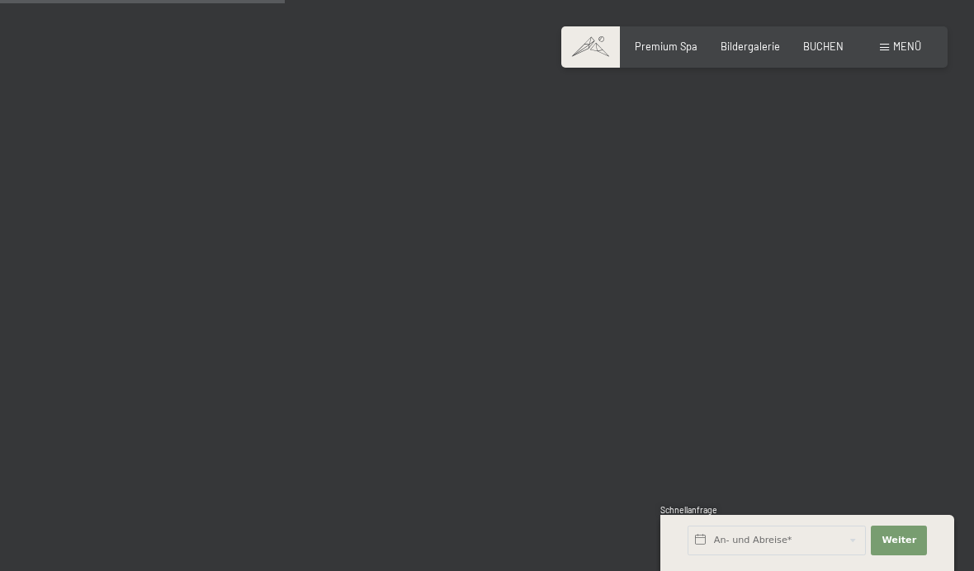
scroll to position [4185, 0]
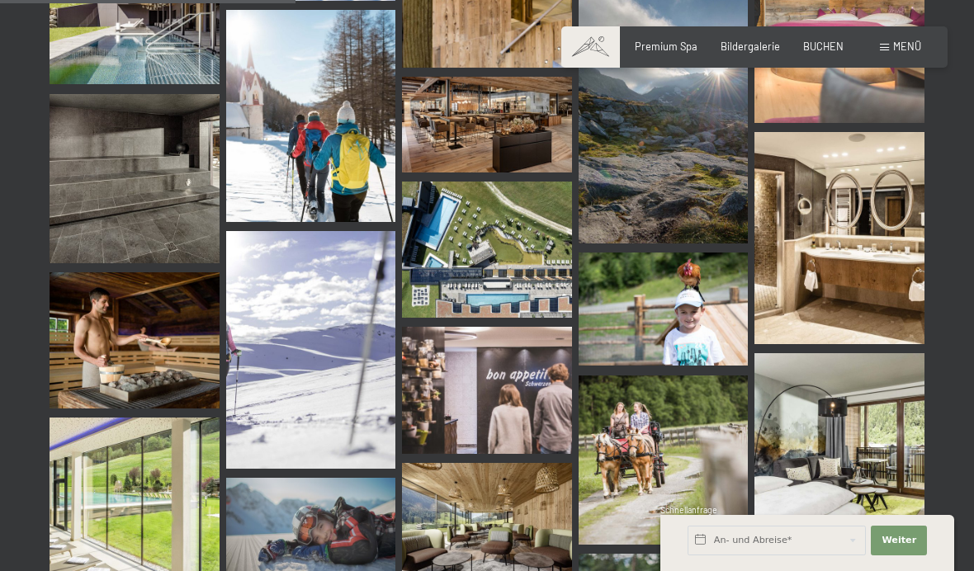
click at [478, 127] on img at bounding box center [487, 125] width 170 height 96
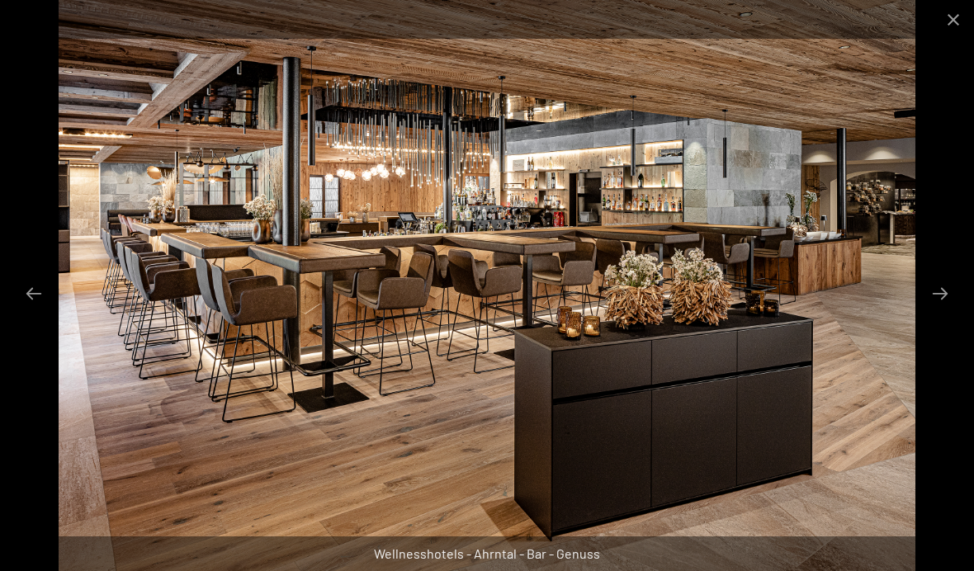
click at [947, 15] on button "Close gallery" at bounding box center [953, 19] width 41 height 39
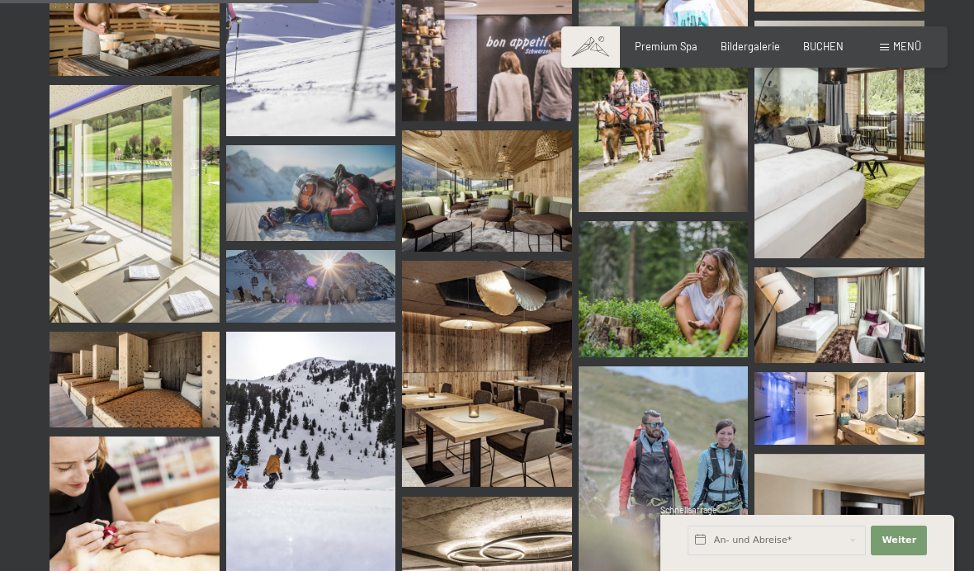
scroll to position [4519, 0]
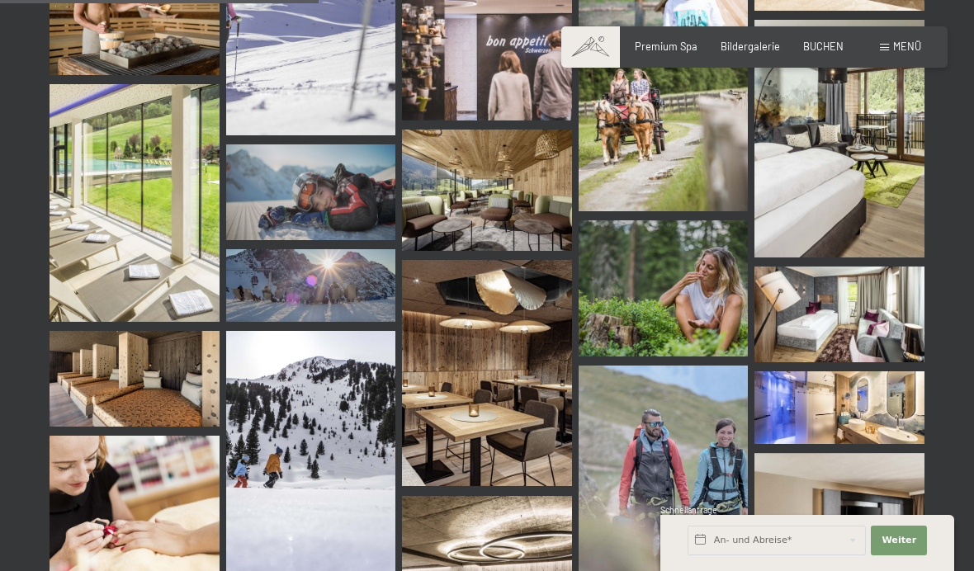
click at [535, 414] on img at bounding box center [487, 373] width 170 height 226
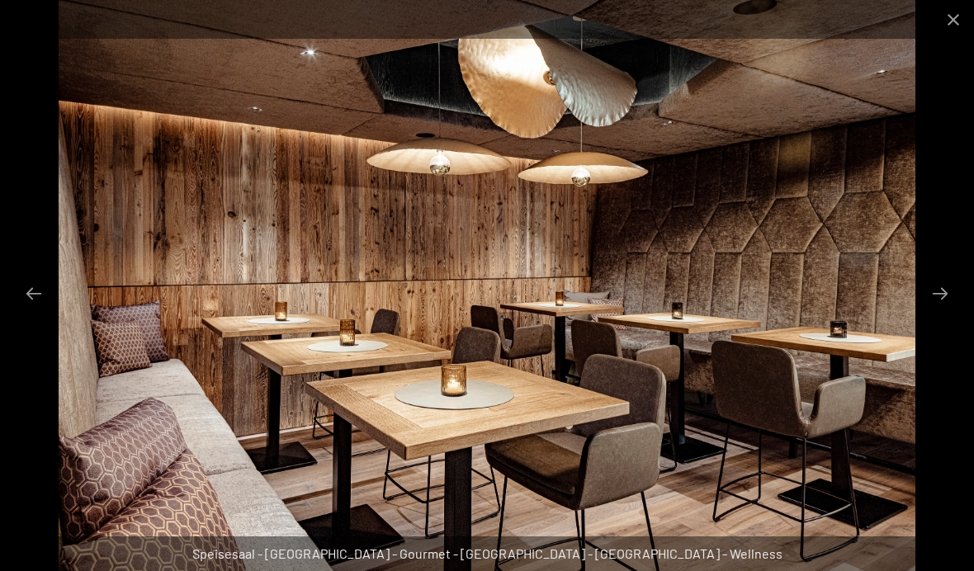
click at [947, 26] on button "Close gallery" at bounding box center [953, 19] width 41 height 39
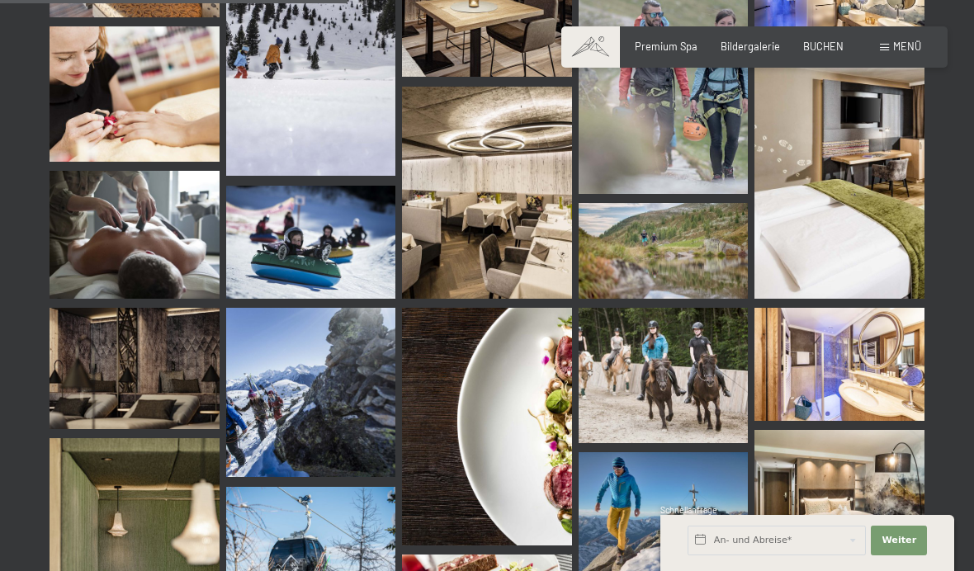
scroll to position [4937, 0]
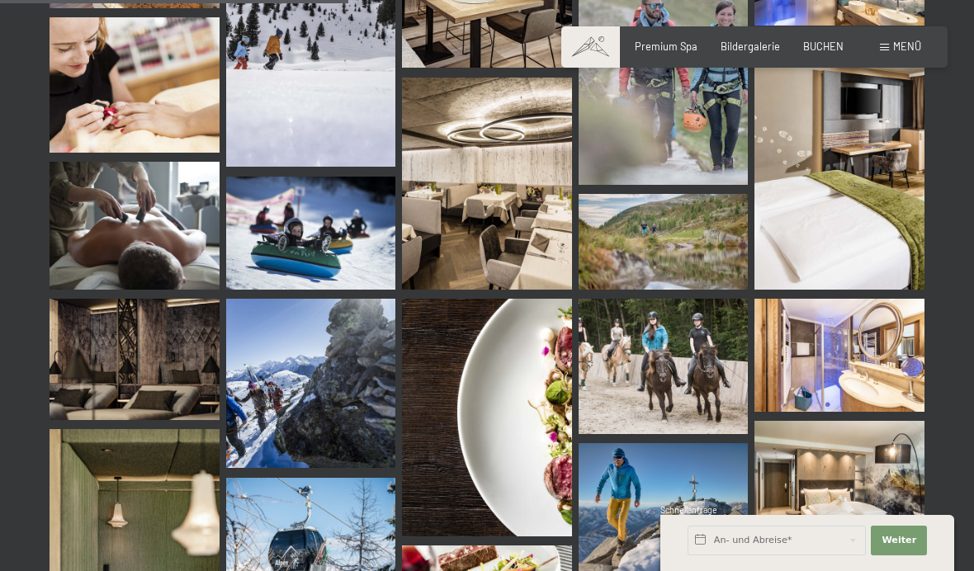
click at [531, 217] on img at bounding box center [487, 184] width 170 height 212
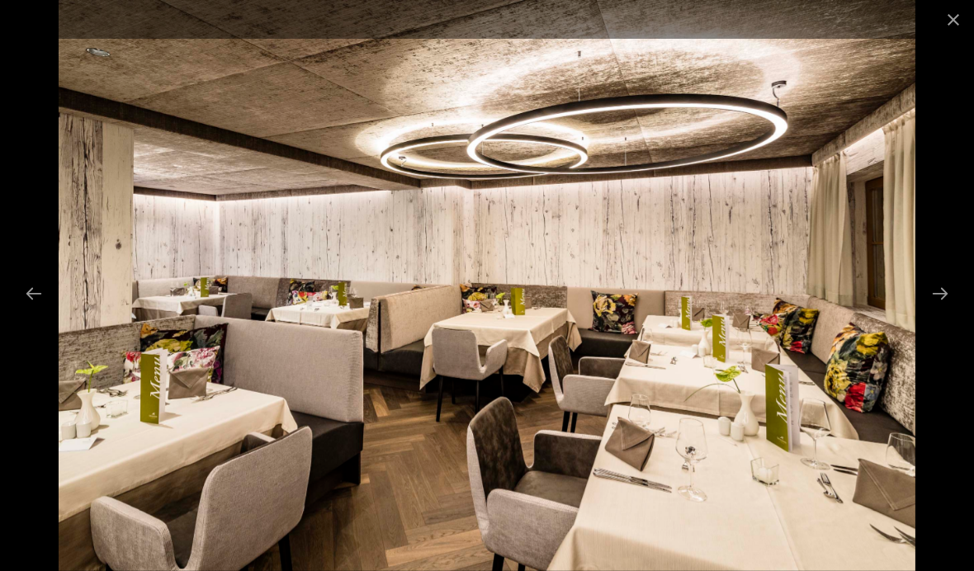
click at [935, 310] on button "Next slide" at bounding box center [940, 293] width 35 height 32
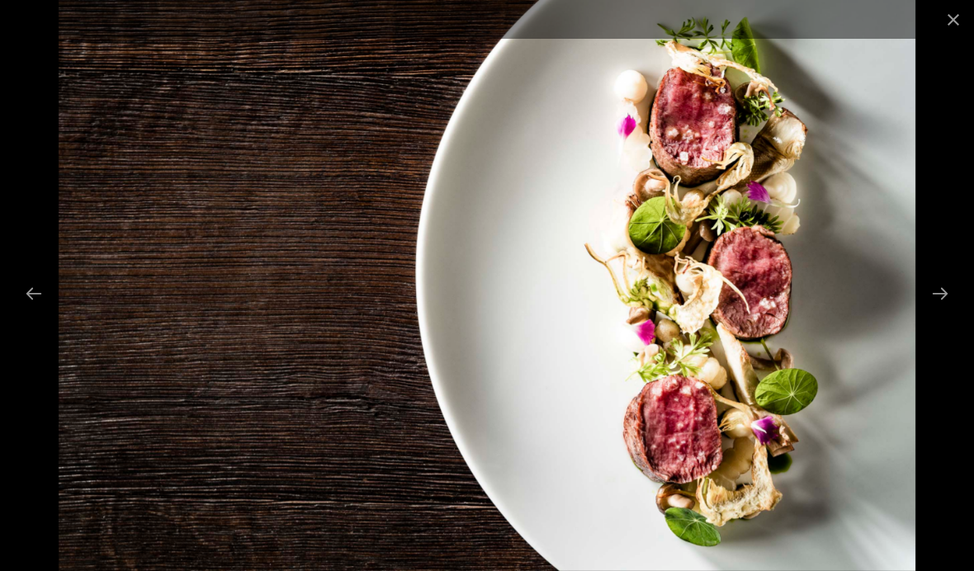
click at [935, 310] on button "Next slide" at bounding box center [940, 293] width 35 height 32
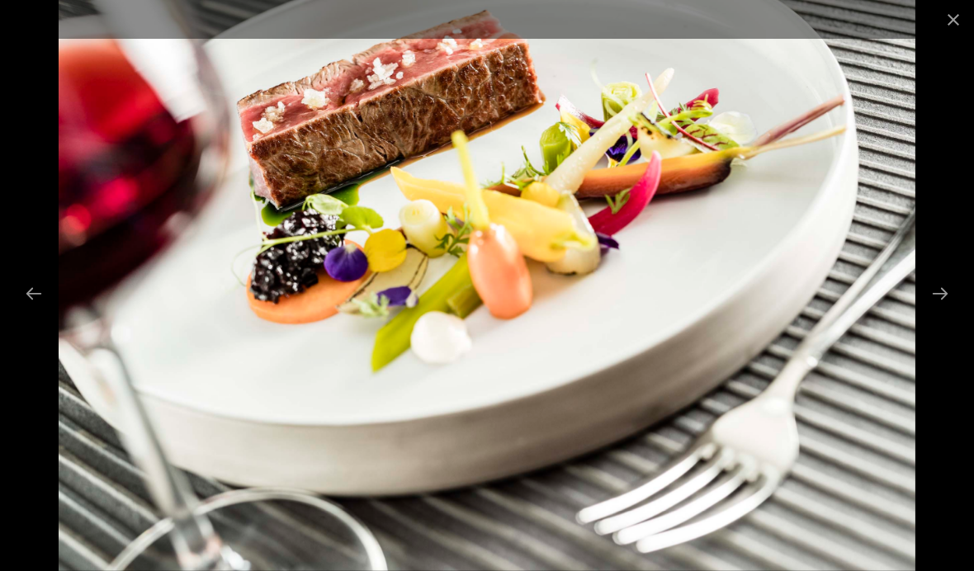
click at [935, 310] on button "Next slide" at bounding box center [940, 293] width 35 height 32
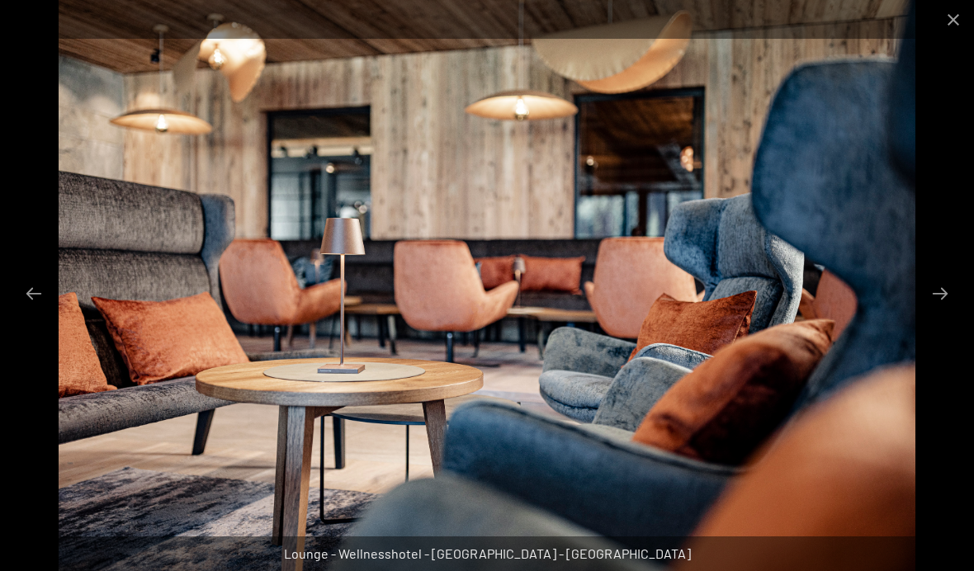
click at [943, 310] on button "Next slide" at bounding box center [940, 293] width 35 height 32
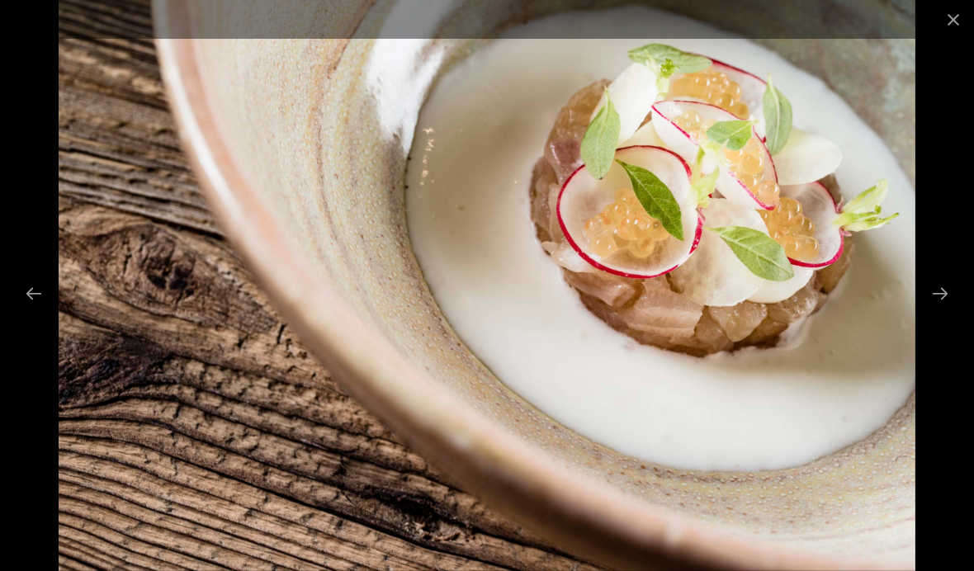
click at [937, 17] on button "Close gallery" at bounding box center [953, 19] width 41 height 39
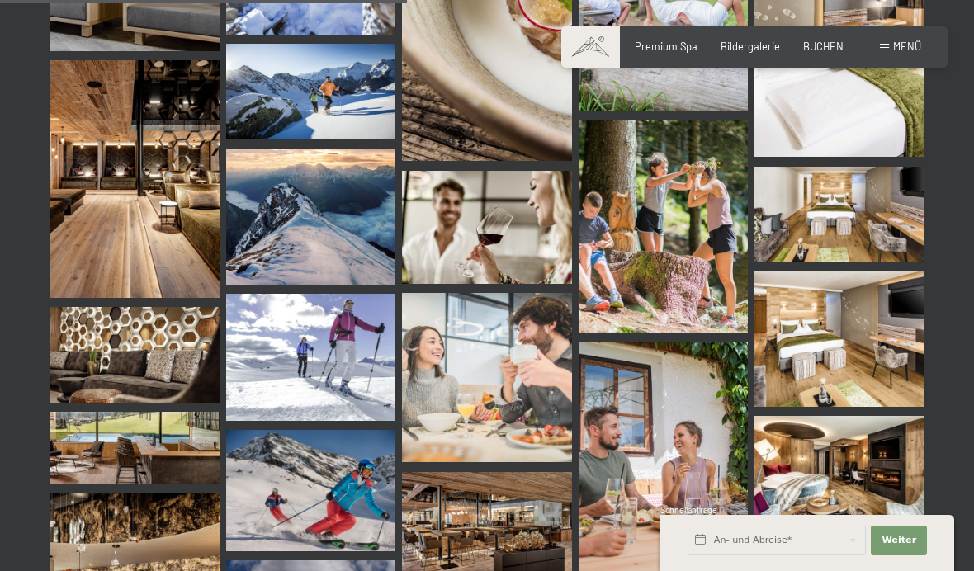
scroll to position [5784, 0]
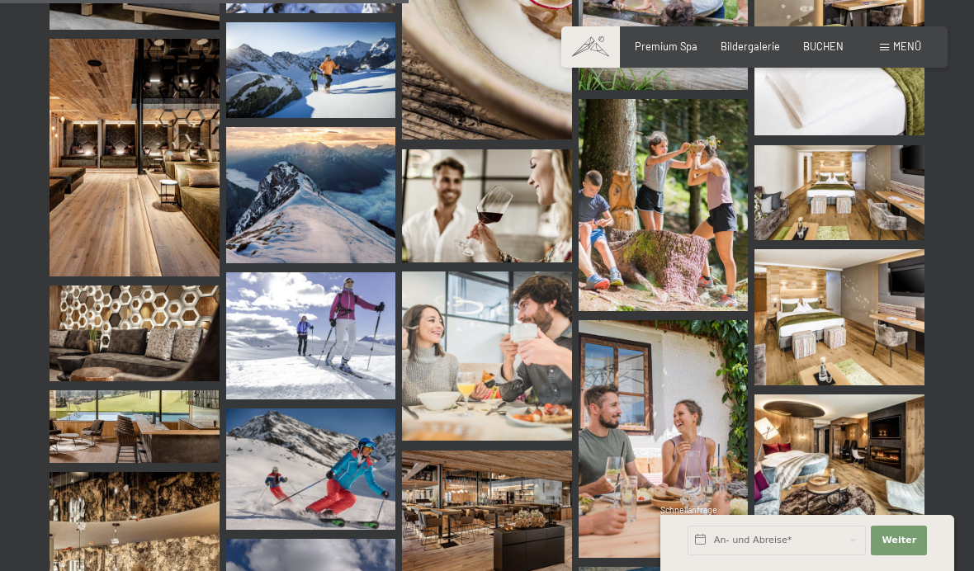
click at [879, 192] on img at bounding box center [840, 193] width 170 height 96
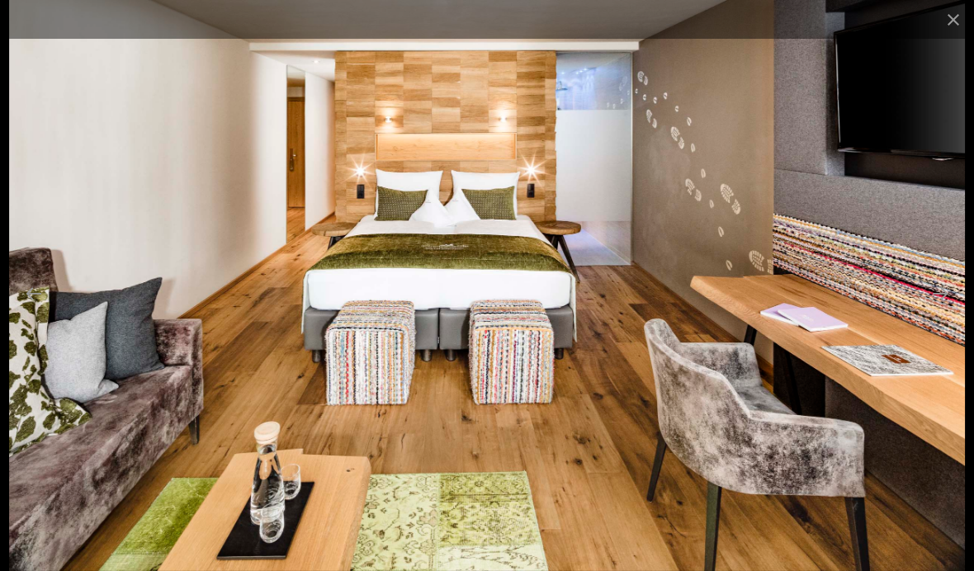
click at [929, 310] on button "Next slide" at bounding box center [940, 293] width 35 height 32
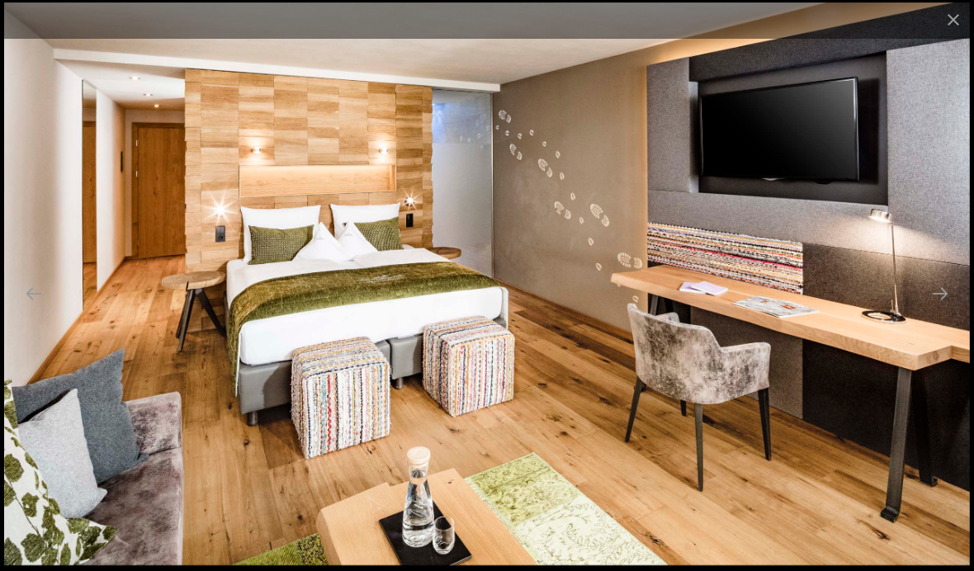
click at [954, 310] on button "Next slide" at bounding box center [940, 293] width 35 height 32
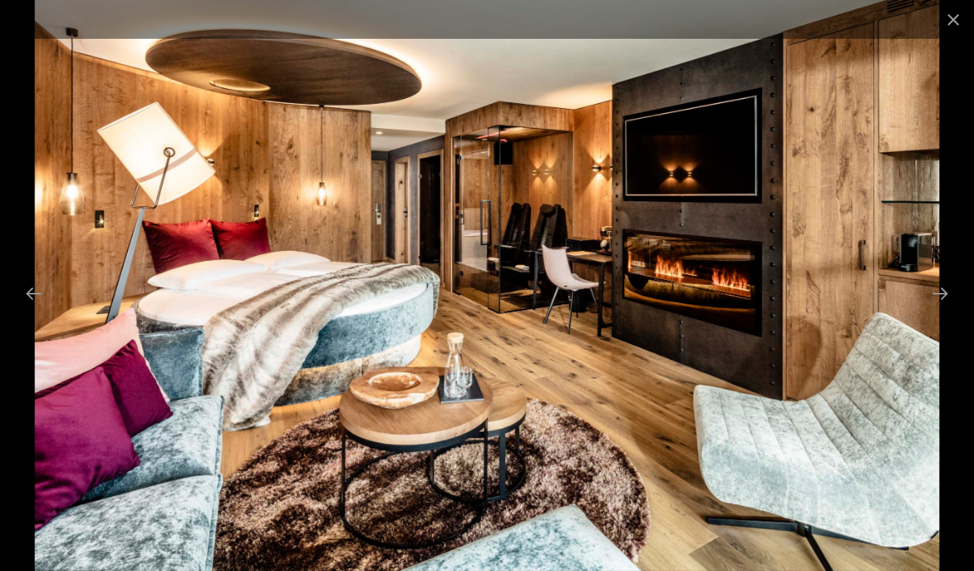
click at [949, 17] on button "Close gallery" at bounding box center [953, 19] width 41 height 39
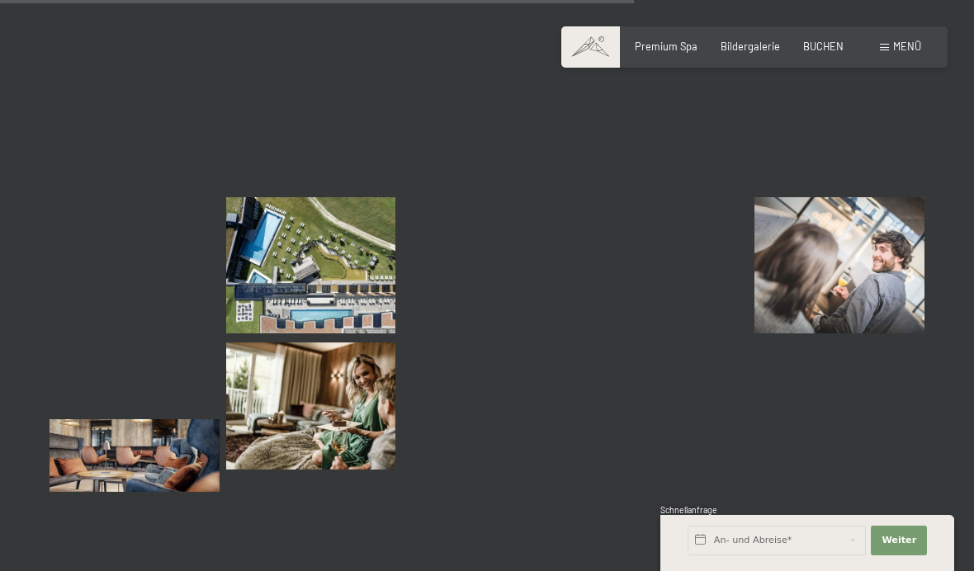
scroll to position [9064, 0]
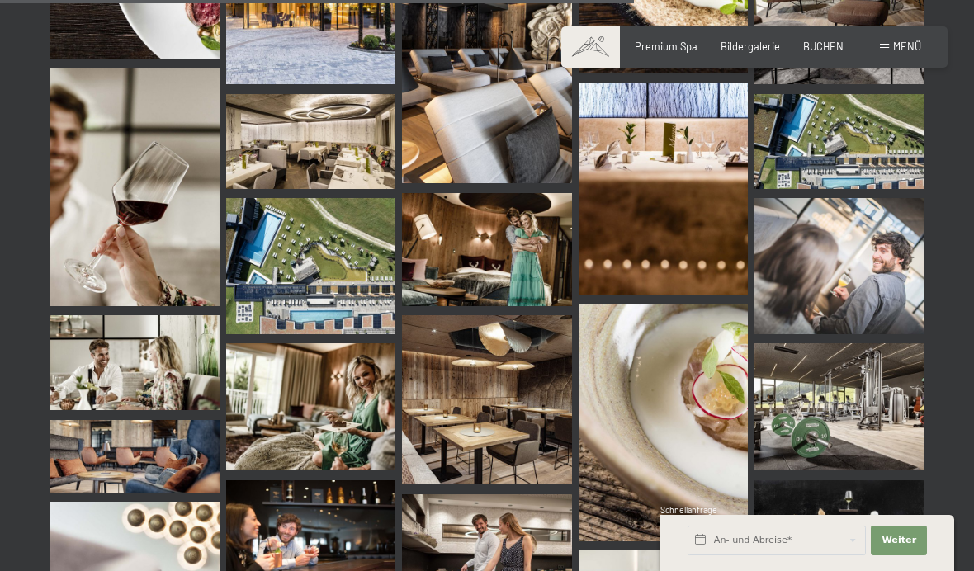
click at [324, 215] on img at bounding box center [311, 265] width 170 height 135
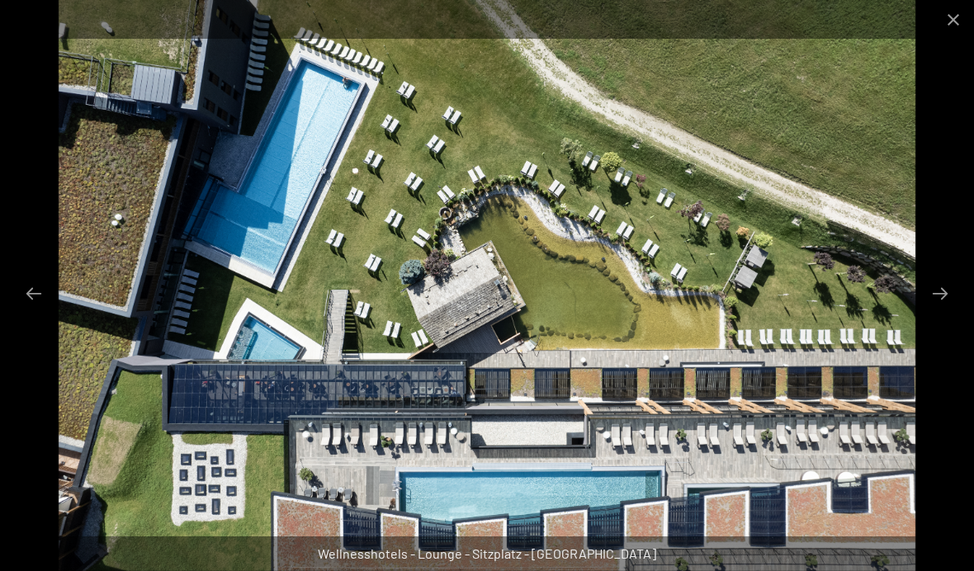
click at [542, 489] on img at bounding box center [488, 285] width 858 height 571
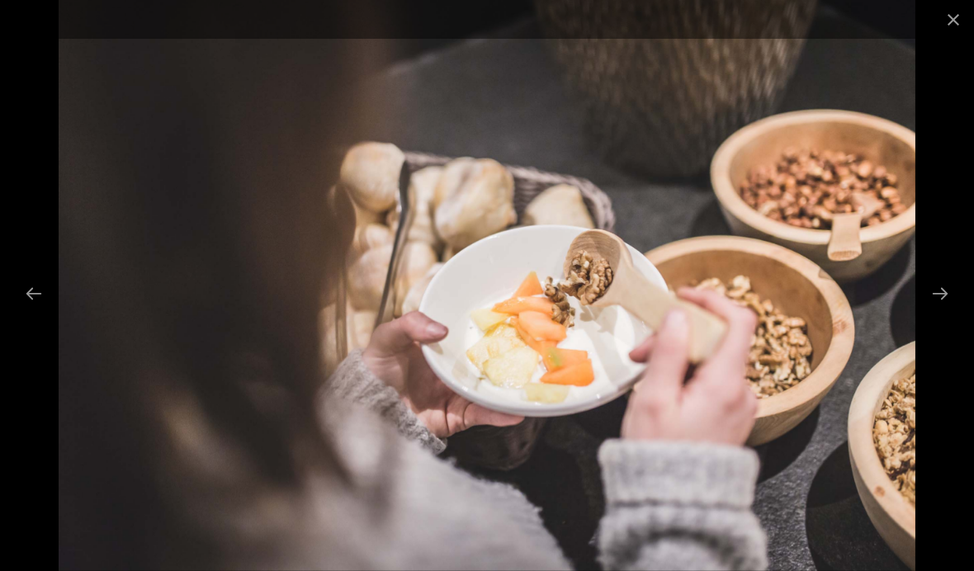
click at [538, 481] on img at bounding box center [487, 285] width 857 height 571
